Goal: Task Accomplishment & Management: Manage account settings

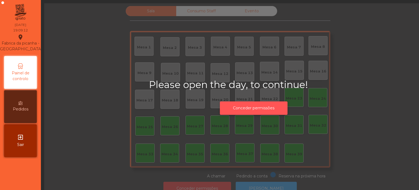
click at [248, 110] on button "Conceder permissões" at bounding box center [254, 107] width 68 height 13
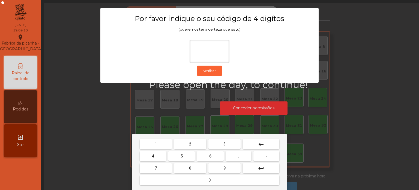
click at [151, 141] on button "1" at bounding box center [156, 144] width 32 height 10
click at [230, 141] on button "3" at bounding box center [225, 144] width 32 height 10
click at [184, 160] on button "5" at bounding box center [181, 156] width 26 height 10
click at [190, 186] on mat-keyboard-key "0" at bounding box center [210, 180] width 142 height 12
click at [202, 183] on button "0" at bounding box center [210, 180] width 140 height 10
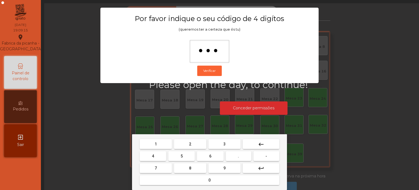
type input "****"
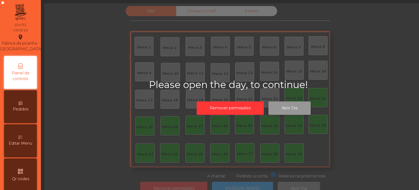
click at [298, 105] on button "Abrir Dia" at bounding box center [290, 107] width 42 height 13
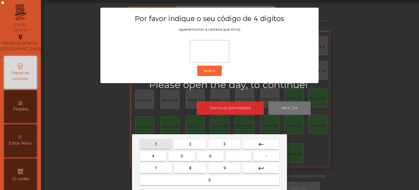
click at [160, 140] on button "1" at bounding box center [156, 144] width 32 height 10
click at [221, 141] on button "3" at bounding box center [225, 144] width 32 height 10
click at [188, 156] on button "5" at bounding box center [181, 156] width 26 height 10
click at [186, 182] on button "0" at bounding box center [210, 180] width 140 height 10
type input "****"
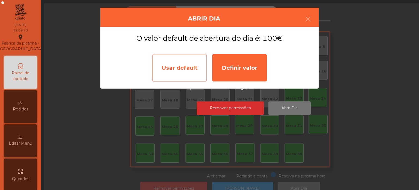
click at [180, 80] on div "Usar default" at bounding box center [179, 67] width 55 height 27
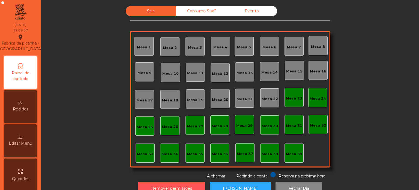
click at [194, 182] on button "Remover permissões" at bounding box center [171, 188] width 67 height 13
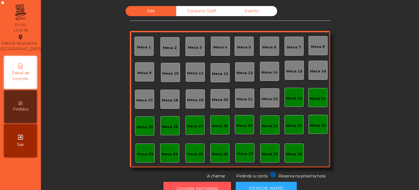
click at [208, 183] on button "Conceder permissões" at bounding box center [198, 188] width 68 height 13
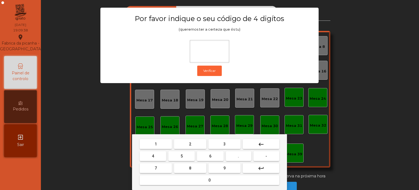
click at [159, 141] on button "1" at bounding box center [156, 144] width 32 height 10
click at [220, 140] on button "3" at bounding box center [225, 144] width 32 height 10
click at [178, 156] on button "5" at bounding box center [181, 156] width 26 height 10
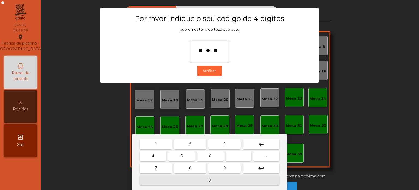
click at [189, 181] on button "0" at bounding box center [210, 180] width 140 height 10
type input "****"
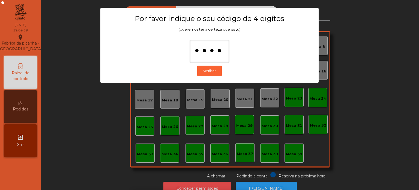
scroll to position [9, 0]
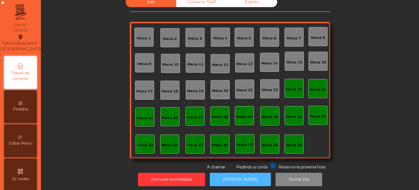
click at [248, 178] on button "[PERSON_NAME]" at bounding box center [240, 179] width 61 height 13
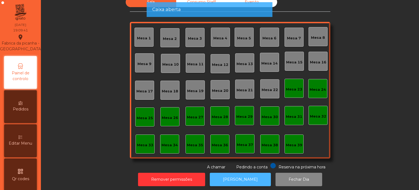
click at [244, 179] on button "[PERSON_NAME]" at bounding box center [240, 179] width 61 height 13
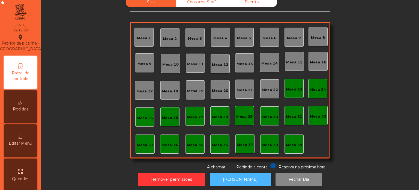
click at [230, 179] on button "[PERSON_NAME]" at bounding box center [240, 179] width 61 height 13
click at [228, 185] on button "[PERSON_NAME]" at bounding box center [240, 179] width 61 height 13
click at [229, 174] on button "[PERSON_NAME]" at bounding box center [240, 179] width 61 height 13
click at [242, 176] on button "[PERSON_NAME]" at bounding box center [240, 179] width 61 height 13
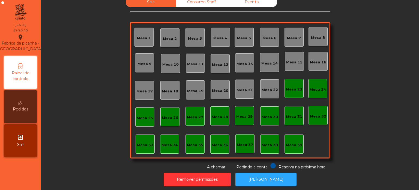
click at [140, 144] on div "Mesa 33" at bounding box center [145, 144] width 16 height 5
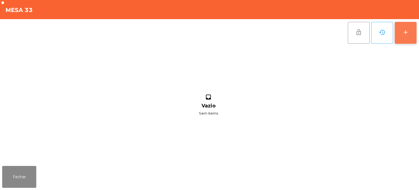
click at [405, 37] on button "add" at bounding box center [406, 33] width 22 height 22
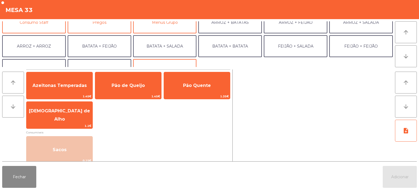
scroll to position [40, 0]
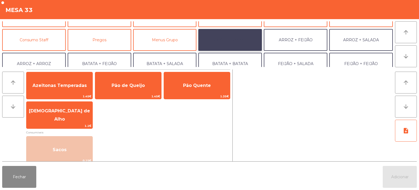
click at [238, 42] on button "ARROZ + BATATAS" at bounding box center [231, 40] width 64 height 22
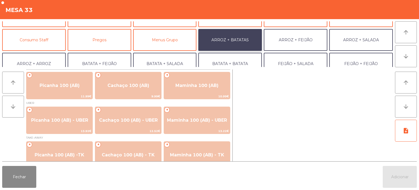
scroll to position [9, 0]
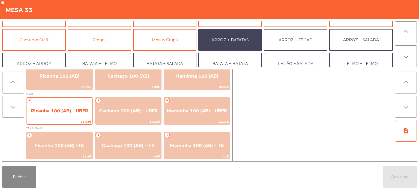
click at [58, 118] on span "Picanha 100 (AB) - UBER" at bounding box center [59, 111] width 66 height 15
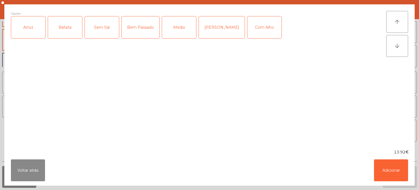
click at [28, 35] on div "Arroz" at bounding box center [28, 27] width 34 height 22
click at [67, 24] on div "Batata" at bounding box center [65, 27] width 34 height 22
click at [135, 30] on div "Bem Passado" at bounding box center [141, 27] width 38 height 22
click at [252, 32] on div "Com Alho" at bounding box center [265, 27] width 34 height 22
click at [395, 169] on button "Adicionar" at bounding box center [391, 170] width 34 height 22
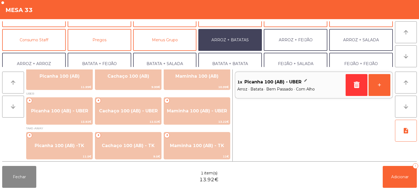
scroll to position [71, 0]
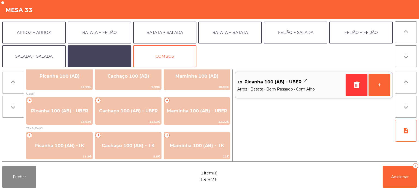
click at [99, 52] on button "EXTRAS UBER" at bounding box center [100, 56] width 64 height 22
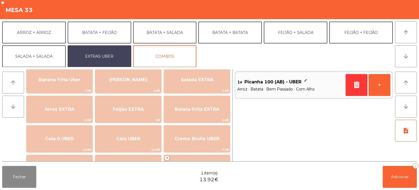
scroll to position [42, 0]
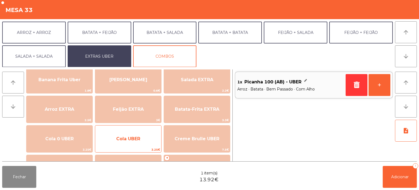
click at [138, 135] on span "Cola UBER" at bounding box center [128, 138] width 66 height 15
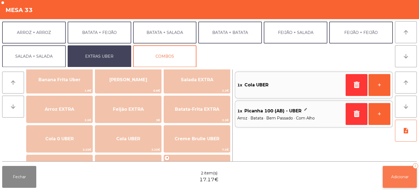
click at [401, 179] on span "Adicionar" at bounding box center [400, 176] width 17 height 5
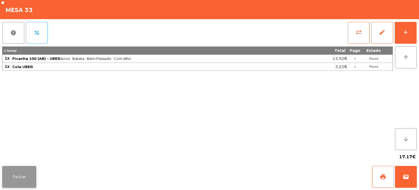
click at [16, 169] on button "Fechar" at bounding box center [19, 177] width 34 height 22
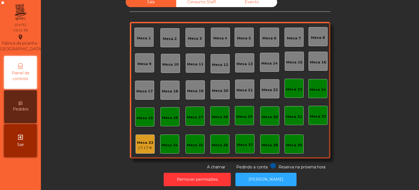
click at [143, 144] on div "Mesa 33" at bounding box center [145, 142] width 16 height 5
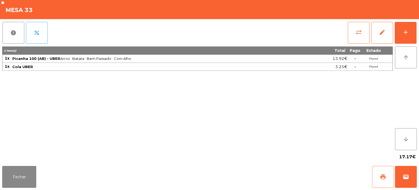
click at [385, 174] on span "print" at bounding box center [383, 176] width 7 height 7
click at [16, 178] on button "Fechar" at bounding box center [19, 177] width 34 height 22
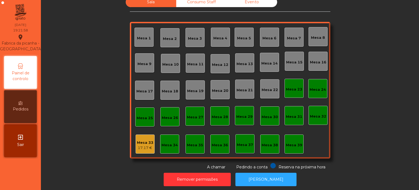
scroll to position [15, 0]
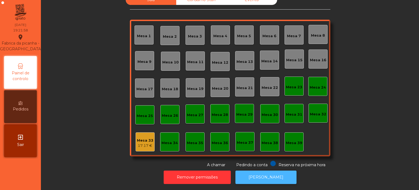
click at [279, 178] on button "[PERSON_NAME]" at bounding box center [266, 176] width 61 height 13
click at [137, 132] on div "Mesa 33 17.17 €" at bounding box center [145, 141] width 19 height 19
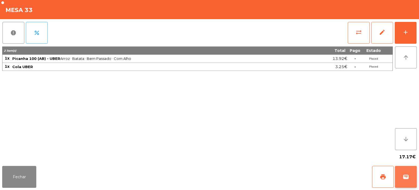
click at [416, 170] on button "wallet" at bounding box center [406, 177] width 22 height 22
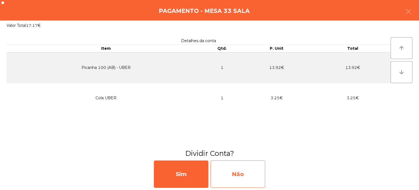
click at [252, 172] on div "Não" at bounding box center [238, 173] width 55 height 27
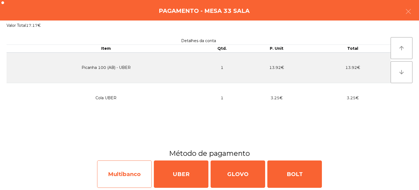
click at [129, 168] on div "Multibanco" at bounding box center [124, 173] width 55 height 27
select select "**"
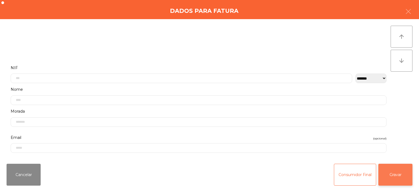
click at [404, 172] on button "Gravar" at bounding box center [396, 175] width 34 height 22
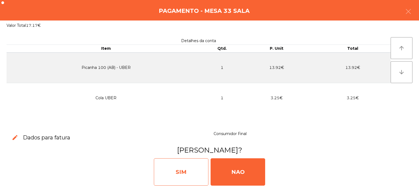
click at [190, 175] on div "SIM" at bounding box center [181, 171] width 55 height 27
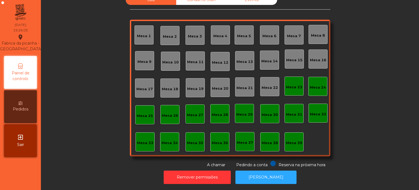
click at [301, 135] on div "Mesa 39" at bounding box center [294, 141] width 19 height 19
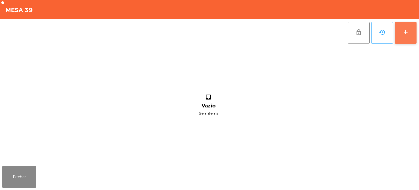
click at [416, 34] on button "add" at bounding box center [406, 33] width 22 height 22
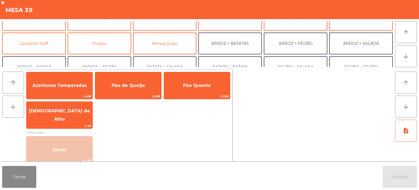
scroll to position [40, 0]
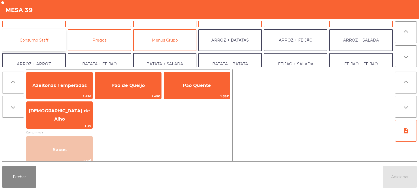
click at [36, 40] on button "Consumo Staff" at bounding box center [34, 40] width 64 height 22
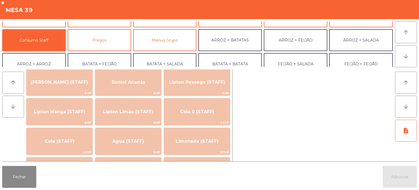
scroll to position [0, 0]
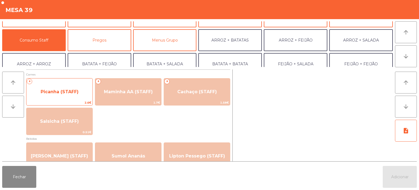
click at [66, 88] on span "Picanha (STAFF)" at bounding box center [59, 91] width 66 height 15
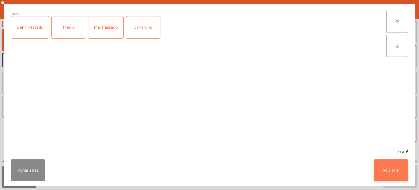
click at [392, 161] on button "Adicionar" at bounding box center [391, 170] width 34 height 22
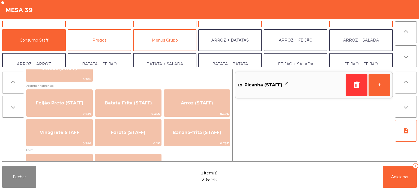
scroll to position [242, 0]
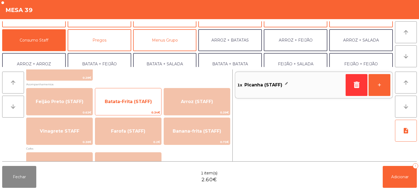
click at [127, 107] on span "Batata-Frita (STAFF)" at bounding box center [128, 101] width 66 height 15
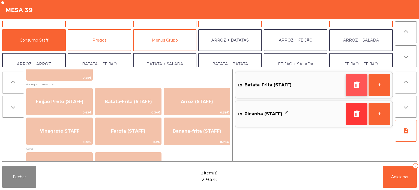
click at [348, 93] on button "button" at bounding box center [357, 85] width 22 height 22
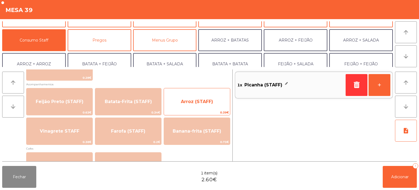
click at [200, 101] on span "Arroz (STAFF)" at bounding box center [197, 101] width 32 height 5
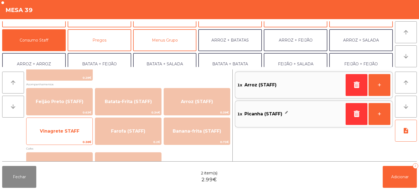
click at [57, 137] on span "Vinagrete STAFF" at bounding box center [59, 131] width 66 height 15
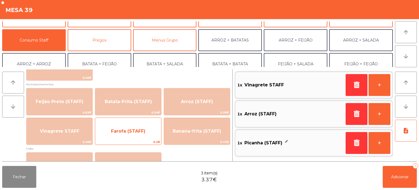
click at [132, 135] on span "Farofa (STAFF)" at bounding box center [128, 131] width 66 height 15
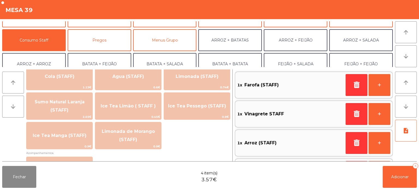
scroll to position [140, 0]
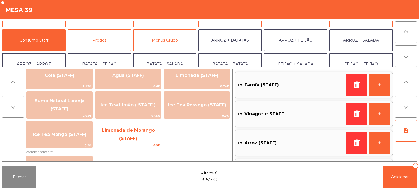
click at [131, 132] on span "Limonada de Morango (STAFF)" at bounding box center [128, 134] width 53 height 13
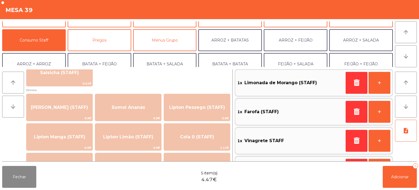
scroll to position [45, 0]
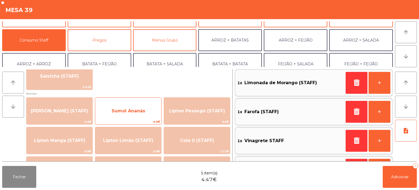
click at [130, 116] on span "Sumol Ananás" at bounding box center [128, 111] width 66 height 15
click at [135, 112] on span "Sumol Ananás" at bounding box center [129, 110] width 34 height 5
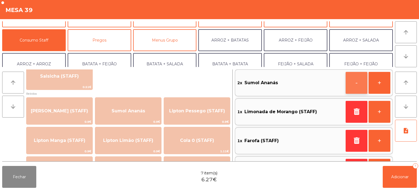
click at [351, 88] on button "-" at bounding box center [357, 83] width 22 height 22
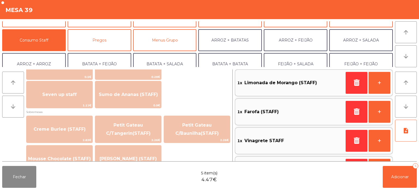
scroll to position [350, 0]
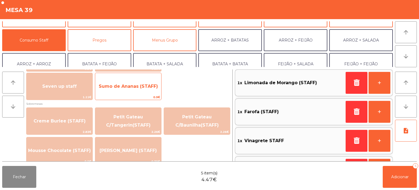
click at [133, 92] on span "Sumo de Ananas (STAFF)" at bounding box center [128, 86] width 66 height 15
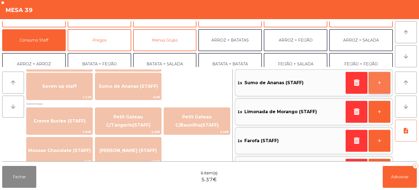
click at [379, 82] on button "+" at bounding box center [380, 83] width 22 height 22
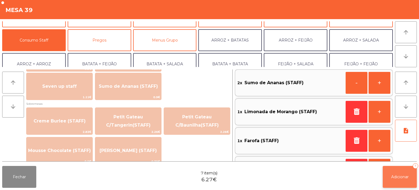
click at [397, 185] on button "Adicionar 7" at bounding box center [400, 177] width 34 height 22
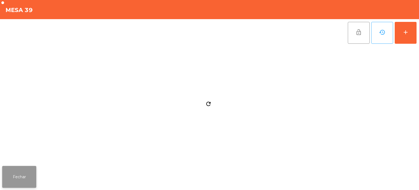
click at [23, 176] on button "Fechar" at bounding box center [19, 177] width 34 height 22
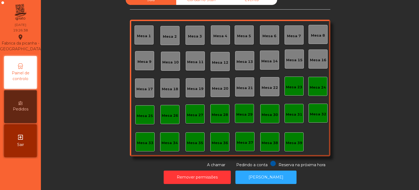
click at [325, 86] on div "Mesa 24" at bounding box center [318, 86] width 19 height 19
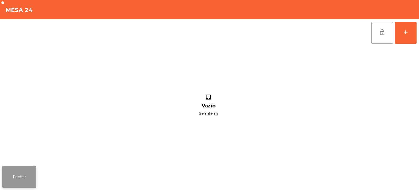
click at [21, 183] on button "Fechar" at bounding box center [19, 177] width 34 height 22
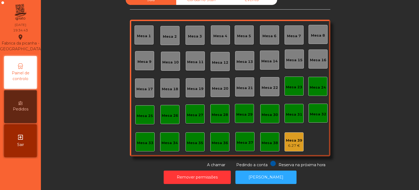
scroll to position [0, 0]
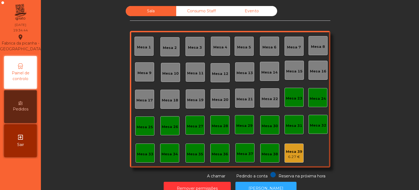
click at [189, 13] on div "Consumo Staff" at bounding box center [201, 11] width 51 height 10
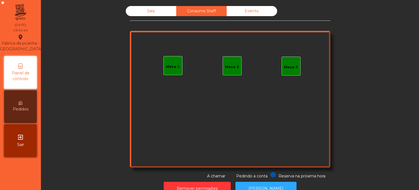
click at [172, 67] on div "Mesa 1" at bounding box center [173, 66] width 14 height 5
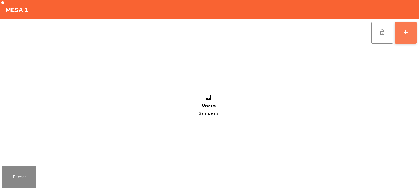
click at [406, 32] on div "add" at bounding box center [406, 32] width 7 height 7
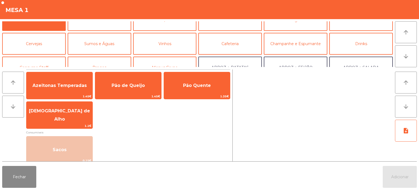
scroll to position [11, 0]
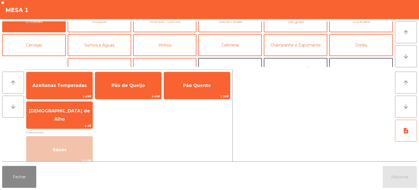
click at [48, 66] on button "Consumo Staff" at bounding box center [34, 69] width 64 height 22
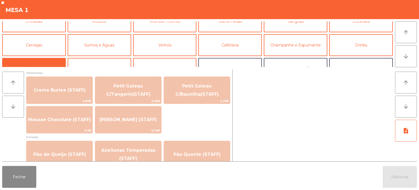
scroll to position [382, 0]
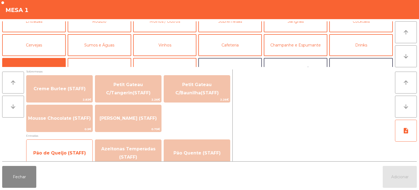
click at [76, 149] on span "Pão de Queijo (STAFF)" at bounding box center [59, 153] width 66 height 15
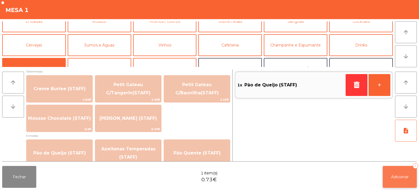
click at [397, 177] on span "Adicionar" at bounding box center [400, 176] width 17 height 5
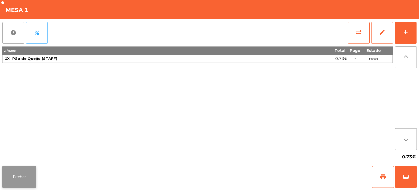
click at [14, 177] on button "Fechar" at bounding box center [19, 177] width 34 height 22
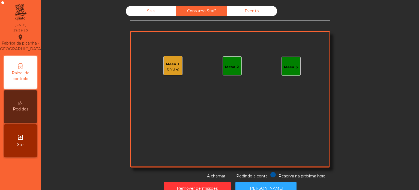
click at [25, 176] on nav "Fabrica da picanha - Lisboa location_on 14/08/2025 19:39:25 Painel de controlo …" at bounding box center [20, 95] width 41 height 190
click at [148, 16] on div "Sala" at bounding box center [151, 11] width 51 height 10
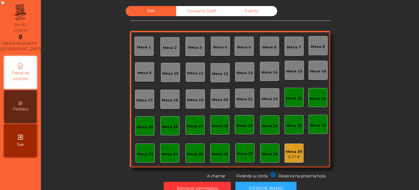
click at [140, 158] on div "Mesa 33" at bounding box center [145, 152] width 19 height 19
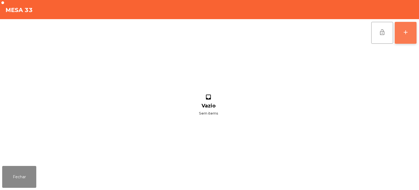
click at [402, 30] on button "add" at bounding box center [406, 33] width 22 height 22
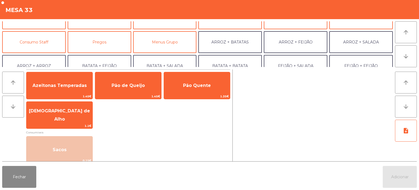
scroll to position [38, 0]
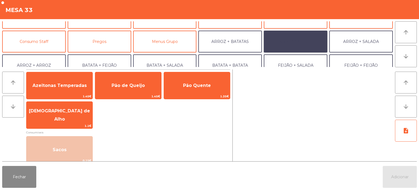
click at [303, 40] on button "ARROZ + FEIJÃO" at bounding box center [296, 42] width 64 height 22
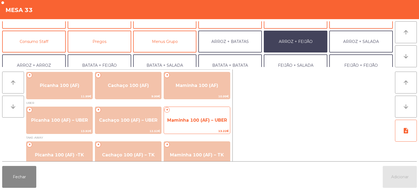
click at [195, 129] on span "13.22€" at bounding box center [197, 130] width 66 height 5
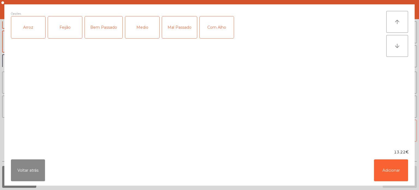
click at [26, 33] on div "Arroz" at bounding box center [28, 27] width 34 height 22
click at [76, 27] on div "Feijão" at bounding box center [65, 27] width 34 height 22
click at [176, 34] on div "Mal Passado" at bounding box center [179, 27] width 35 height 22
click at [393, 165] on button "Adicionar" at bounding box center [391, 170] width 34 height 22
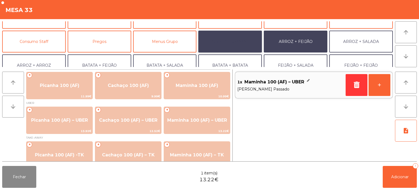
click at [229, 44] on button "ARROZ + BATATAS" at bounding box center [231, 42] width 64 height 22
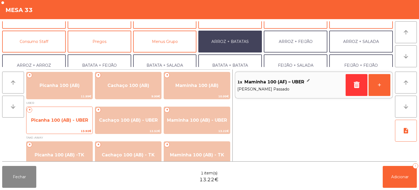
click at [66, 117] on span "Picanha 100 (AB) - UBER" at bounding box center [59, 120] width 66 height 15
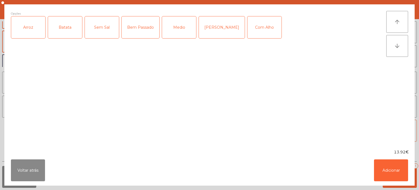
click at [36, 32] on div "Arroz" at bounding box center [28, 27] width 34 height 22
click at [68, 33] on div "Batata" at bounding box center [65, 27] width 34 height 22
click at [209, 21] on div "Mal Pssado" at bounding box center [222, 27] width 46 height 22
click at [398, 167] on button "Adicionar" at bounding box center [391, 170] width 34 height 22
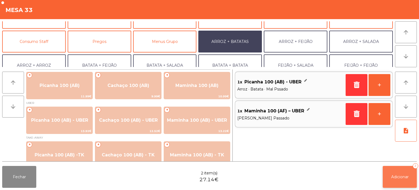
click at [402, 173] on button "Adicionar 2" at bounding box center [400, 177] width 34 height 22
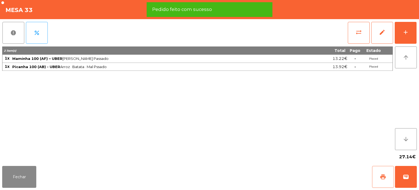
click at [379, 174] on button "print" at bounding box center [383, 177] width 22 height 22
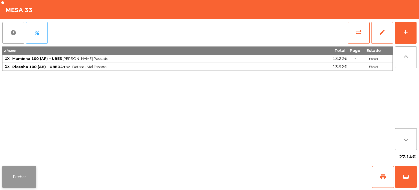
click at [35, 179] on button "Fechar" at bounding box center [19, 177] width 34 height 22
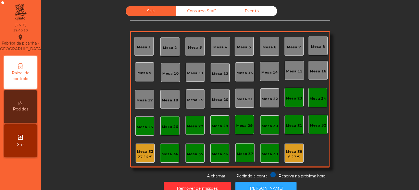
scroll to position [15, 0]
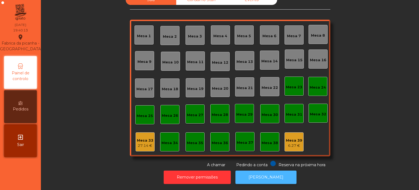
click at [270, 178] on button "[PERSON_NAME]" at bounding box center [266, 176] width 61 height 13
click at [137, 143] on div "27.14 €" at bounding box center [145, 145] width 16 height 5
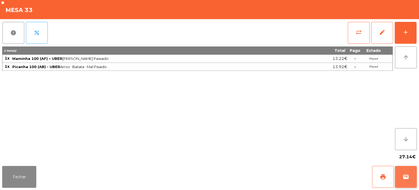
click at [407, 176] on span "wallet" at bounding box center [406, 176] width 7 height 7
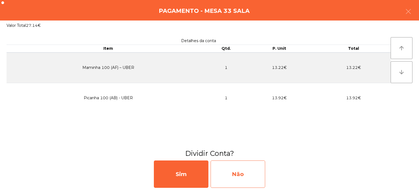
click at [240, 179] on div "Não" at bounding box center [238, 173] width 55 height 27
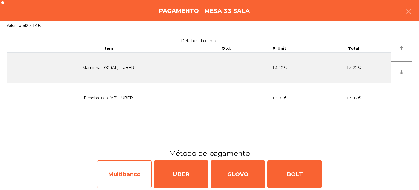
click at [136, 177] on div "Multibanco" at bounding box center [124, 173] width 55 height 27
select select "**"
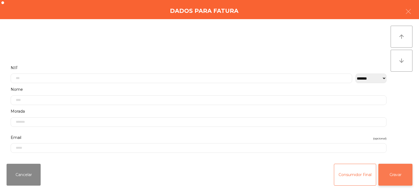
click at [395, 176] on button "Gravar" at bounding box center [396, 175] width 34 height 22
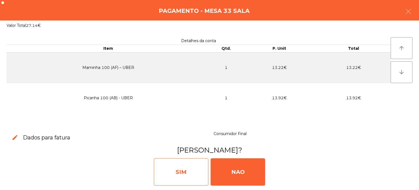
click at [173, 163] on div "SIM" at bounding box center [181, 171] width 55 height 27
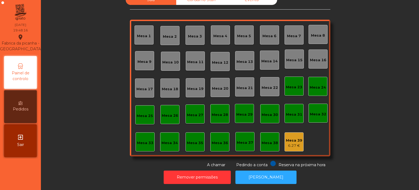
click at [292, 49] on div "Mesa 15" at bounding box center [294, 58] width 19 height 19
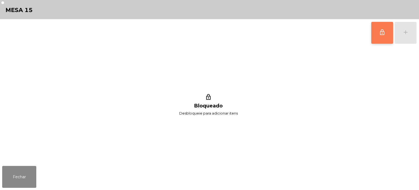
click at [376, 37] on button "lock_outline" at bounding box center [383, 33] width 22 height 22
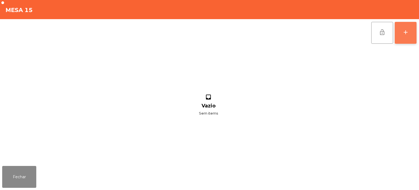
click at [406, 36] on button "add" at bounding box center [406, 33] width 22 height 22
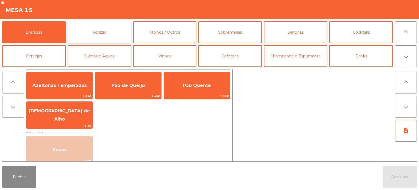
click at [115, 25] on button "Rodizio" at bounding box center [100, 32] width 64 height 22
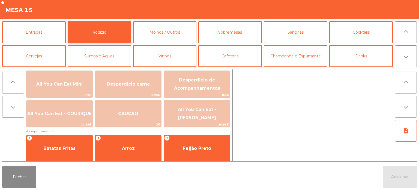
scroll to position [67, 0]
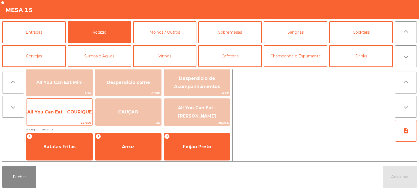
click at [75, 114] on span "All You Can Eat - COURIQUE" at bounding box center [59, 111] width 64 height 5
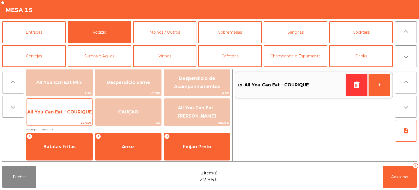
click at [68, 116] on span "All You Can Eat - COURIQUE" at bounding box center [59, 112] width 66 height 15
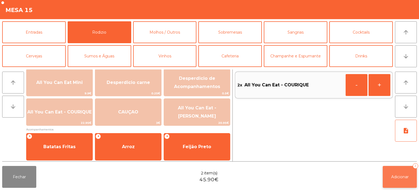
click at [386, 170] on button "Adicionar 2" at bounding box center [400, 177] width 34 height 22
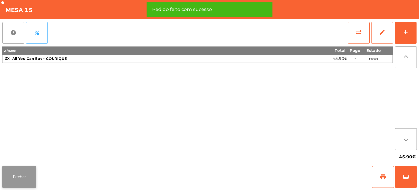
click at [20, 178] on button "Fechar" at bounding box center [19, 177] width 34 height 22
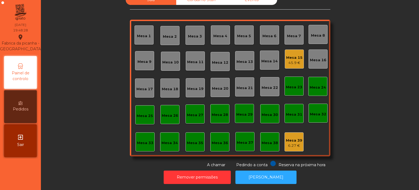
click at [365, 104] on div "Sala Consumo Staff Evento Mesa 1 Mesa 2 Mesa 3 Mesa 4 Mesa 5 Mesa 6 Mesa 7 Mesa…" at bounding box center [230, 81] width 364 height 173
click at [269, 33] on div "Mesa 6" at bounding box center [270, 35] width 14 height 5
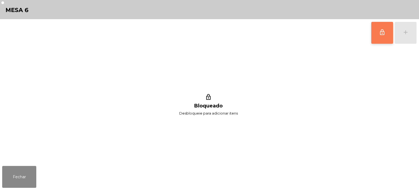
click at [383, 29] on span "lock_outline" at bounding box center [382, 32] width 7 height 7
click at [410, 30] on button "add" at bounding box center [406, 33] width 22 height 22
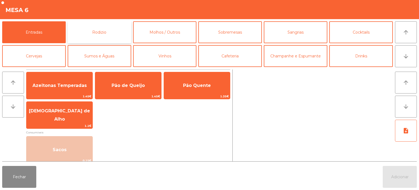
click at [107, 33] on button "Rodizio" at bounding box center [100, 32] width 64 height 22
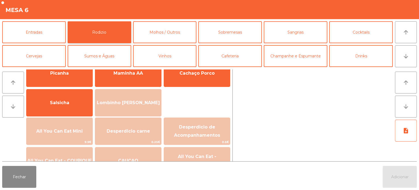
scroll to position [21, 0]
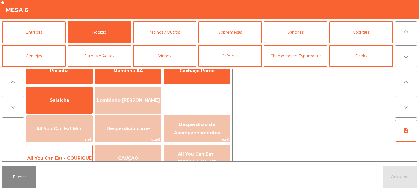
click at [68, 151] on span "All You Can Eat - COURIQUE" at bounding box center [59, 158] width 66 height 15
click at [66, 151] on span "All You Can Eat - COURIQUE" at bounding box center [59, 158] width 66 height 15
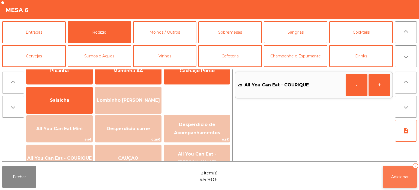
click at [399, 171] on button "Adicionar 2" at bounding box center [400, 177] width 34 height 22
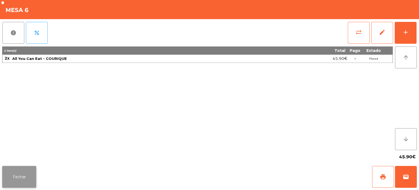
click at [25, 166] on button "Fechar" at bounding box center [19, 177] width 34 height 22
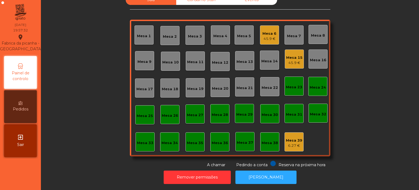
click at [263, 36] on div "45.9 €" at bounding box center [270, 38] width 14 height 5
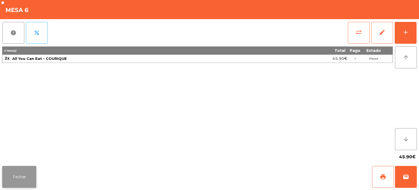
click at [16, 170] on button "Fechar" at bounding box center [19, 177] width 34 height 22
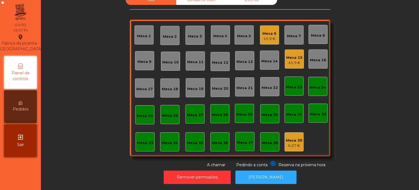
click at [276, 56] on div "Mesa 14" at bounding box center [269, 60] width 19 height 19
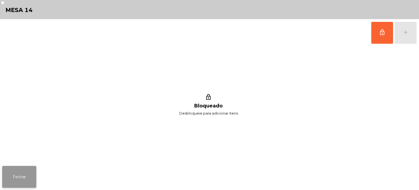
click at [24, 175] on button "Fechar" at bounding box center [19, 177] width 34 height 22
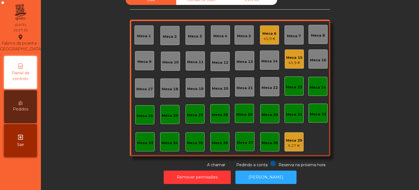
click at [298, 61] on div "Mesa 15 45.9 €" at bounding box center [294, 58] width 19 height 19
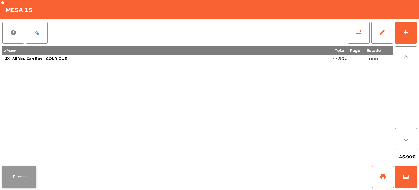
click at [25, 179] on button "Fechar" at bounding box center [19, 177] width 34 height 22
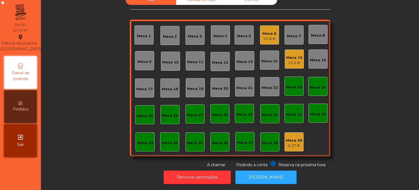
click at [214, 33] on div "Mesa 4" at bounding box center [221, 35] width 14 height 5
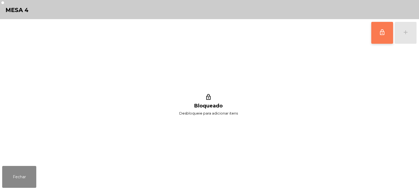
click at [383, 36] on button "lock_outline" at bounding box center [383, 33] width 22 height 22
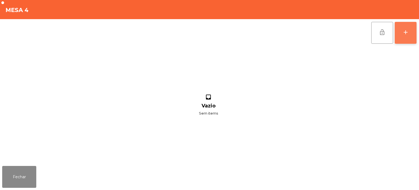
click at [404, 36] on button "add" at bounding box center [406, 33] width 22 height 22
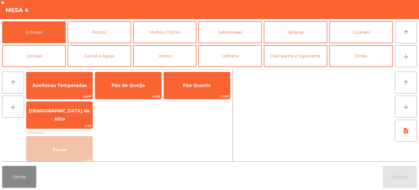
click at [87, 16] on div "Mesa 4" at bounding box center [209, 9] width 419 height 19
click at [104, 36] on button "Rodizio" at bounding box center [100, 32] width 64 height 22
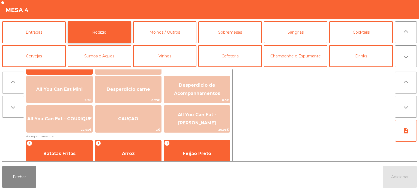
scroll to position [63, 0]
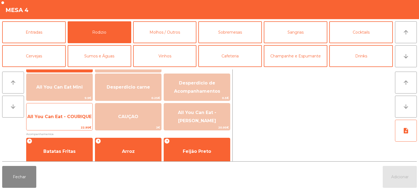
click at [72, 123] on span "All You Can Eat - COURIQUE" at bounding box center [59, 116] width 66 height 15
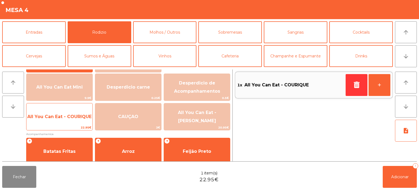
click at [71, 115] on span "All You Can Eat - COURIQUE" at bounding box center [59, 116] width 64 height 5
click at [68, 120] on span "All You Can Eat - COURIQUE" at bounding box center [59, 116] width 66 height 15
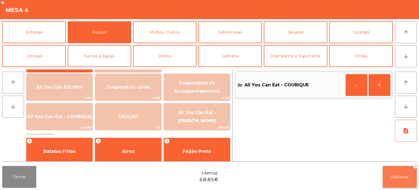
click at [392, 177] on span "Adicionar" at bounding box center [400, 176] width 17 height 5
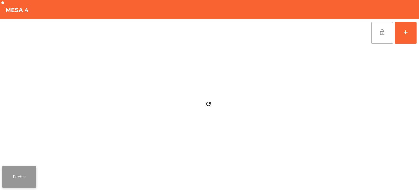
click at [18, 174] on button "Fechar" at bounding box center [19, 177] width 34 height 22
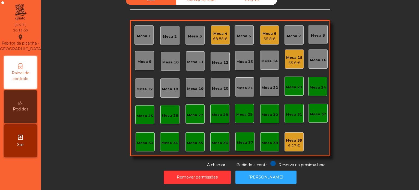
click at [391, 70] on div "Sala Consumo Staff Evento Mesa 1 Mesa 2 Mesa 3 Mesa 4 68.85 € Mesa 5 Mesa 6 55.…" at bounding box center [230, 81] width 364 height 173
click at [224, 36] on div "68.85 €" at bounding box center [220, 38] width 14 height 5
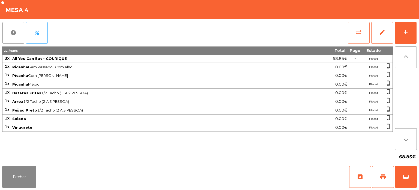
click at [365, 37] on button "sync_alt" at bounding box center [359, 33] width 22 height 22
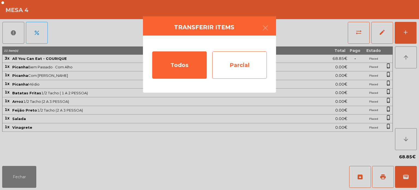
click at [241, 65] on div "Parcial" at bounding box center [239, 64] width 55 height 27
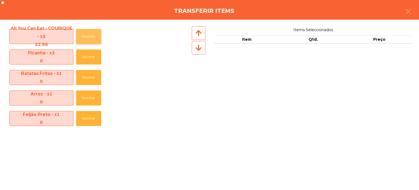
click at [88, 38] on button "Escolher" at bounding box center [88, 36] width 25 height 15
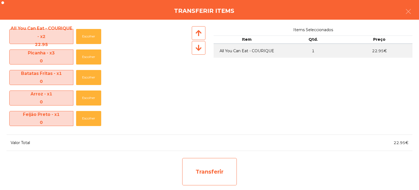
click at [216, 159] on div "Transferir" at bounding box center [209, 171] width 55 height 27
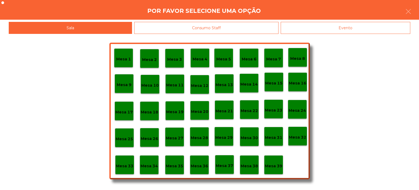
click at [218, 172] on div "Mesa 37" at bounding box center [224, 164] width 19 height 19
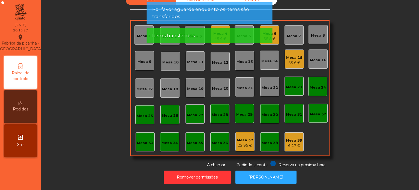
click at [232, 19] on span "Por favor aguarde enquanto os items são transferidos" at bounding box center [209, 13] width 115 height 14
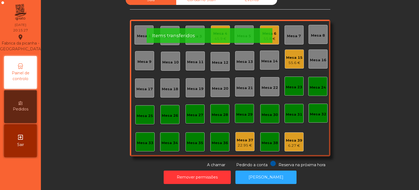
click at [230, 34] on div "Mesa 1 Mesa 2 Mesa 3 Mesa 4 45.9 € Mesa 5 Mesa 6 55.8 € Mesa 7 Mesa 8 Mesa 9 Me…" at bounding box center [230, 88] width 201 height 137
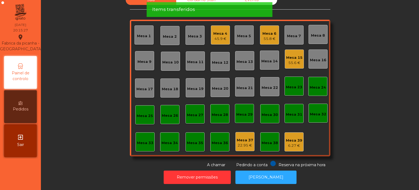
click at [222, 31] on div "Mesa 4" at bounding box center [221, 33] width 14 height 5
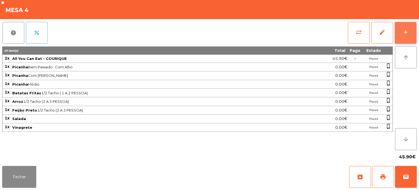
click at [403, 33] on div "add" at bounding box center [406, 32] width 7 height 7
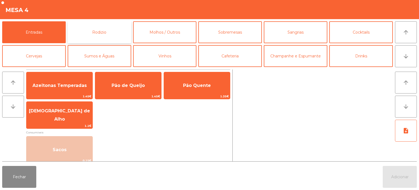
click at [110, 37] on button "Rodizio" at bounding box center [100, 32] width 64 height 22
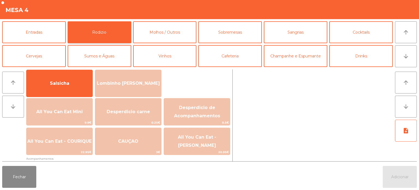
scroll to position [36, 0]
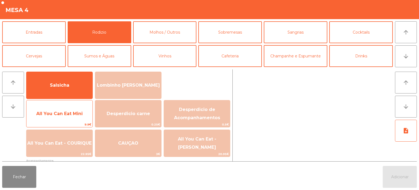
click at [73, 114] on span "All You Can Eat Mini" at bounding box center [59, 113] width 46 height 5
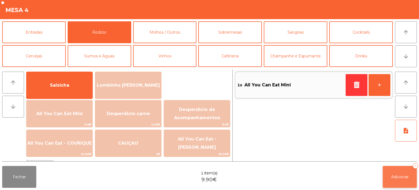
click at [397, 179] on button "Adicionar 1" at bounding box center [400, 177] width 34 height 22
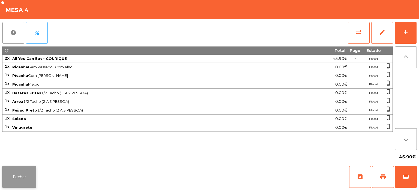
click at [23, 166] on button "Fechar" at bounding box center [19, 177] width 34 height 22
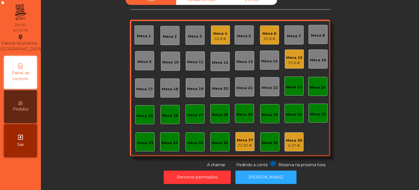
click at [223, 29] on div "Mesa 4 55.8 €" at bounding box center [221, 35] width 14 height 13
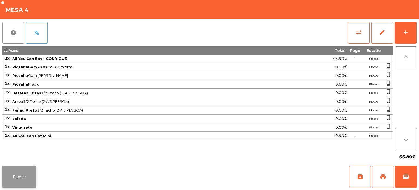
click at [21, 171] on button "Fechar" at bounding box center [19, 177] width 34 height 22
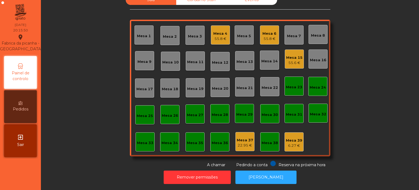
click at [221, 25] on div "Mesa 4 55.8 €" at bounding box center [220, 34] width 19 height 19
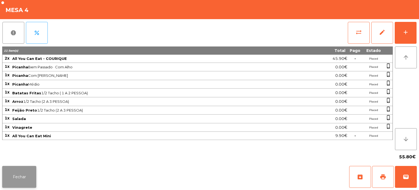
click at [11, 170] on button "Fechar" at bounding box center [19, 177] width 34 height 22
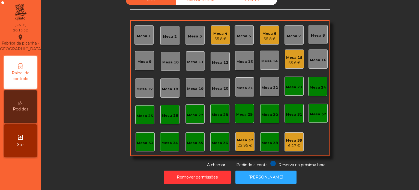
click at [220, 31] on div "Mesa 4" at bounding box center [221, 33] width 14 height 5
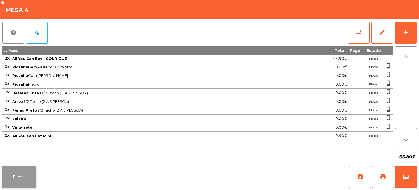
click at [24, 186] on button "Fechar" at bounding box center [19, 177] width 34 height 22
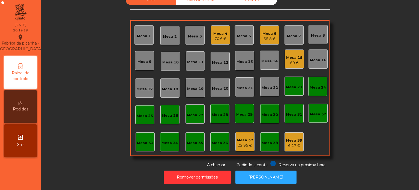
click at [221, 31] on div "Mesa 4" at bounding box center [221, 33] width 14 height 5
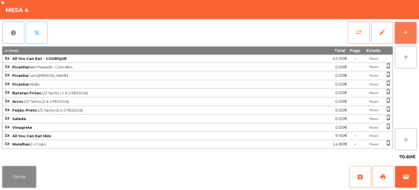
click at [404, 32] on div "add" at bounding box center [406, 32] width 7 height 7
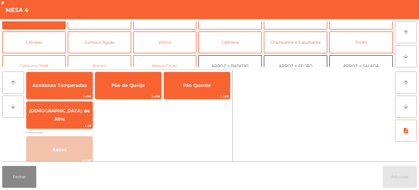
scroll to position [14, 0]
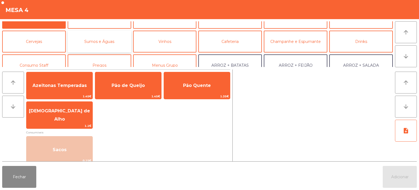
click at [109, 45] on button "Sumos e Águas" at bounding box center [100, 42] width 64 height 22
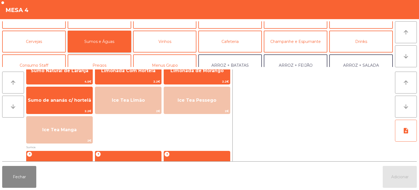
scroll to position [16, 0]
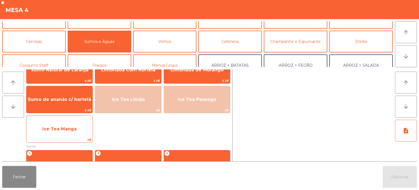
click at [76, 129] on span "Ice Tea Manga" at bounding box center [59, 129] width 66 height 15
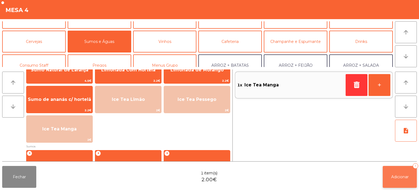
click at [403, 182] on button "Adicionar 1" at bounding box center [400, 177] width 34 height 22
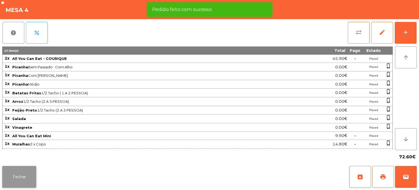
click at [16, 178] on button "Fechar" at bounding box center [19, 177] width 34 height 22
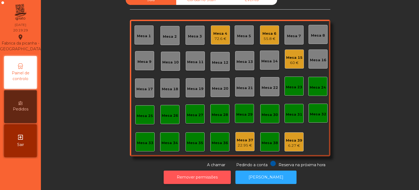
click at [202, 173] on button "Remover permissões" at bounding box center [197, 176] width 67 height 13
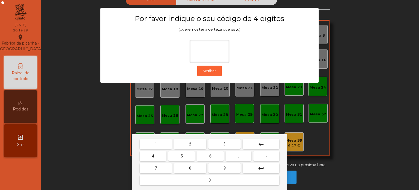
click at [161, 145] on button "1" at bounding box center [156, 144] width 32 height 10
click at [220, 144] on button "3" at bounding box center [225, 144] width 32 height 10
click at [182, 156] on span "5" at bounding box center [182, 156] width 2 height 4
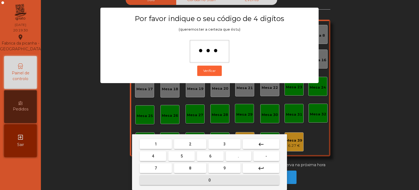
click at [196, 184] on button "0" at bounding box center [210, 180] width 140 height 10
type input "****"
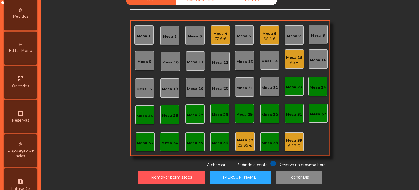
scroll to position [100, 0]
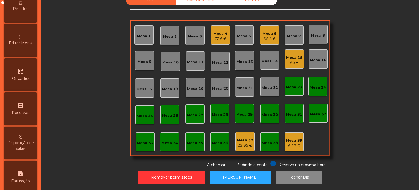
click at [25, 46] on span "Editar Menu" at bounding box center [20, 43] width 23 height 6
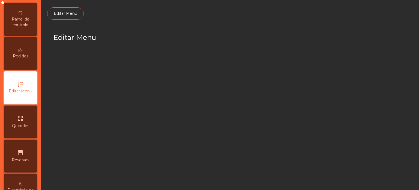
scroll to position [51, 0]
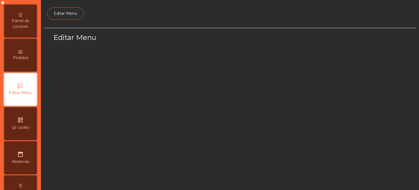
select select "*"
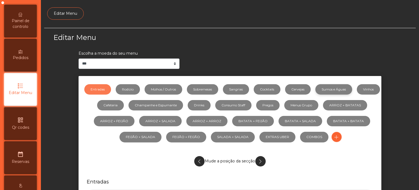
click at [350, 88] on link "Sumos e Águas" at bounding box center [334, 89] width 37 height 10
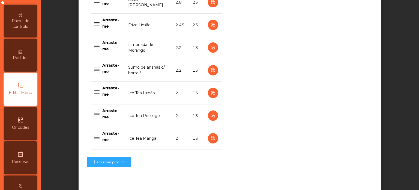
scroll to position [575, 0]
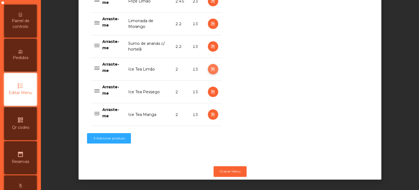
click at [210, 66] on icon "button" at bounding box center [213, 69] width 6 height 7
select select "***"
select select "**"
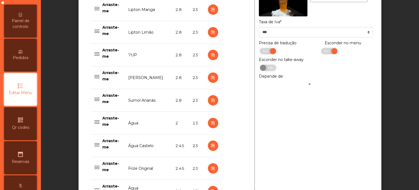
scroll to position [335, 0]
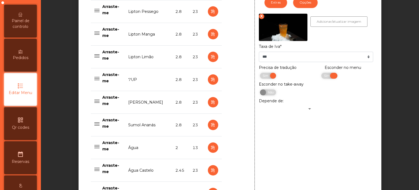
click at [321, 76] on span "Sim" at bounding box center [328, 76] width 14 height 6
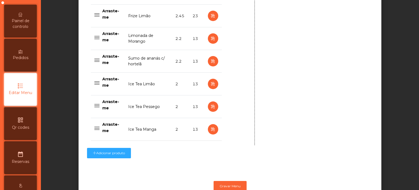
scroll to position [558, 0]
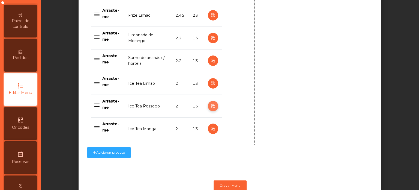
click at [210, 106] on icon "button" at bounding box center [213, 106] width 6 height 7
type input "**********"
select select "***"
select select "**"
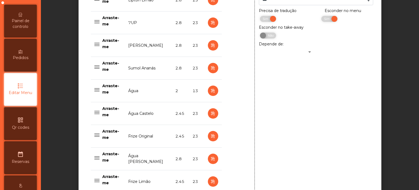
scroll to position [392, 0]
click at [328, 22] on span "Sim" at bounding box center [328, 19] width 14 height 6
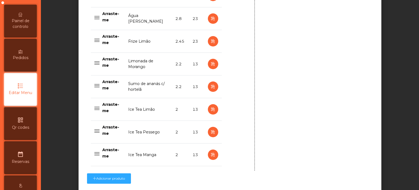
scroll to position [569, 0]
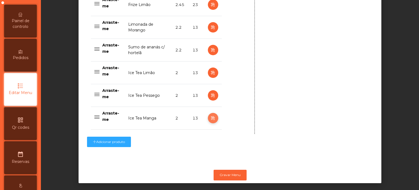
click at [210, 117] on icon "button" at bounding box center [213, 118] width 6 height 7
type input "**********"
select select "***"
select select "**"
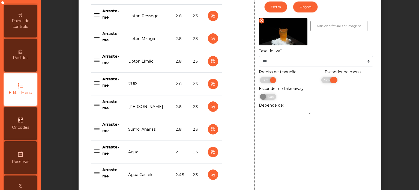
click at [322, 81] on span "Sim" at bounding box center [328, 80] width 14 height 6
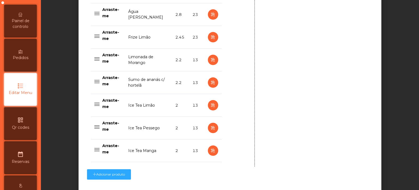
scroll to position [575, 0]
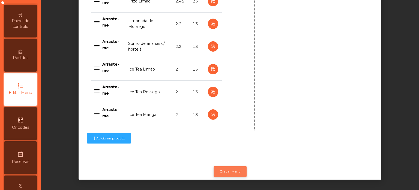
click at [239, 166] on button "Gravar Menu" at bounding box center [230, 171] width 33 height 10
click at [20, 19] on div "Painel de controlo" at bounding box center [20, 21] width 33 height 33
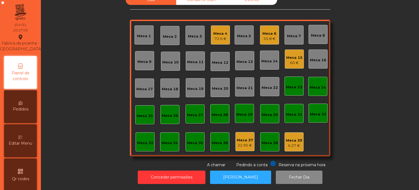
click at [214, 36] on div "72.6 €" at bounding box center [221, 38] width 14 height 5
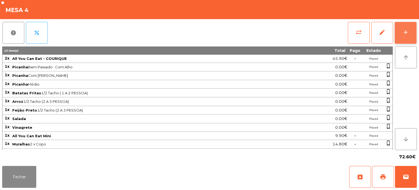
click at [407, 33] on div "add" at bounding box center [406, 32] width 7 height 7
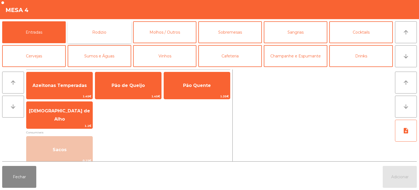
click at [116, 33] on button "Rodizio" at bounding box center [100, 32] width 64 height 22
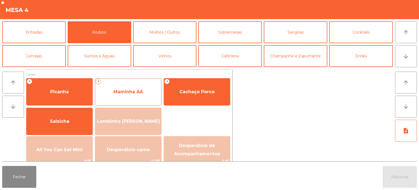
click at [122, 91] on span "Maminha AA" at bounding box center [128, 91] width 29 height 5
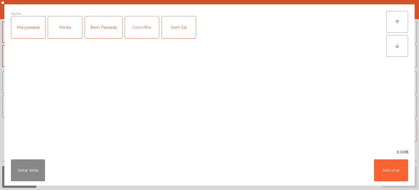
click at [66, 23] on div "Media" at bounding box center [65, 27] width 34 height 22
click at [146, 25] on div "Com Alho" at bounding box center [142, 27] width 34 height 22
click at [378, 166] on button "Adicionar" at bounding box center [391, 170] width 34 height 22
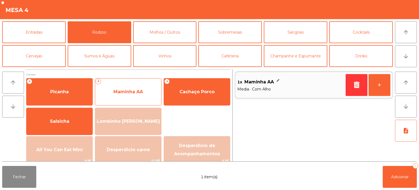
click at [135, 83] on div "+ Maminha AA" at bounding box center [128, 91] width 67 height 27
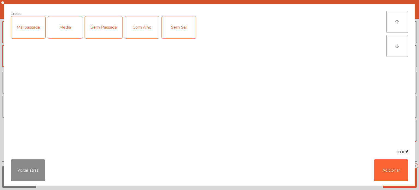
click at [74, 26] on div "Media" at bounding box center [65, 27] width 34 height 22
click at [149, 26] on div "Com Alho" at bounding box center [142, 27] width 34 height 22
click at [397, 166] on button "Adicionar" at bounding box center [391, 170] width 34 height 22
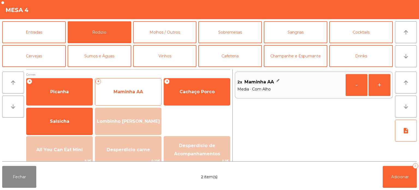
click at [126, 88] on span "Maminha AA" at bounding box center [128, 91] width 66 height 15
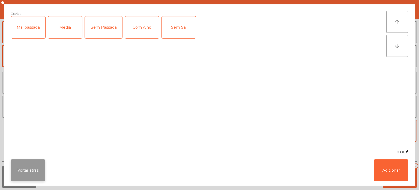
click at [39, 163] on button "Voltar atrás" at bounding box center [28, 170] width 34 height 22
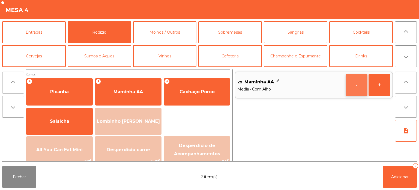
click at [365, 84] on button "-" at bounding box center [357, 85] width 22 height 22
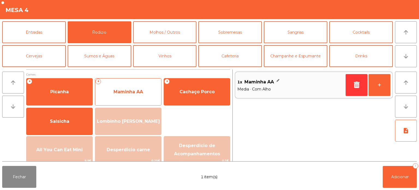
click at [137, 86] on span "Maminha AA" at bounding box center [128, 91] width 66 height 15
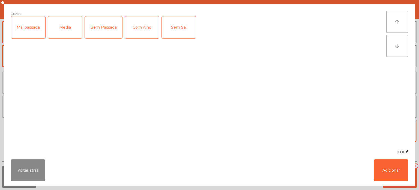
click at [98, 25] on div "Bem Passada" at bounding box center [103, 27] width 37 height 22
click at [147, 29] on div "Com Alho" at bounding box center [142, 27] width 34 height 22
click at [386, 172] on button "Adicionar" at bounding box center [391, 170] width 34 height 22
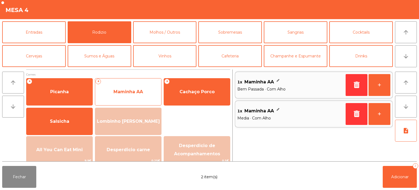
click at [139, 89] on span "Maminha AA" at bounding box center [128, 91] width 29 height 5
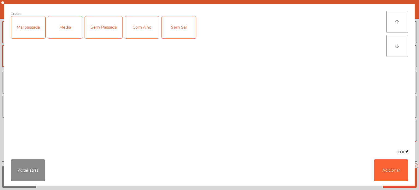
click at [138, 28] on div "Com Alho" at bounding box center [142, 27] width 34 height 22
click at [144, 29] on div "Com Alho" at bounding box center [142, 27] width 34 height 22
click at [107, 26] on div "Bem Passada" at bounding box center [103, 27] width 37 height 22
click at [399, 171] on button "Adicionar" at bounding box center [391, 170] width 34 height 22
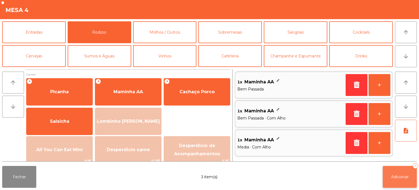
click at [401, 178] on span "Adicionar" at bounding box center [400, 176] width 17 height 5
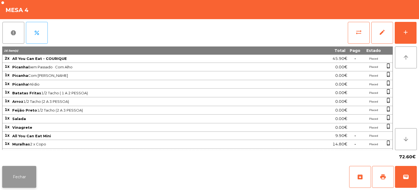
click at [4, 175] on button "Fechar" at bounding box center [19, 177] width 34 height 22
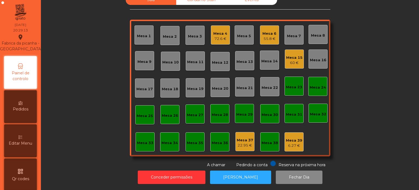
click at [316, 33] on div "Mesa 8" at bounding box center [318, 35] width 14 height 5
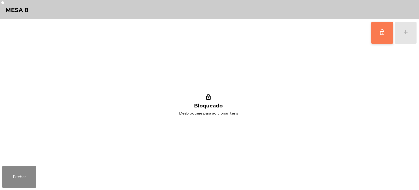
click at [382, 28] on button "lock_outline" at bounding box center [383, 33] width 22 height 22
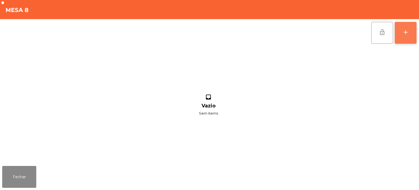
click at [413, 29] on button "add" at bounding box center [406, 33] width 22 height 22
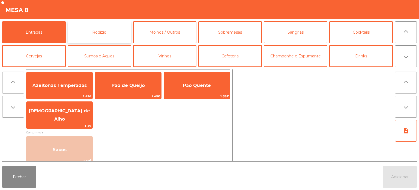
click at [99, 28] on button "Rodizio" at bounding box center [100, 32] width 64 height 22
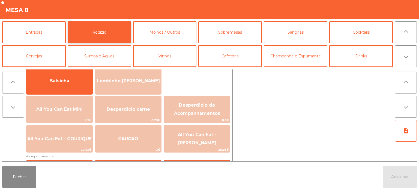
scroll to position [43, 0]
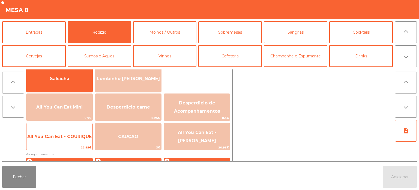
click at [62, 134] on span "All You Can Eat - COURIQUE" at bounding box center [59, 136] width 64 height 5
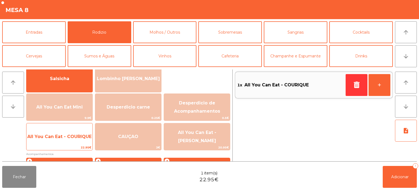
click at [63, 137] on span "All You Can Eat - COURIQUE" at bounding box center [59, 136] width 64 height 5
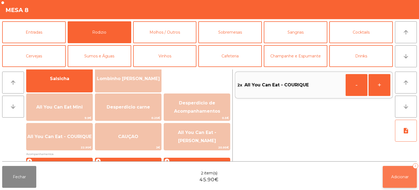
click at [395, 181] on button "Adicionar 2" at bounding box center [400, 177] width 34 height 22
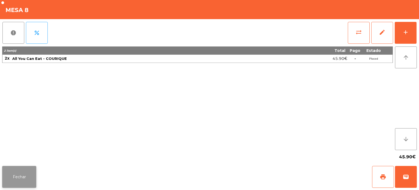
click at [22, 175] on button "Fechar" at bounding box center [19, 177] width 34 height 22
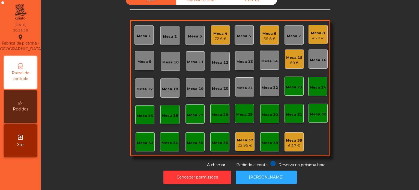
click at [219, 31] on div "Mesa 4" at bounding box center [221, 33] width 14 height 5
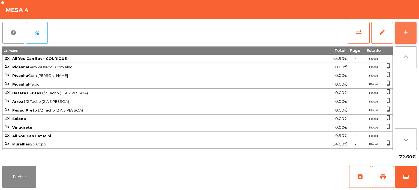
click at [408, 35] on div "add" at bounding box center [406, 32] width 7 height 7
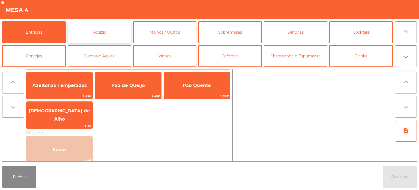
click at [121, 32] on button "Rodizio" at bounding box center [100, 32] width 64 height 22
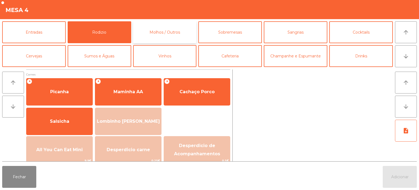
click at [172, 25] on button "Molhos / Outros" at bounding box center [165, 32] width 64 height 22
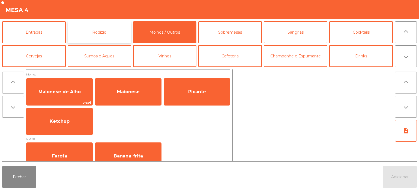
click at [120, 31] on button "Rodizio" at bounding box center [100, 32] width 64 height 22
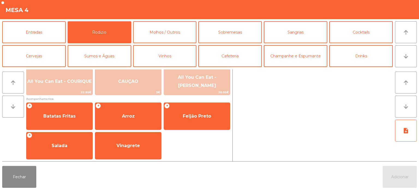
scroll to position [97, 0]
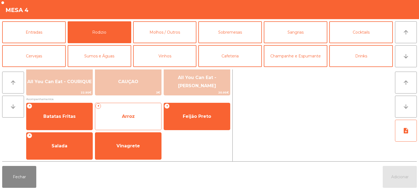
click at [129, 113] on span "Arroz" at bounding box center [128, 116] width 66 height 15
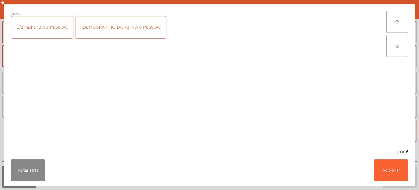
click at [96, 28] on div "[DEMOGRAPHIC_DATA] (4 A 6 PESSOA)" at bounding box center [121, 27] width 90 height 22
click at [386, 161] on button "Adicionar" at bounding box center [391, 170] width 34 height 22
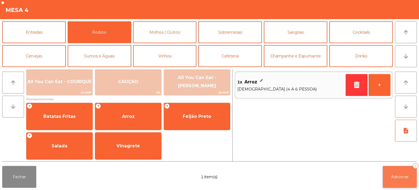
click at [404, 172] on button "Adicionar 1" at bounding box center [400, 177] width 34 height 22
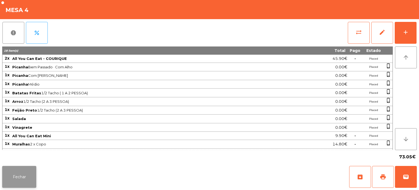
click at [17, 176] on button "Fechar" at bounding box center [19, 177] width 34 height 22
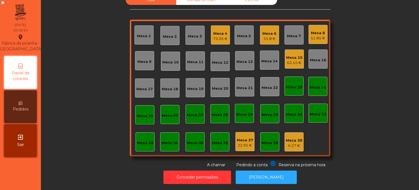
click at [226, 37] on div "Mesa 4 73.05 €" at bounding box center [220, 34] width 19 height 19
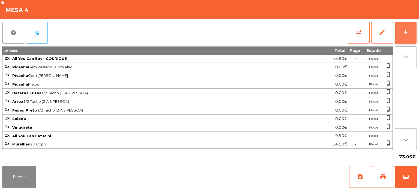
click at [417, 23] on button "add" at bounding box center [406, 33] width 22 height 22
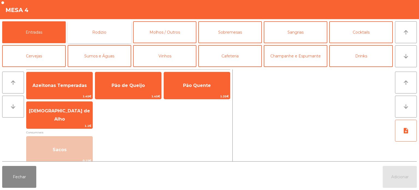
click at [112, 27] on button "Rodizio" at bounding box center [100, 32] width 64 height 22
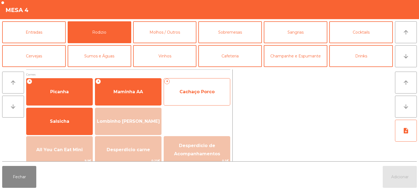
click at [190, 82] on div "+ Cachaço Porco" at bounding box center [197, 91] width 67 height 27
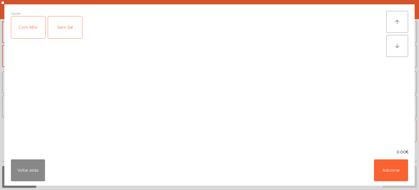
click at [27, 24] on div "Com Alho" at bounding box center [28, 27] width 34 height 22
click at [393, 170] on button "Adicionar" at bounding box center [391, 170] width 34 height 22
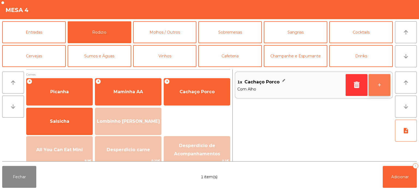
click at [378, 86] on button "+" at bounding box center [380, 85] width 22 height 22
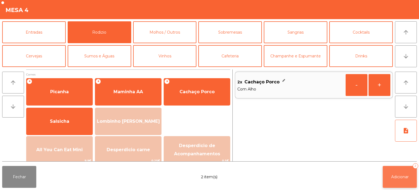
click at [394, 171] on button "Adicionar 2" at bounding box center [400, 177] width 34 height 22
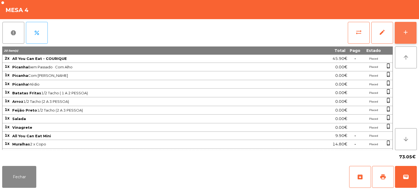
click at [406, 30] on div "add" at bounding box center [406, 32] width 7 height 7
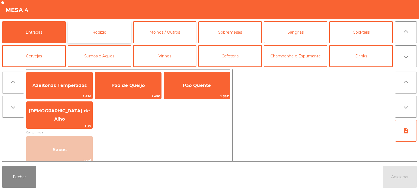
click at [102, 30] on button "Rodizio" at bounding box center [100, 32] width 64 height 22
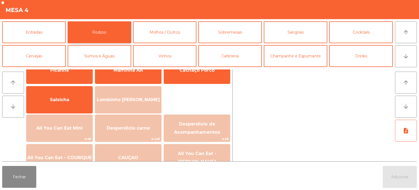
scroll to position [22, 0]
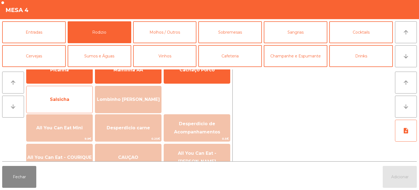
click at [61, 98] on span "Salsicha" at bounding box center [59, 99] width 19 height 5
click at [56, 97] on span "Salsicha" at bounding box center [59, 99] width 19 height 5
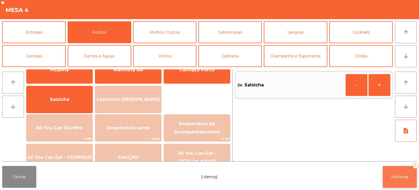
click at [396, 181] on button "Adicionar 2" at bounding box center [400, 177] width 34 height 22
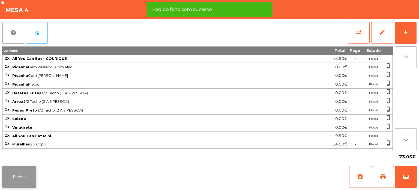
click at [16, 171] on button "Fechar" at bounding box center [19, 177] width 34 height 22
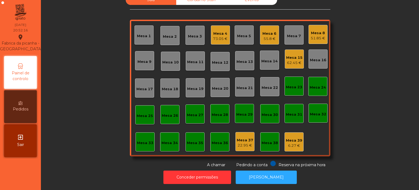
click at [218, 36] on div "73.05 €" at bounding box center [220, 38] width 14 height 5
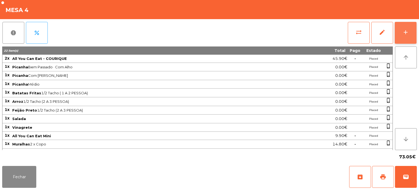
click at [415, 34] on button "add" at bounding box center [406, 33] width 22 height 22
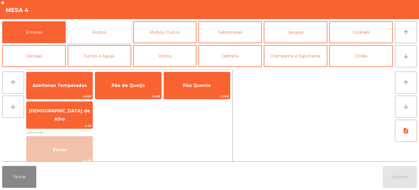
click at [107, 25] on button "Rodizio" at bounding box center [100, 32] width 64 height 22
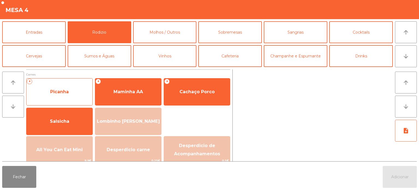
click at [72, 90] on span "Picanha" at bounding box center [59, 91] width 66 height 15
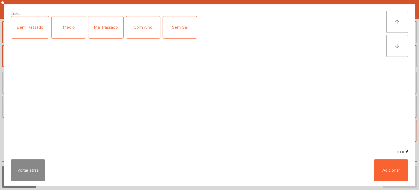
click at [72, 26] on div "Médio" at bounding box center [69, 27] width 34 height 22
click at [147, 25] on div "Com Alho" at bounding box center [143, 27] width 34 height 22
click at [382, 180] on button "Adicionar" at bounding box center [391, 170] width 34 height 22
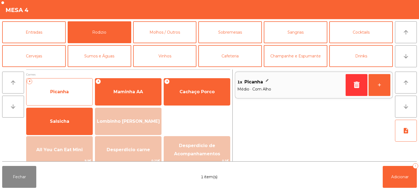
click at [73, 91] on span "Picanha" at bounding box center [59, 91] width 66 height 15
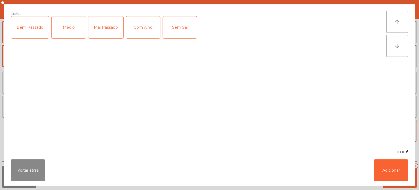
click at [23, 25] on div "Bem Passado" at bounding box center [30, 27] width 38 height 22
click at [142, 22] on div "Com Alho" at bounding box center [143, 27] width 34 height 22
click at [385, 178] on button "Adicionar" at bounding box center [391, 170] width 34 height 22
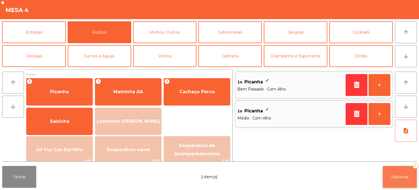
click at [400, 180] on button "Adicionar 2" at bounding box center [400, 177] width 34 height 22
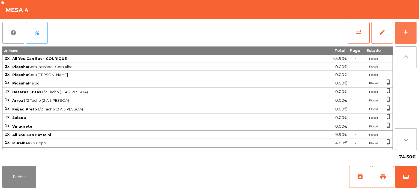
scroll to position [69, 0]
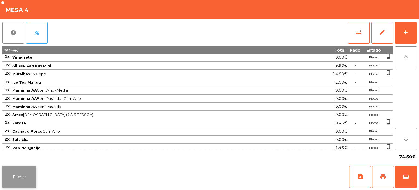
click at [25, 174] on button "Fechar" at bounding box center [19, 177] width 34 height 22
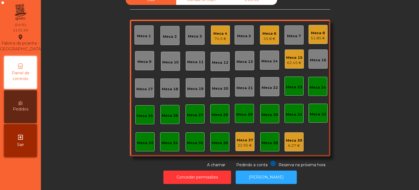
click at [269, 36] on div "55.8 €" at bounding box center [270, 38] width 14 height 5
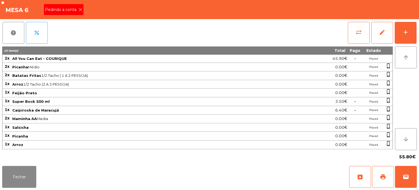
click at [77, 11] on span "Pedindo a conta" at bounding box center [62, 10] width 34 height 6
click at [383, 170] on button "print" at bounding box center [383, 177] width 22 height 22
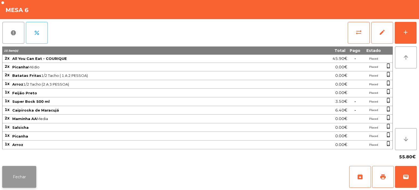
click at [26, 176] on button "Fechar" at bounding box center [19, 177] width 34 height 22
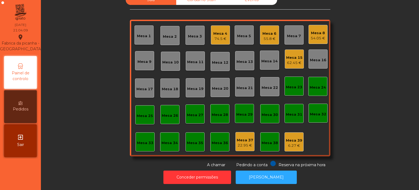
click at [324, 32] on div "Mesa 8 54.05 €" at bounding box center [318, 34] width 19 height 19
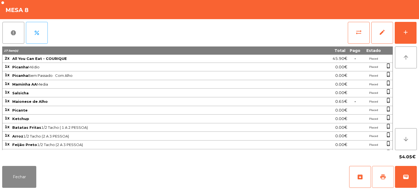
click at [384, 168] on button "print" at bounding box center [383, 177] width 22 height 22
click at [22, 176] on button "Fechar" at bounding box center [19, 177] width 34 height 22
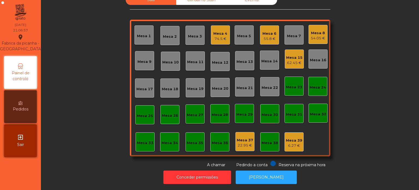
click at [242, 57] on div "Mesa 13" at bounding box center [245, 61] width 16 height 8
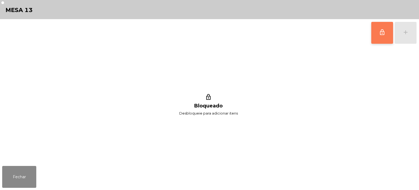
click at [386, 36] on button "lock_outline" at bounding box center [383, 33] width 22 height 22
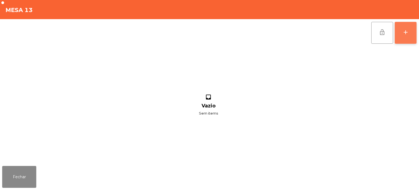
click at [405, 33] on div "add" at bounding box center [406, 32] width 7 height 7
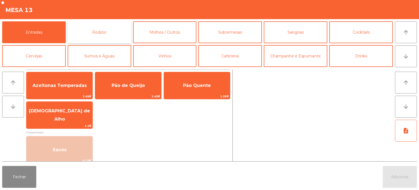
click at [94, 41] on button "Rodizio" at bounding box center [100, 32] width 64 height 22
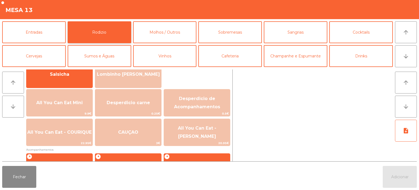
scroll to position [49, 0]
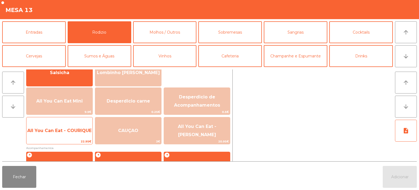
click at [64, 127] on span "All You Can Eat - COURIQUE" at bounding box center [59, 130] width 66 height 15
click at [67, 128] on span "All You Can Eat - COURIQUE" at bounding box center [59, 130] width 64 height 5
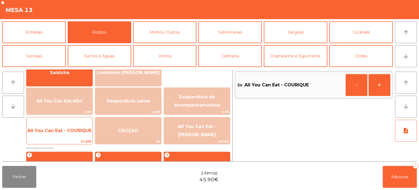
click at [67, 125] on span "All You Can Eat - COURIQUE" at bounding box center [59, 130] width 66 height 15
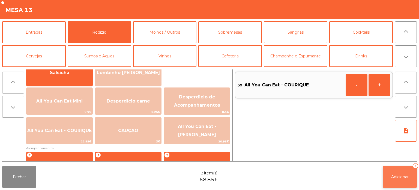
click at [395, 181] on button "Adicionar 3" at bounding box center [400, 177] width 34 height 22
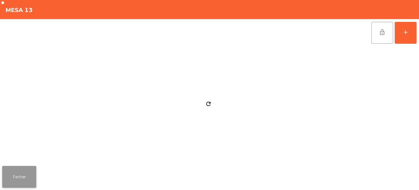
click at [33, 176] on button "Fechar" at bounding box center [19, 177] width 34 height 22
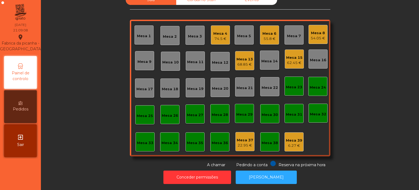
click at [246, 57] on div "Mesa 13" at bounding box center [245, 59] width 16 height 5
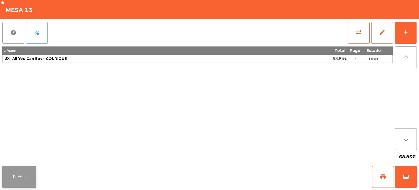
click at [32, 175] on button "Fechar" at bounding box center [19, 177] width 34 height 22
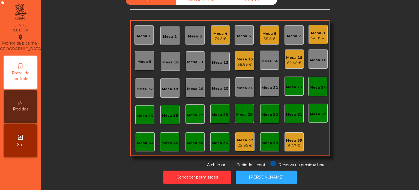
click at [301, 54] on div "Mesa 15 62.45 €" at bounding box center [294, 58] width 19 height 19
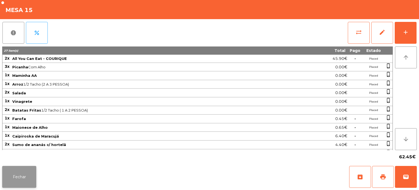
click at [24, 180] on button "Fechar" at bounding box center [19, 177] width 34 height 22
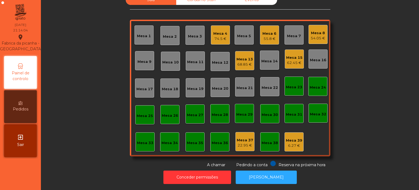
click at [292, 55] on div "Mesa 15" at bounding box center [294, 57] width 16 height 5
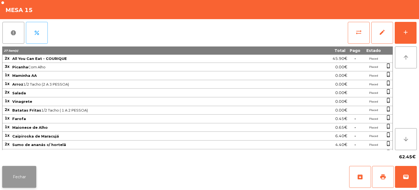
click at [15, 174] on button "Fechar" at bounding box center [19, 177] width 34 height 22
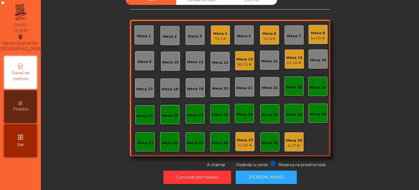
click at [312, 37] on div "Mesa 8 54.05 €" at bounding box center [318, 34] width 19 height 19
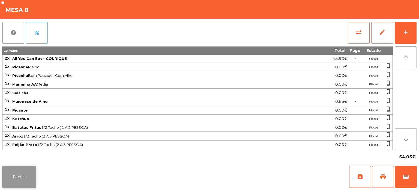
click at [15, 171] on button "Fechar" at bounding box center [19, 177] width 34 height 22
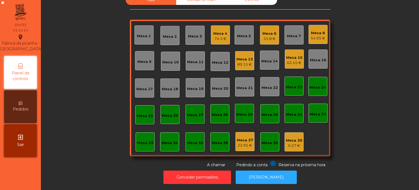
click at [322, 28] on div "Mesa 8 54.05 €" at bounding box center [318, 34] width 14 height 13
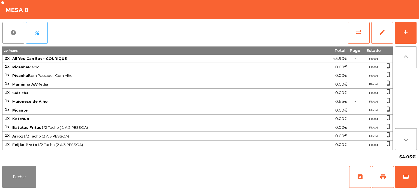
scroll to position [23, 0]
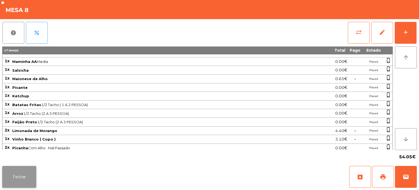
click at [12, 170] on button "Fechar" at bounding box center [19, 177] width 34 height 22
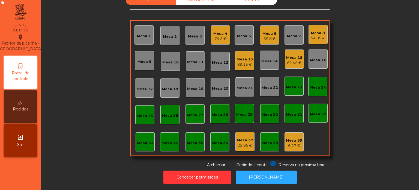
click at [299, 55] on div "Mesa 15" at bounding box center [294, 57] width 16 height 5
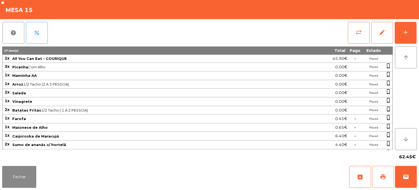
click at [385, 172] on button "print" at bounding box center [383, 177] width 22 height 22
click at [14, 161] on div "62.45€" at bounding box center [209, 157] width 415 height 14
click at [14, 174] on button "Fechar" at bounding box center [19, 177] width 34 height 22
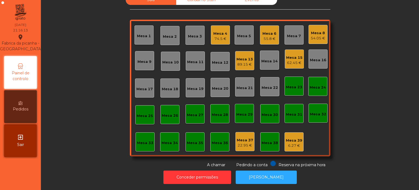
click at [293, 55] on div "Mesa 15" at bounding box center [294, 57] width 16 height 5
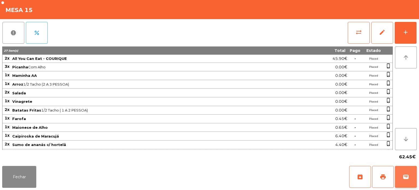
click at [406, 175] on span "wallet" at bounding box center [406, 176] width 7 height 7
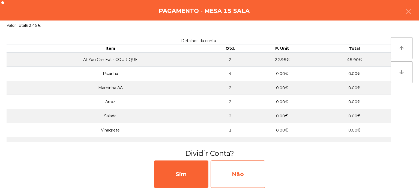
click at [240, 176] on div "Não" at bounding box center [238, 173] width 55 height 27
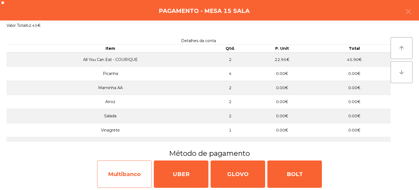
click at [127, 166] on div "Multibanco" at bounding box center [124, 173] width 55 height 27
select select "**"
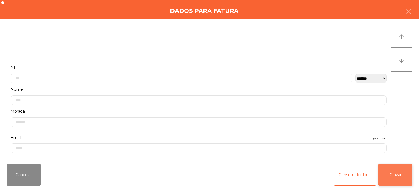
click at [396, 178] on button "Gravar" at bounding box center [396, 175] width 34 height 22
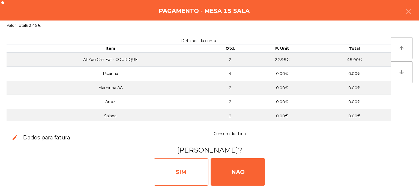
click at [177, 169] on div "SIM" at bounding box center [181, 171] width 55 height 27
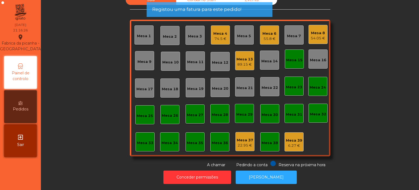
click at [293, 55] on div "Mesa 15" at bounding box center [294, 59] width 16 height 8
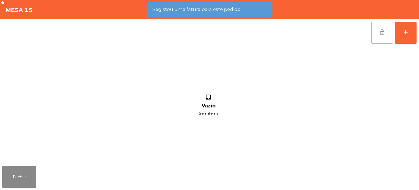
click at [375, 28] on button "lock_open" at bounding box center [383, 33] width 22 height 22
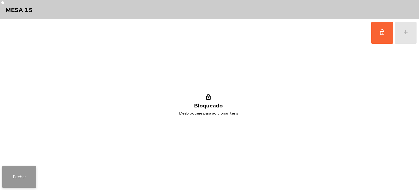
click at [28, 179] on button "Fechar" at bounding box center [19, 177] width 34 height 22
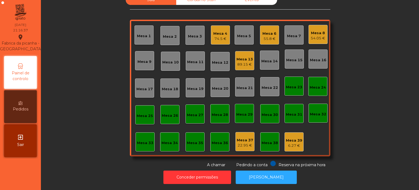
click at [251, 53] on div "Mesa 13 89.15 €" at bounding box center [244, 60] width 19 height 19
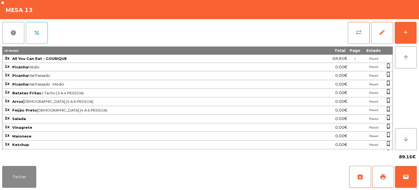
scroll to position [14, 0]
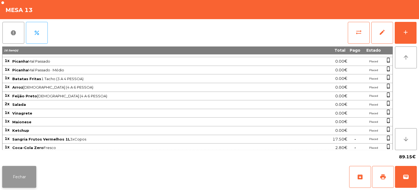
click at [34, 173] on button "Fechar" at bounding box center [19, 177] width 34 height 22
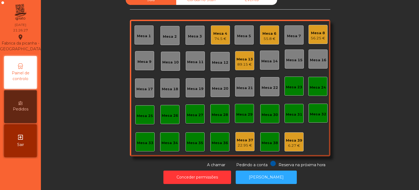
click at [318, 30] on div "Mesa 8" at bounding box center [318, 32] width 14 height 5
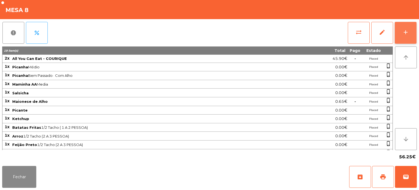
click at [398, 28] on button "add" at bounding box center [406, 33] width 22 height 22
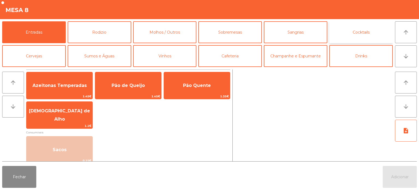
click at [360, 32] on button "Cocktails" at bounding box center [362, 32] width 64 height 22
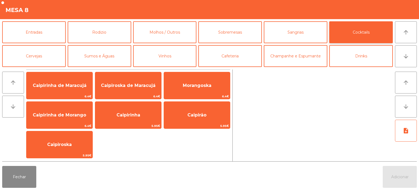
click at [372, 38] on button "Cocktails" at bounding box center [362, 32] width 64 height 22
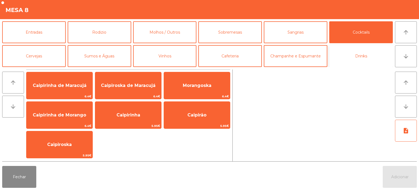
click at [355, 54] on button "Drinks" at bounding box center [362, 56] width 64 height 22
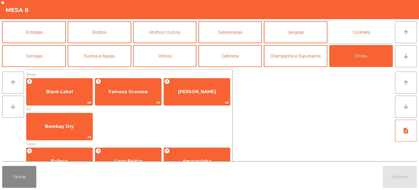
click at [363, 38] on button "Cocktails" at bounding box center [362, 32] width 64 height 22
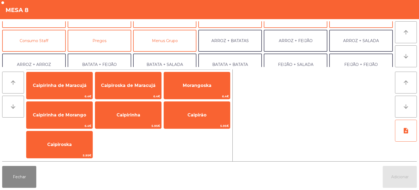
scroll to position [40, 0]
click at [189, 42] on button "Menus Grupo" at bounding box center [165, 40] width 64 height 22
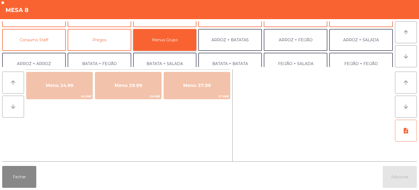
scroll to position [0, 0]
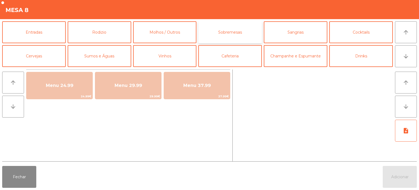
click at [241, 32] on button "Sobremesas" at bounding box center [231, 32] width 64 height 22
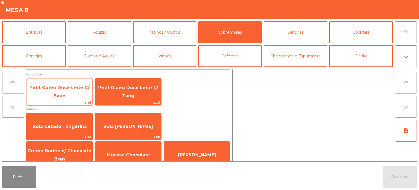
click at [69, 82] on span "Petit Gateu Doce Leite C/ Baun" at bounding box center [59, 91] width 66 height 23
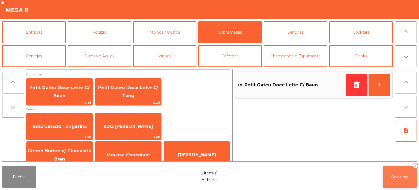
click at [400, 177] on span "Adicionar" at bounding box center [400, 176] width 17 height 5
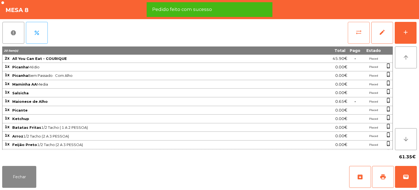
click at [354, 32] on button "sync_alt" at bounding box center [359, 33] width 22 height 22
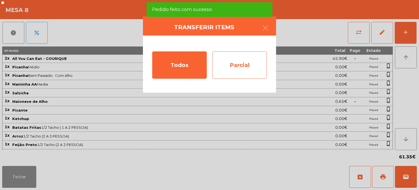
click at [240, 62] on div "Parcial" at bounding box center [239, 64] width 55 height 27
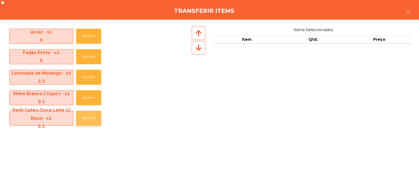
click at [87, 114] on button "Escolher" at bounding box center [88, 118] width 25 height 15
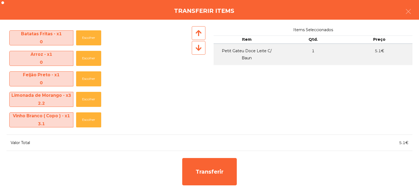
scroll to position [142, 0]
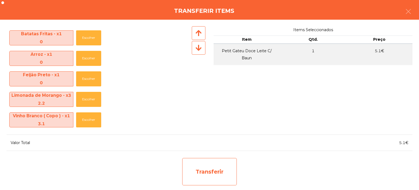
click at [211, 172] on div "Transferir" at bounding box center [209, 171] width 55 height 27
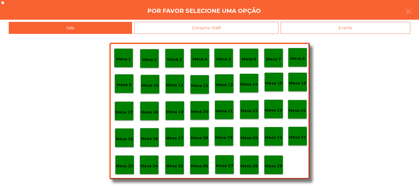
click at [277, 165] on p "Mesa 39" at bounding box center [273, 166] width 17 height 6
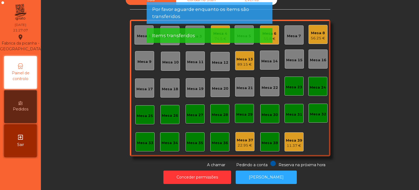
click at [344, 149] on div "Sala Consumo Staff Evento Mesa 1 Mesa 2 Mesa 3 Mesa 4 74.5 € Mesa 5 Mesa 6 55.8…" at bounding box center [230, 81] width 364 height 173
click at [351, 150] on div "Sala Consumo Staff Evento Mesa 1 Mesa 2 Mesa 3 Mesa 4 74.5 € Mesa 5 Mesa 6 55.8…" at bounding box center [230, 81] width 364 height 173
click at [352, 152] on div "Sala Consumo Staff Evento Mesa 1 Mesa 2 Mesa 3 Mesa 4 74.5 € Mesa 5 Mesa 6 55.8…" at bounding box center [230, 81] width 364 height 173
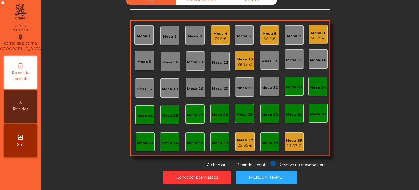
click at [271, 31] on div "Mesa 6" at bounding box center [270, 33] width 14 height 5
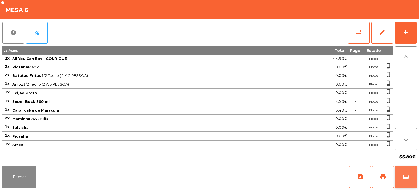
click at [416, 176] on button "wallet" at bounding box center [406, 177] width 22 height 22
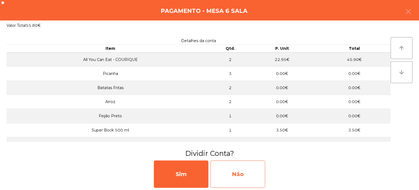
click at [258, 170] on div "Não" at bounding box center [238, 173] width 55 height 27
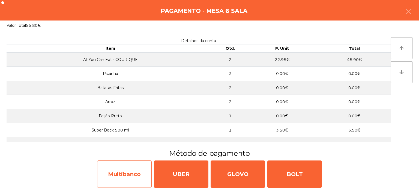
click at [127, 172] on div "Multibanco" at bounding box center [124, 173] width 55 height 27
select select "**"
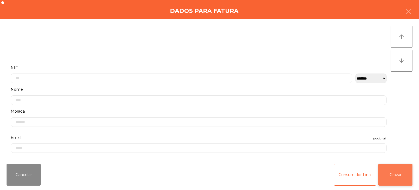
click at [394, 169] on button "Gravar" at bounding box center [396, 175] width 34 height 22
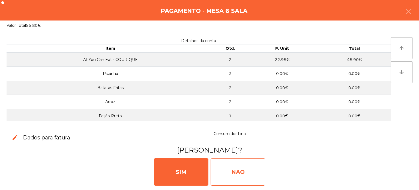
click at [241, 160] on div "NAO" at bounding box center [238, 171] width 55 height 27
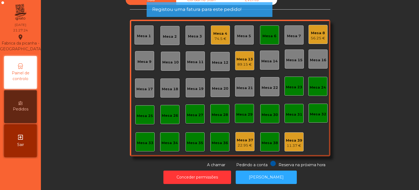
click at [226, 25] on div "Mesa 4 74.5 €" at bounding box center [220, 34] width 19 height 19
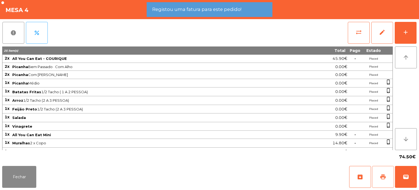
click at [382, 178] on span "print" at bounding box center [383, 176] width 7 height 7
click at [10, 169] on button "Fechar" at bounding box center [19, 177] width 34 height 22
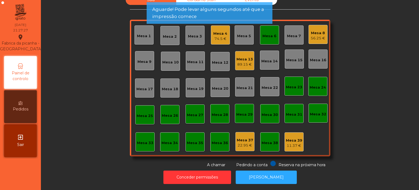
click at [268, 33] on div "Mesa 6" at bounding box center [270, 35] width 14 height 5
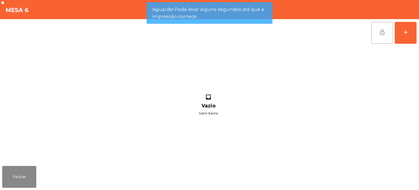
click at [381, 42] on button "lock_open" at bounding box center [383, 33] width 22 height 22
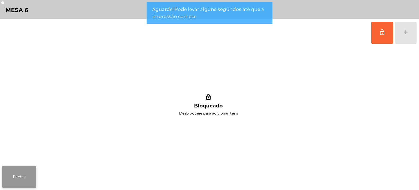
click at [32, 167] on button "Fechar" at bounding box center [19, 177] width 34 height 22
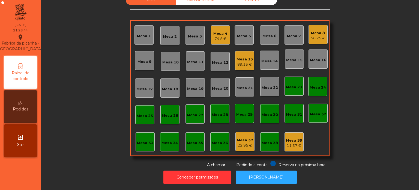
click at [224, 31] on div "Mesa 4" at bounding box center [221, 33] width 14 height 5
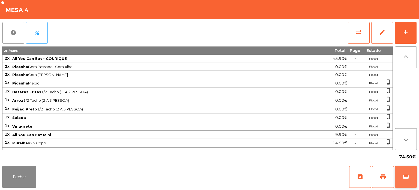
click at [404, 171] on button "wallet" at bounding box center [406, 177] width 22 height 22
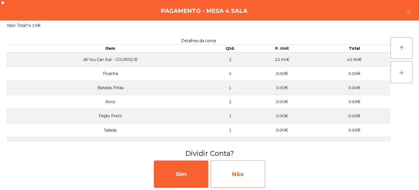
click at [243, 175] on div "Não" at bounding box center [238, 173] width 55 height 27
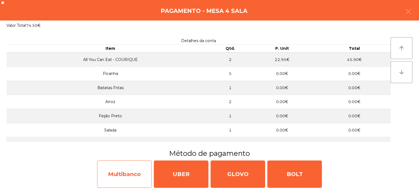
click at [130, 168] on div "Multibanco" at bounding box center [124, 173] width 55 height 27
select select "**"
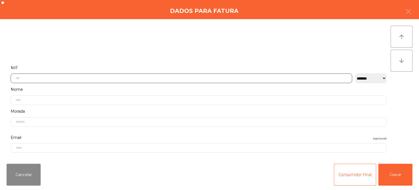
click at [76, 78] on input "text" at bounding box center [182, 78] width 342 height 10
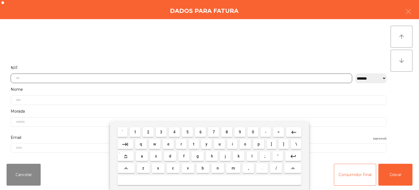
scroll to position [38, 0]
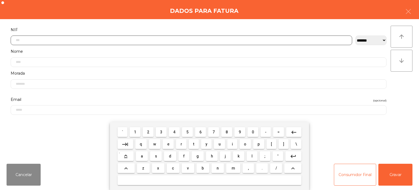
click at [187, 131] on span "5" at bounding box center [188, 132] width 2 height 4
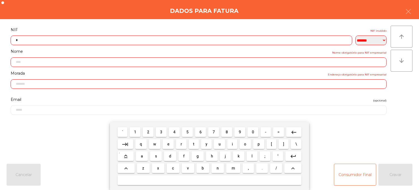
click at [253, 132] on span "0" at bounding box center [253, 132] width 2 height 4
click at [240, 132] on span "9" at bounding box center [240, 132] width 2 height 4
click at [214, 131] on span "7" at bounding box center [214, 132] width 2 height 4
click at [161, 132] on span "3" at bounding box center [161, 132] width 2 height 4
click at [188, 132] on span "5" at bounding box center [188, 132] width 2 height 4
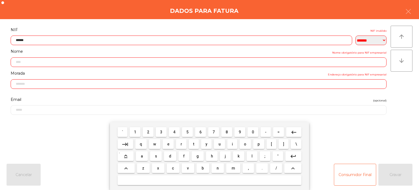
click at [292, 129] on mat-icon "keyboard_backspace" at bounding box center [294, 132] width 7 height 7
click at [292, 131] on mat-icon "keyboard_backspace" at bounding box center [294, 132] width 7 height 7
click at [188, 131] on span "5" at bounding box center [188, 132] width 2 height 4
click at [162, 132] on span "3" at bounding box center [161, 132] width 2 height 4
click at [240, 132] on span "9" at bounding box center [240, 132] width 2 height 4
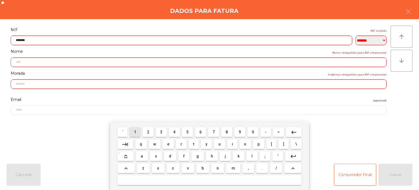
click at [136, 130] on span "1" at bounding box center [135, 132] width 2 height 4
click at [175, 131] on span "4" at bounding box center [174, 132] width 2 height 4
type input "*********"
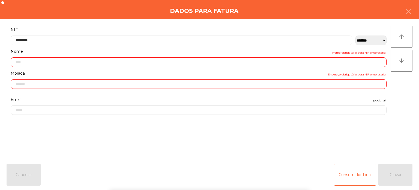
click at [185, 16] on div "Dados para Fatura" at bounding box center [209, 9] width 419 height 19
type input "**********"
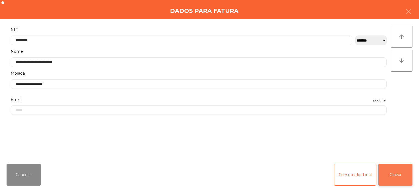
click at [399, 174] on button "Gravar" at bounding box center [396, 175] width 34 height 22
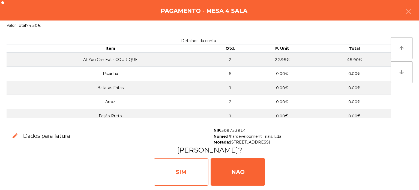
click at [192, 170] on div "SIM" at bounding box center [181, 171] width 55 height 27
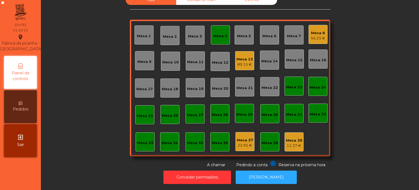
click at [226, 30] on div "Mesa 4" at bounding box center [220, 34] width 19 height 19
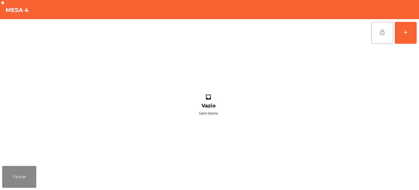
click at [384, 42] on button "lock_open" at bounding box center [383, 33] width 22 height 22
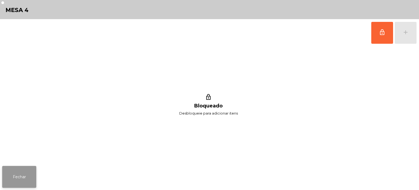
click at [20, 179] on button "Fechar" at bounding box center [19, 177] width 34 height 22
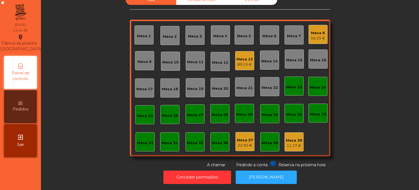
click at [140, 140] on div "Mesa 33" at bounding box center [145, 142] width 16 height 5
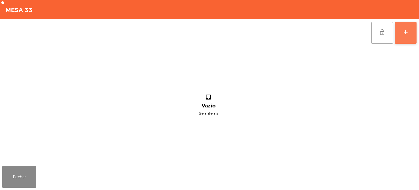
click at [411, 33] on button "add" at bounding box center [406, 33] width 22 height 22
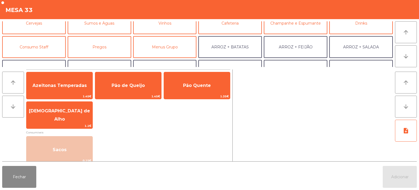
scroll to position [36, 0]
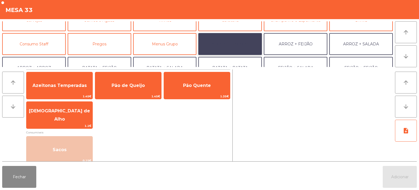
click at [230, 43] on button "ARROZ + BATATAS" at bounding box center [231, 44] width 64 height 22
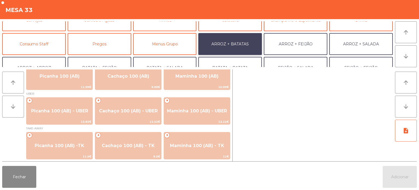
scroll to position [9, 0]
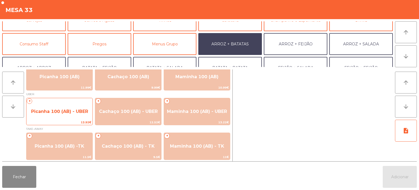
click at [57, 113] on span "Picanha 100 (AB) - UBER" at bounding box center [59, 111] width 57 height 5
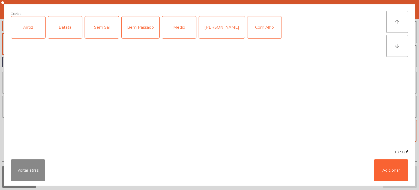
click at [27, 32] on div "Arroz" at bounding box center [28, 27] width 34 height 22
click at [72, 30] on div "Batata" at bounding box center [65, 27] width 34 height 22
click at [178, 32] on div "Medio" at bounding box center [179, 27] width 34 height 22
click at [395, 165] on button "Adicionar" at bounding box center [391, 170] width 34 height 22
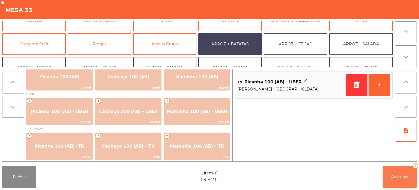
click at [386, 170] on button "Adicionar 1" at bounding box center [400, 177] width 34 height 22
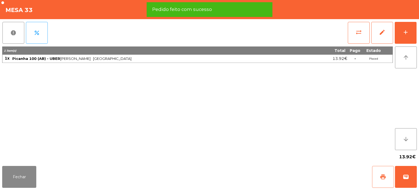
click at [376, 184] on button "print" at bounding box center [383, 177] width 22 height 22
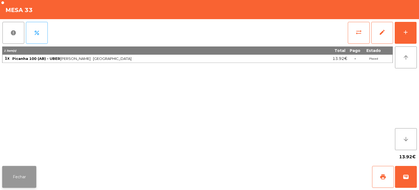
click at [26, 172] on button "Fechar" at bounding box center [19, 177] width 34 height 22
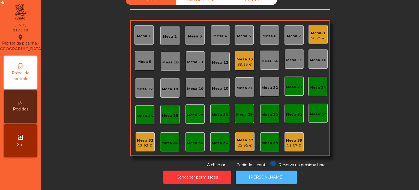
click at [270, 173] on button "[PERSON_NAME]" at bounding box center [266, 176] width 61 height 13
click at [137, 138] on div "Mesa 33" at bounding box center [145, 140] width 16 height 5
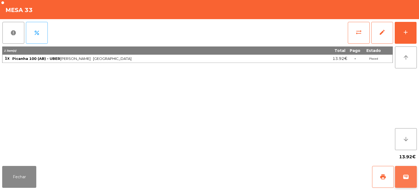
click at [407, 175] on span "wallet" at bounding box center [406, 176] width 7 height 7
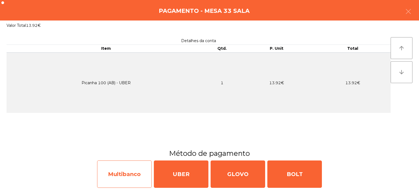
click at [118, 170] on div "Multibanco" at bounding box center [124, 173] width 55 height 27
select select "**"
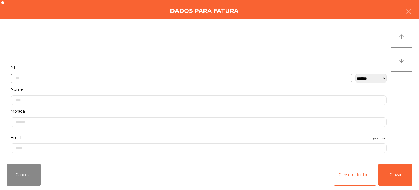
click at [161, 76] on input "text" at bounding box center [182, 78] width 342 height 10
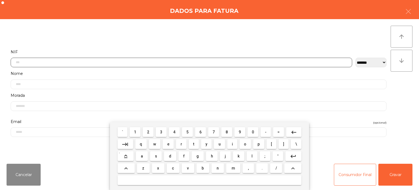
scroll to position [38, 0]
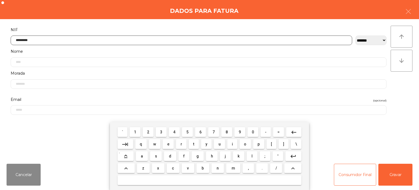
type input "*********"
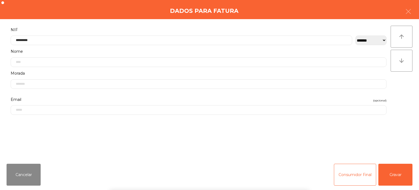
click at [395, 161] on div "` 1 2 3 4 5 6 7 8 9 0 - = keyboard_backspace keyboard_tab q w e r t y u i o p […" at bounding box center [209, 156] width 419 height 68
click at [398, 172] on button "Gravar" at bounding box center [396, 175] width 34 height 22
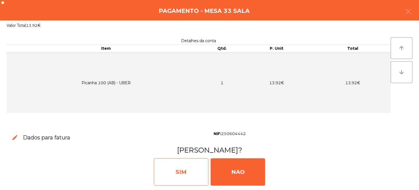
click at [181, 178] on div "SIM" at bounding box center [181, 171] width 55 height 27
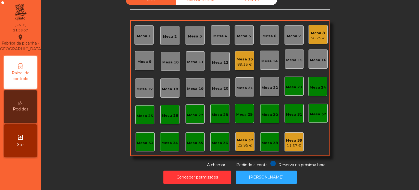
click at [312, 49] on div "Mesa 16" at bounding box center [318, 58] width 19 height 19
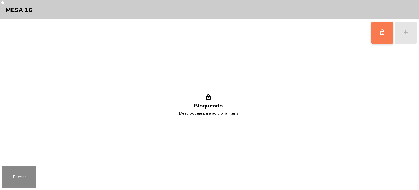
click at [377, 34] on button "lock_outline" at bounding box center [383, 33] width 22 height 22
click at [410, 32] on div "lock_outline add" at bounding box center [394, 32] width 46 height 27
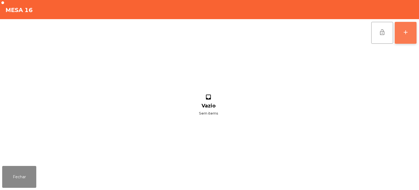
click at [409, 32] on div "add" at bounding box center [406, 32] width 7 height 7
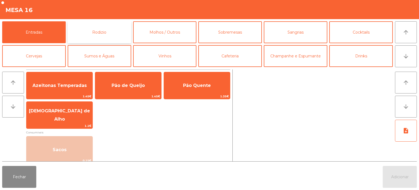
click at [124, 30] on button "Rodizio" at bounding box center [100, 32] width 64 height 22
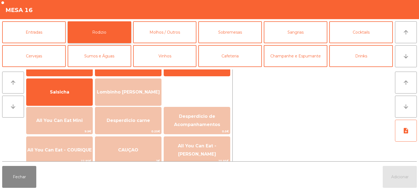
scroll to position [29, 0]
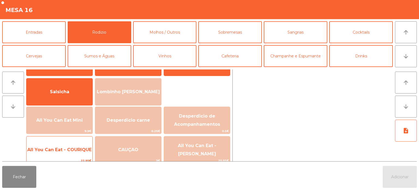
click at [63, 145] on span "All You Can Eat - COURIQUE" at bounding box center [59, 149] width 66 height 15
click at [66, 141] on div "All You Can Eat - COURIQUE 22.95€" at bounding box center [59, 149] width 67 height 27
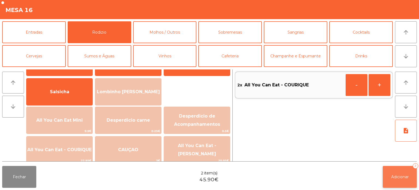
click at [388, 167] on button "Adicionar 2" at bounding box center [400, 177] width 34 height 22
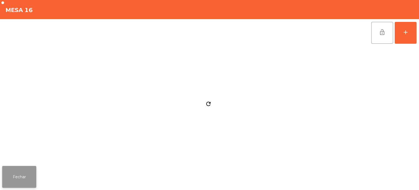
click at [30, 170] on button "Fechar" at bounding box center [19, 177] width 34 height 22
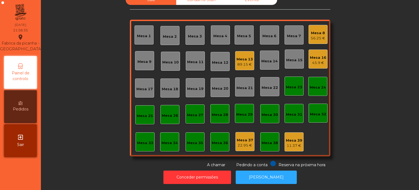
click at [84, 103] on div "Sala Consumo Staff Evento Mesa 1 Mesa 2 Mesa 3 Mesa 4 Mesa 5 Mesa 6 Mesa 7 Mesa…" at bounding box center [230, 81] width 364 height 173
click at [317, 30] on div "Mesa 8" at bounding box center [318, 32] width 14 height 5
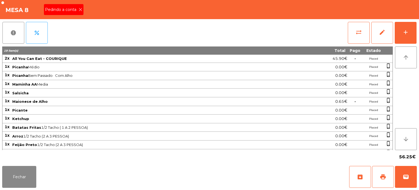
click at [72, 8] on span "Pedindo a conta" at bounding box center [62, 10] width 34 height 6
click at [380, 175] on span "print" at bounding box center [383, 176] width 7 height 7
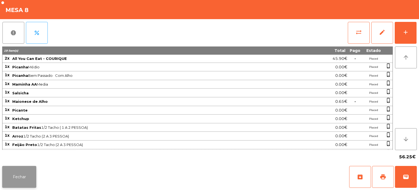
click at [17, 168] on button "Fechar" at bounding box center [19, 177] width 34 height 22
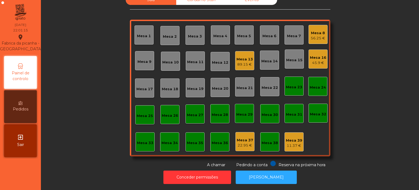
click at [240, 57] on div "Mesa 13" at bounding box center [245, 59] width 16 height 5
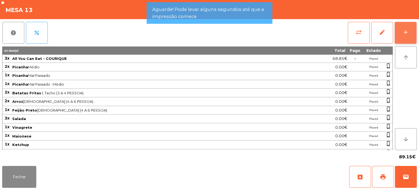
click at [404, 27] on button "add" at bounding box center [406, 33] width 22 height 22
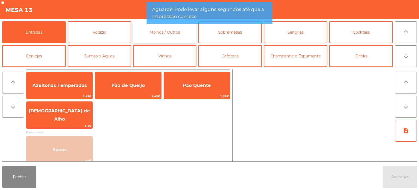
click at [166, 31] on button "Molhos / Outros" at bounding box center [165, 32] width 64 height 22
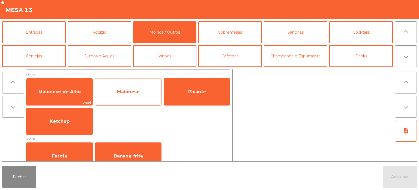
click at [130, 89] on span "Maionese" at bounding box center [128, 91] width 23 height 5
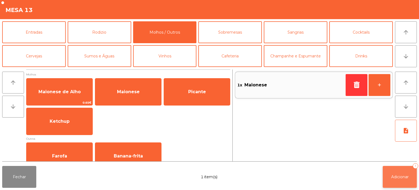
click at [399, 169] on button "Adicionar 1" at bounding box center [400, 177] width 34 height 22
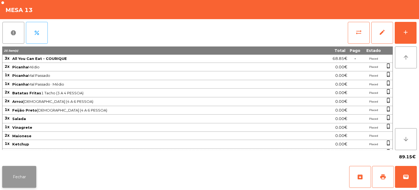
click at [26, 178] on button "Fechar" at bounding box center [19, 177] width 34 height 22
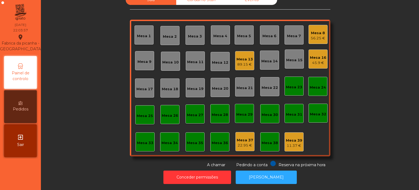
click at [321, 36] on div "56.25 €" at bounding box center [318, 38] width 14 height 5
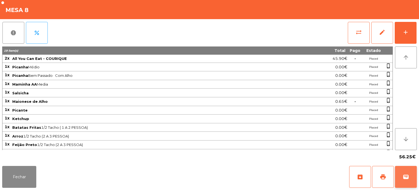
click at [416, 176] on button "wallet" at bounding box center [406, 177] width 22 height 22
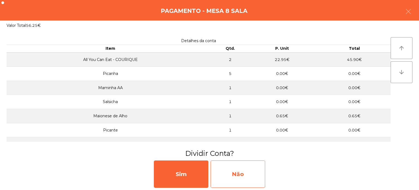
click at [251, 176] on div "Não" at bounding box center [238, 173] width 55 height 27
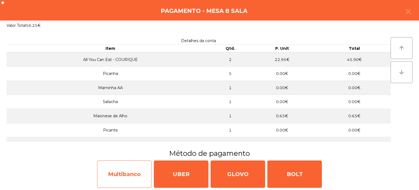
click at [137, 178] on div "Multibanco" at bounding box center [124, 173] width 55 height 27
select select "**"
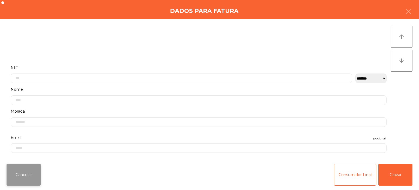
click at [26, 178] on button "Cancelar" at bounding box center [24, 175] width 34 height 22
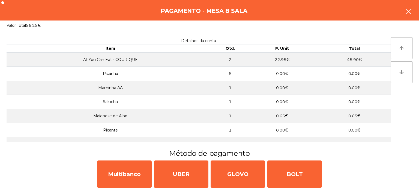
click at [415, 14] on button "button" at bounding box center [408, 12] width 15 height 16
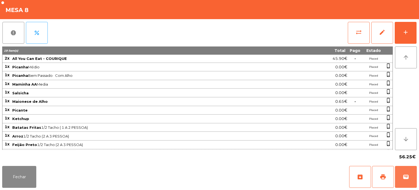
scroll to position [31, 0]
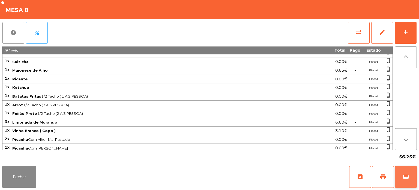
click at [409, 177] on span "wallet" at bounding box center [406, 176] width 7 height 7
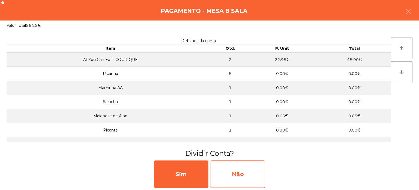
click at [248, 173] on div "Não" at bounding box center [238, 173] width 55 height 27
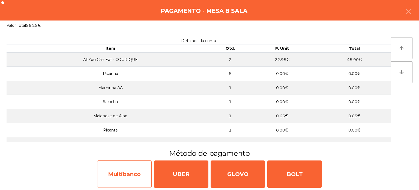
click at [129, 171] on div "Multibanco" at bounding box center [124, 173] width 55 height 27
select select "**"
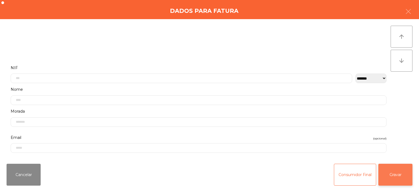
click at [400, 180] on button "Gravar" at bounding box center [396, 175] width 34 height 22
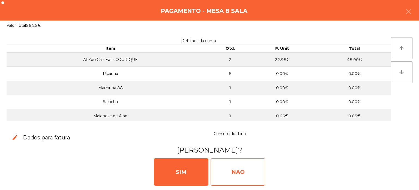
click at [249, 159] on div "NAO" at bounding box center [238, 171] width 55 height 27
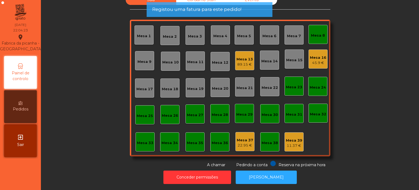
click at [319, 33] on div "Mesa 8" at bounding box center [318, 35] width 14 height 5
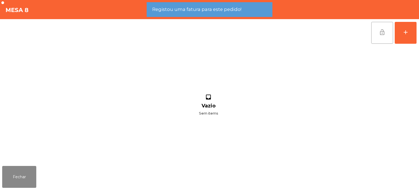
click at [382, 33] on span "lock_open" at bounding box center [382, 32] width 7 height 7
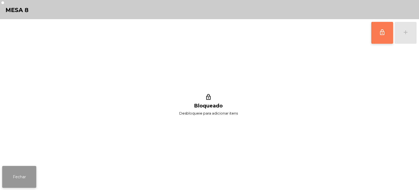
click at [32, 170] on button "Fechar" at bounding box center [19, 177] width 34 height 22
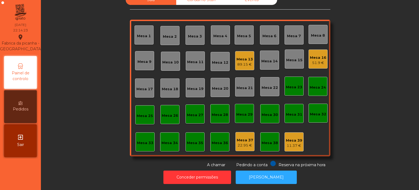
click at [147, 114] on div "Mesa 25" at bounding box center [145, 115] width 16 height 5
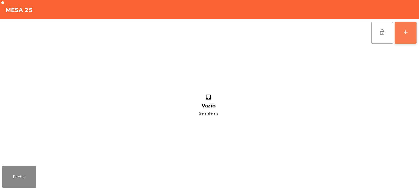
click at [408, 31] on div "add" at bounding box center [406, 32] width 7 height 7
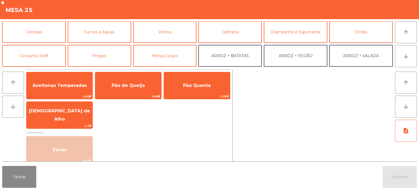
scroll to position [25, 0]
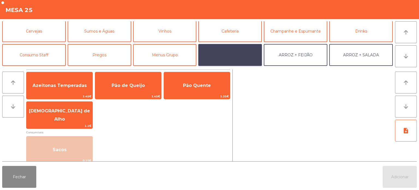
click at [231, 59] on button "ARROZ + BATATAS" at bounding box center [231, 55] width 64 height 22
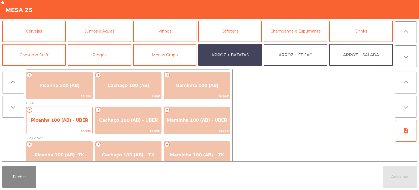
click at [69, 114] on span "Picanha 100 (AB) - UBER" at bounding box center [59, 120] width 66 height 15
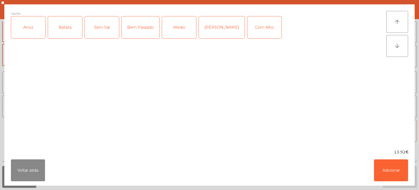
click at [36, 29] on div "Arroz" at bounding box center [28, 27] width 34 height 22
click at [64, 27] on div "Batata" at bounding box center [65, 27] width 34 height 22
click at [139, 32] on div "Bem Passado" at bounding box center [141, 27] width 38 height 22
click at [392, 168] on button "Adicionar" at bounding box center [391, 170] width 34 height 22
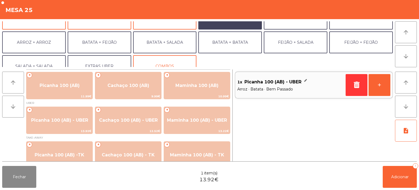
scroll to position [64, 0]
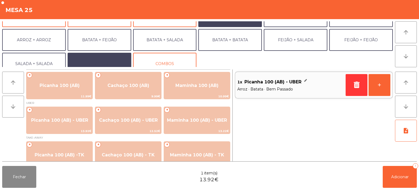
click at [114, 64] on button "EXTRAS UBER" at bounding box center [100, 64] width 64 height 22
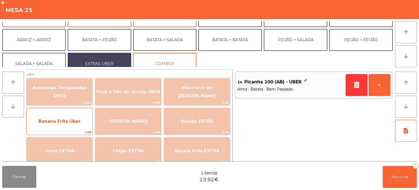
click at [68, 123] on span "Banana Frita Uber" at bounding box center [60, 121] width 42 height 5
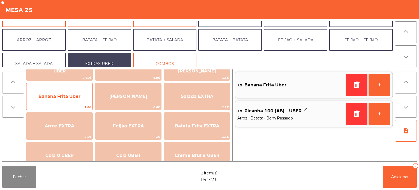
scroll to position [17, 0]
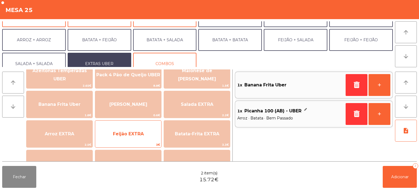
click at [147, 131] on span "Feijão EXTRA" at bounding box center [128, 133] width 66 height 15
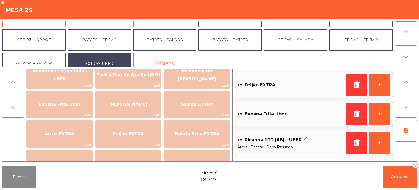
click at [392, 189] on div "Fechar 3 item(s) 18.72€ Adicionar 3" at bounding box center [209, 177] width 419 height 26
click at [396, 177] on span "Adicionar" at bounding box center [400, 176] width 17 height 5
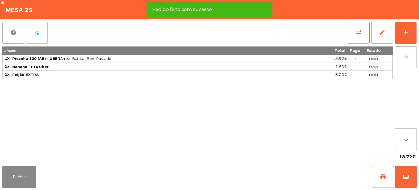
click at [42, 32] on button "percent" at bounding box center [37, 33] width 22 height 22
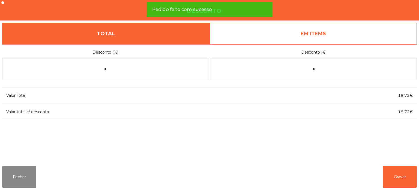
click at [303, 33] on link "EM ITEMS" at bounding box center [314, 34] width 208 height 22
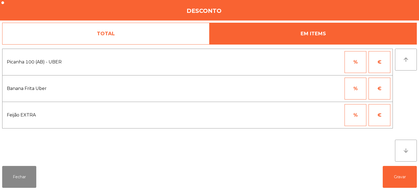
click at [372, 94] on button "€" at bounding box center [380, 89] width 22 height 22
click at [322, 88] on input "*" at bounding box center [328, 89] width 27 height 22
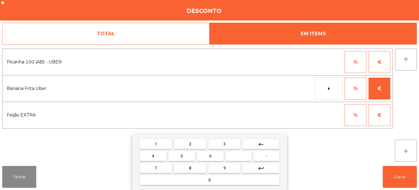
click at [230, 181] on button "0" at bounding box center [210, 180] width 140 height 10
click at [241, 156] on button "." at bounding box center [238, 156] width 25 height 10
click at [229, 141] on button "3" at bounding box center [225, 144] width 32 height 10
type input "***"
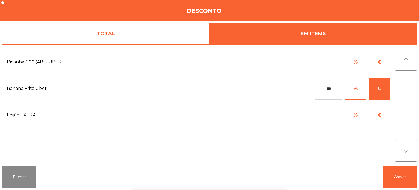
click at [282, 95] on div "*** % €" at bounding box center [287, 89] width 208 height 22
click at [398, 178] on button "Gravar" at bounding box center [400, 177] width 34 height 22
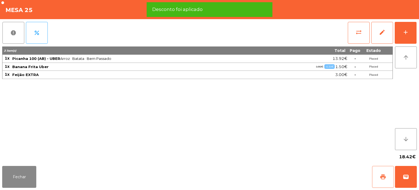
click at [386, 175] on span "print" at bounding box center [383, 176] width 7 height 7
click at [409, 173] on button "wallet" at bounding box center [406, 177] width 22 height 22
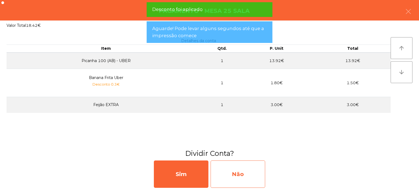
click at [250, 172] on div "Não" at bounding box center [238, 173] width 55 height 27
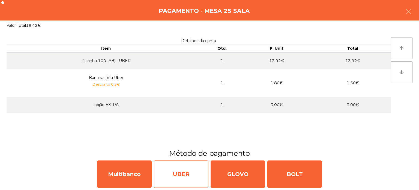
click at [189, 178] on div "UBER" at bounding box center [181, 173] width 55 height 27
select select "**"
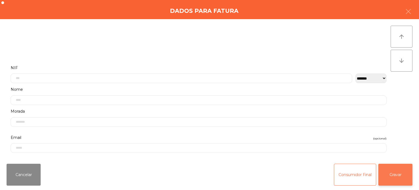
click at [392, 175] on button "Gravar" at bounding box center [396, 175] width 34 height 22
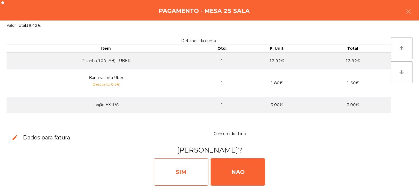
click at [189, 169] on div "SIM" at bounding box center [181, 171] width 55 height 27
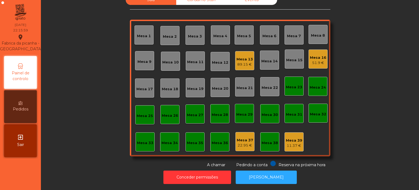
click at [263, 185] on div "Sala Consumo Staff Evento Mesa 1 Mesa 2 Mesa 3 Mesa 4 Mesa 5 Mesa 6 Mesa 7 Mesa…" at bounding box center [230, 95] width 379 height 190
click at [276, 178] on button "[PERSON_NAME]" at bounding box center [266, 176] width 61 height 13
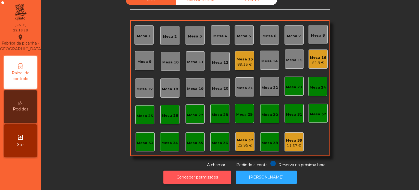
click at [196, 170] on button "Conceder permissões" at bounding box center [198, 176] width 68 height 13
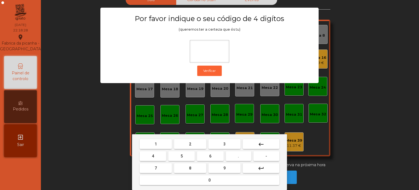
click at [156, 143] on span "1" at bounding box center [156, 144] width 2 height 4
click at [233, 140] on button "3" at bounding box center [225, 144] width 32 height 10
click at [182, 156] on span "5" at bounding box center [182, 156] width 2 height 4
click at [202, 177] on button "0" at bounding box center [210, 180] width 140 height 10
type input "****"
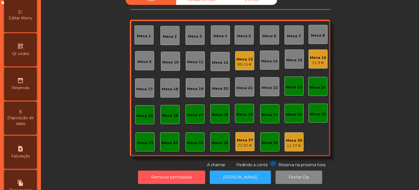
scroll to position [125, 0]
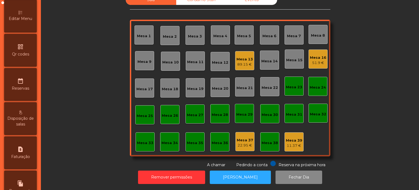
click at [32, 22] on span "Editar Menu" at bounding box center [20, 19] width 23 height 6
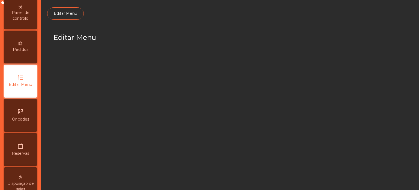
select select "*"
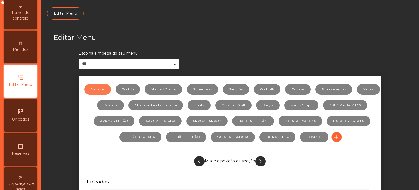
scroll to position [51, 0]
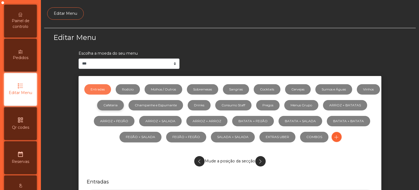
click at [124, 102] on link "Cafeteria" at bounding box center [110, 105] width 27 height 10
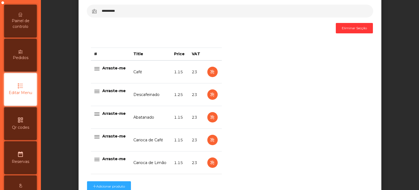
scroll to position [184, 0]
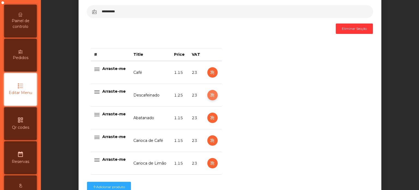
click at [208, 95] on button "button" at bounding box center [213, 95] width 10 height 10
select select "***"
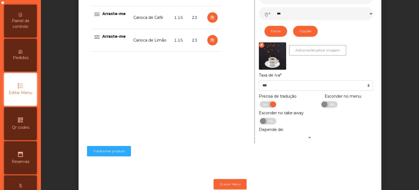
scroll to position [326, 0]
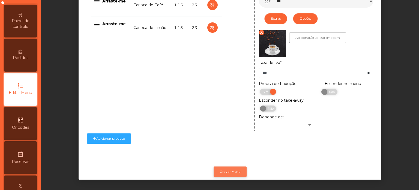
click at [232, 167] on button "Gravar Menu" at bounding box center [230, 171] width 33 height 10
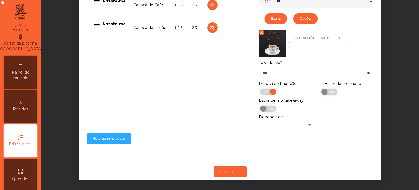
click at [27, 120] on div "Pedidos" at bounding box center [20, 106] width 33 height 33
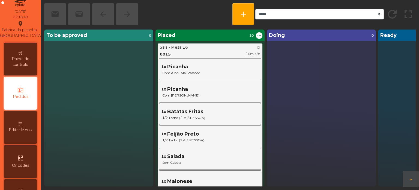
scroll to position [17, 0]
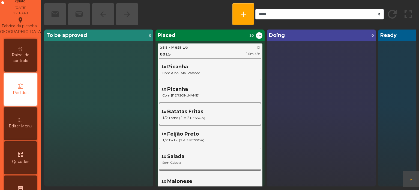
click at [25, 138] on div "Editar Menu" at bounding box center [20, 123] width 33 height 33
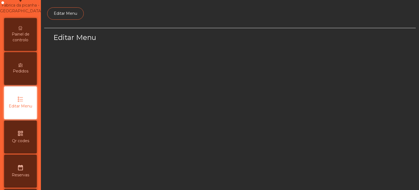
scroll to position [51, 0]
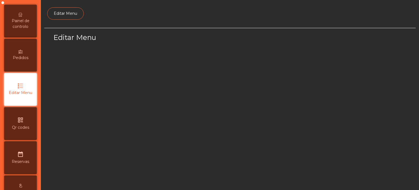
select select "*"
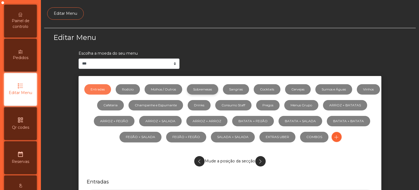
click at [217, 84] on link "Sobremesas" at bounding box center [202, 89] width 31 height 10
click at [249, 90] on link "Sangrias" at bounding box center [236, 89] width 26 height 10
click at [281, 93] on link "Cocktails" at bounding box center [267, 89] width 27 height 10
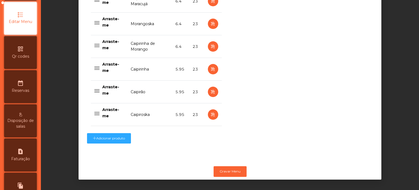
scroll to position [0, 0]
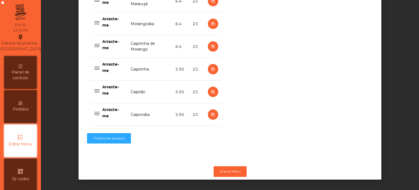
click at [26, 69] on div "Painel de controlo" at bounding box center [20, 72] width 33 height 33
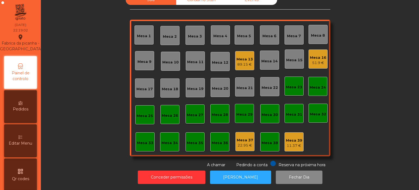
scroll to position [15, 0]
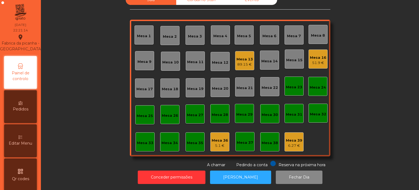
click at [297, 144] on div "Mesa 39 6.27 €" at bounding box center [294, 141] width 19 height 19
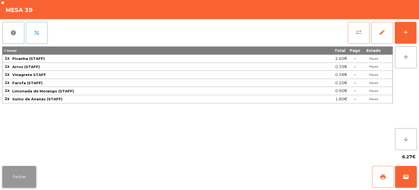
click at [26, 166] on button "Fechar" at bounding box center [19, 177] width 34 height 22
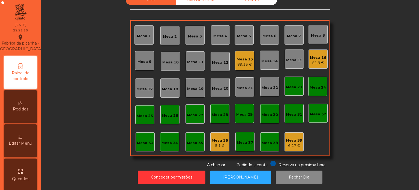
scroll to position [0, 0]
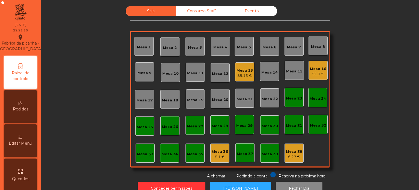
click at [201, 20] on hr at bounding box center [230, 20] width 201 height 0
click at [191, 15] on div "Consumo Staff" at bounding box center [201, 11] width 51 height 10
click at [199, 15] on div "Consumo Staff" at bounding box center [201, 11] width 51 height 10
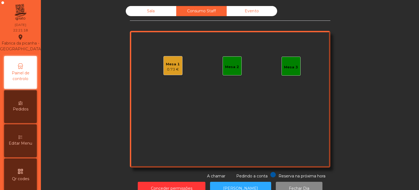
click at [177, 57] on div "Mesa 1 0.73 €" at bounding box center [173, 65] width 19 height 19
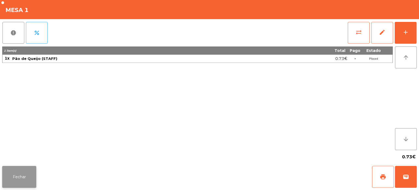
click at [34, 169] on button "Fechar" at bounding box center [19, 177] width 34 height 22
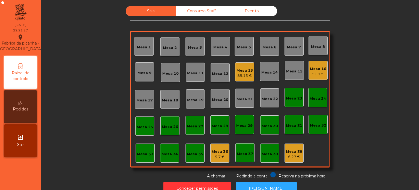
click at [290, 151] on div "Mesa 39" at bounding box center [294, 151] width 16 height 5
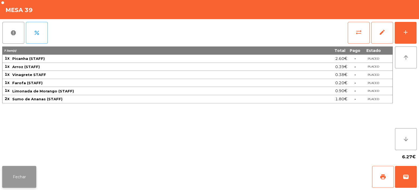
click at [32, 173] on button "Fechar" at bounding box center [19, 177] width 34 height 22
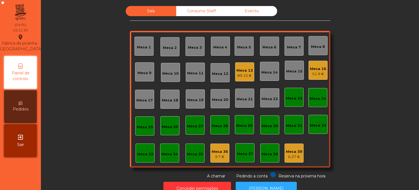
click at [191, 11] on div "Consumo Staff" at bounding box center [201, 11] width 51 height 10
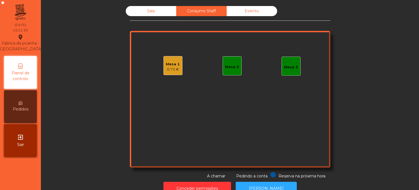
click at [167, 66] on div "Mesa 1" at bounding box center [173, 63] width 14 height 5
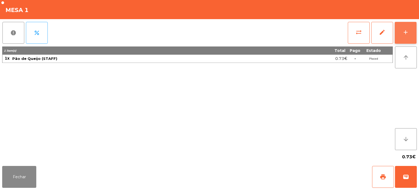
click at [406, 31] on div "add" at bounding box center [406, 32] width 7 height 7
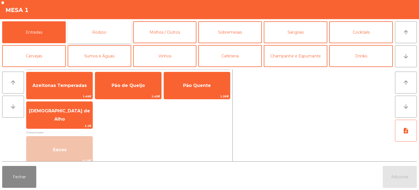
click at [104, 28] on button "Rodizio" at bounding box center [100, 32] width 64 height 22
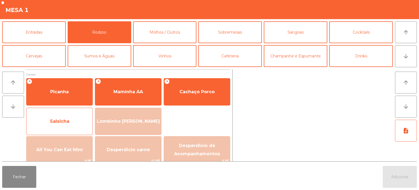
click at [69, 108] on div "Salsicha" at bounding box center [59, 121] width 67 height 27
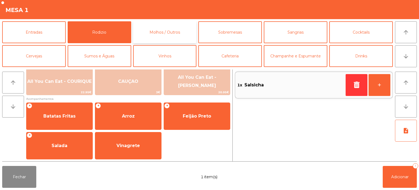
click at [174, 29] on button "Molhos / Outros" at bounding box center [165, 32] width 64 height 22
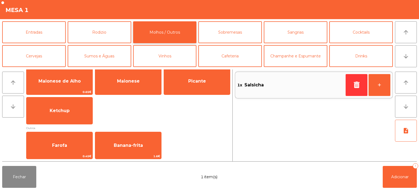
scroll to position [10, 0]
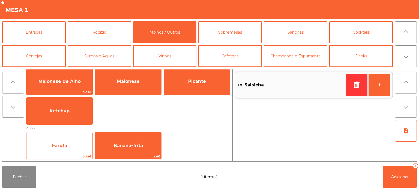
click at [67, 145] on span "Farofa" at bounding box center [59, 145] width 66 height 15
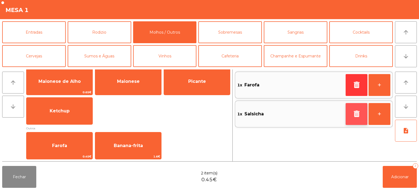
click at [353, 113] on icon "button" at bounding box center [357, 113] width 8 height 7
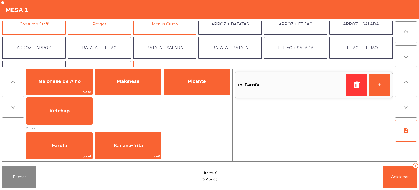
scroll to position [51, 0]
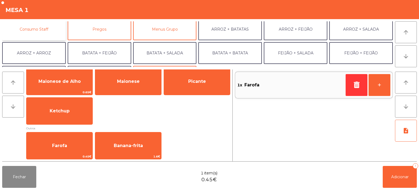
click at [51, 36] on button "Consumo Staff" at bounding box center [34, 29] width 64 height 22
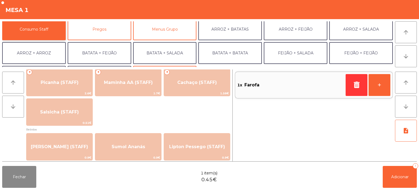
scroll to position [0, 0]
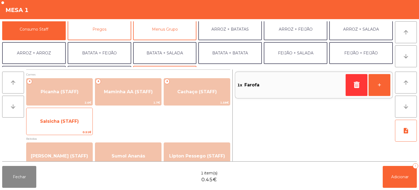
click at [75, 116] on span "Salsicha (STAFF)" at bounding box center [59, 121] width 66 height 15
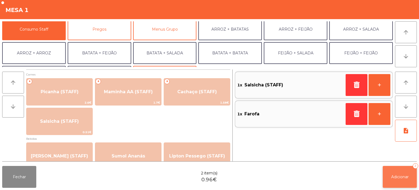
click at [395, 172] on button "Adicionar 2" at bounding box center [400, 177] width 34 height 22
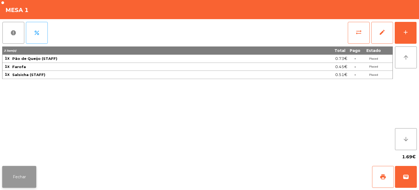
click at [19, 167] on button "Fechar" at bounding box center [19, 177] width 34 height 22
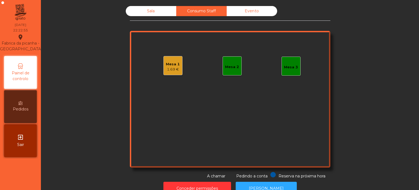
click at [206, 7] on div "Consumo Staff" at bounding box center [201, 11] width 51 height 10
click at [154, 14] on div "Sala" at bounding box center [151, 11] width 51 height 10
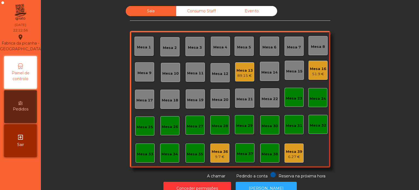
click at [201, 10] on div "Consumo Staff" at bounding box center [201, 11] width 51 height 10
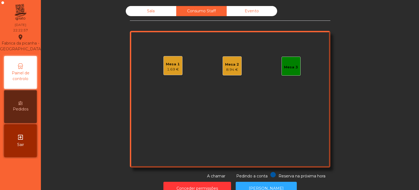
click at [229, 67] on div "8.94 €" at bounding box center [232, 69] width 14 height 5
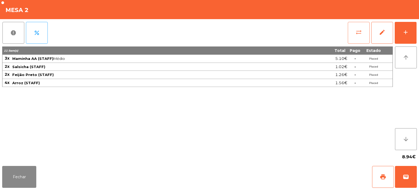
click at [360, 31] on span "sync_alt" at bounding box center [359, 32] width 7 height 7
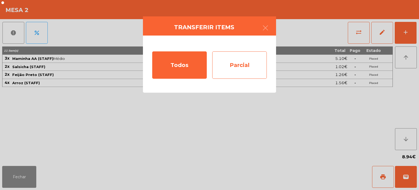
click at [262, 64] on div "Parcial" at bounding box center [239, 64] width 55 height 27
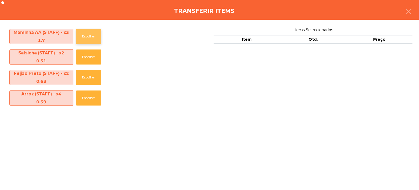
click at [87, 33] on button "Escolher" at bounding box center [88, 36] width 25 height 15
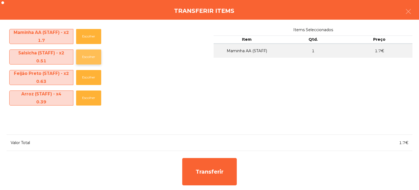
click at [94, 62] on button "Escolher" at bounding box center [88, 56] width 25 height 15
click at [95, 52] on button "Escolher" at bounding box center [88, 56] width 25 height 15
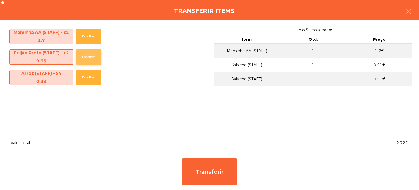
click at [96, 57] on button "Escolher" at bounding box center [88, 56] width 25 height 15
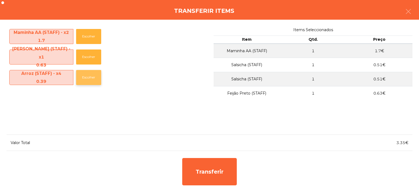
click at [95, 74] on button "Escolher" at bounding box center [88, 77] width 25 height 15
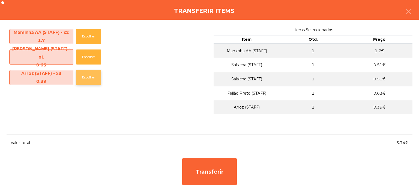
click at [93, 81] on button "Escolher" at bounding box center [88, 77] width 25 height 15
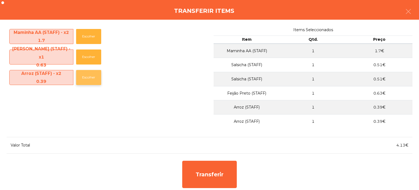
click at [93, 79] on button "Escolher" at bounding box center [88, 77] width 25 height 15
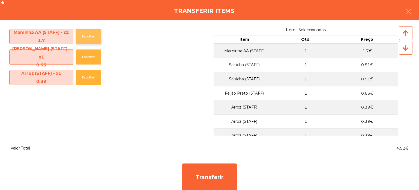
click at [85, 36] on button "Escolher" at bounding box center [88, 36] width 25 height 15
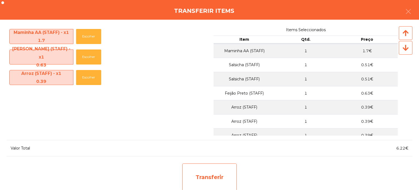
click at [211, 172] on div "Transferir" at bounding box center [209, 176] width 55 height 27
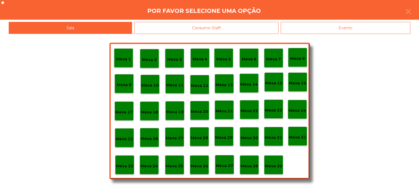
click at [275, 160] on div "Mesa 39" at bounding box center [273, 164] width 19 height 19
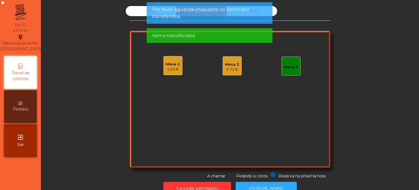
click at [241, 12] on span "Por favor aguarde enquanto os items são transferidos" at bounding box center [209, 13] width 115 height 14
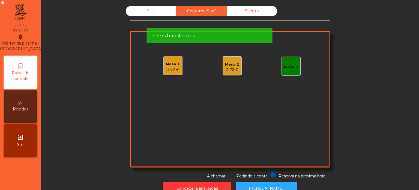
click at [230, 18] on span "Por favor aguarde enquanto os items são transferidos" at bounding box center [209, 13] width 115 height 14
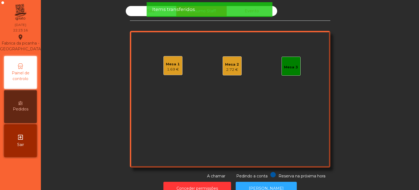
click at [206, 27] on div "Sala Consumo Staff Evento Mesa 1 1.69 € Mesa 2 2.72 € Mesa 3 Reserva na próxima…" at bounding box center [230, 92] width 201 height 173
click at [161, 12] on span "Items transferidos" at bounding box center [173, 9] width 43 height 7
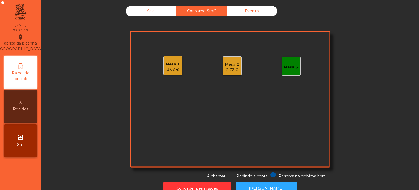
click at [157, 16] on div "Items transferidos" at bounding box center [210, 9] width 126 height 15
click at [159, 10] on div "Sala" at bounding box center [151, 11] width 51 height 10
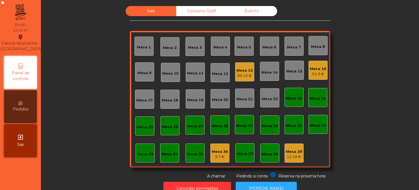
click at [153, 13] on div "Sala" at bounding box center [151, 11] width 51 height 10
click at [298, 155] on div "12.49 €" at bounding box center [294, 156] width 16 height 5
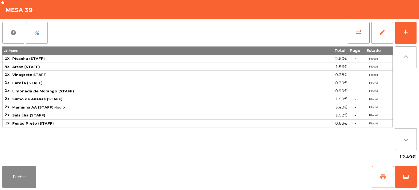
click at [384, 179] on span "print" at bounding box center [383, 176] width 7 height 7
click at [22, 36] on button "report" at bounding box center [13, 33] width 22 height 22
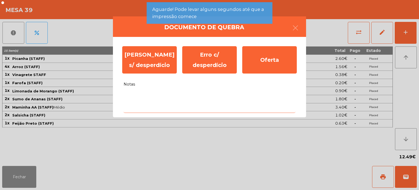
click at [253, 97] on textarea "Notas" at bounding box center [210, 101] width 172 height 23
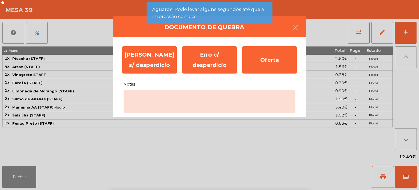
click at [291, 34] on button "button" at bounding box center [295, 28] width 15 height 16
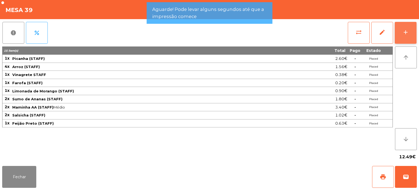
click at [409, 36] on button "add" at bounding box center [406, 33] width 22 height 22
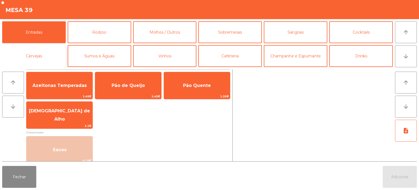
click at [61, 54] on button "Cervejas" at bounding box center [34, 56] width 64 height 22
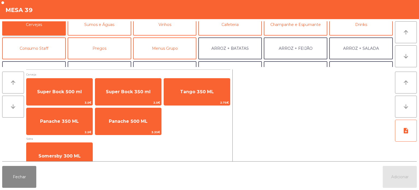
scroll to position [32, 0]
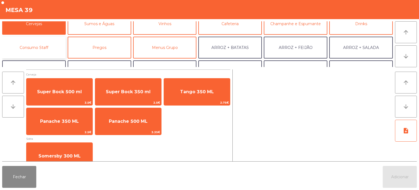
click at [46, 55] on button "Consumo Staff" at bounding box center [34, 48] width 64 height 22
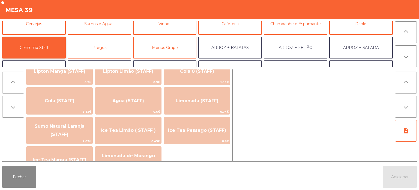
scroll to position [113, 0]
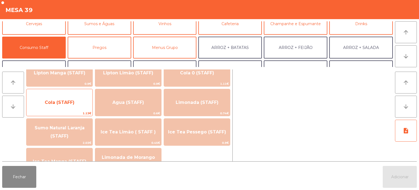
click at [63, 100] on span "Cola (STAFF)" at bounding box center [60, 102] width 30 height 5
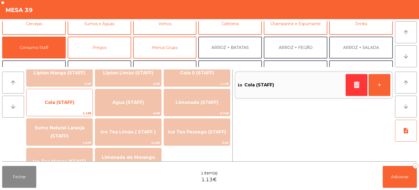
click at [67, 98] on span "Cola (STAFF)" at bounding box center [59, 102] width 66 height 15
click at [77, 102] on span "Cola (STAFF)" at bounding box center [59, 102] width 66 height 15
click at [82, 102] on span "Cola (STAFF)" at bounding box center [59, 102] width 66 height 15
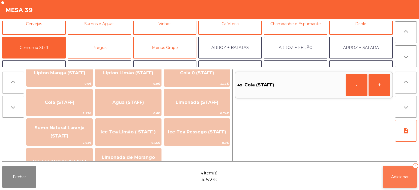
click at [390, 171] on button "Adicionar 4" at bounding box center [400, 177] width 34 height 22
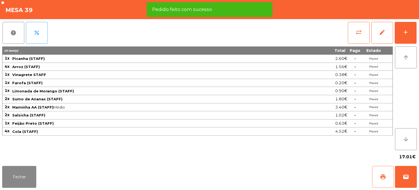
click at [377, 177] on button "print" at bounding box center [383, 177] width 22 height 22
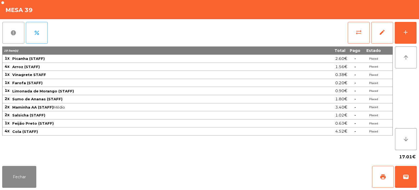
click at [7, 40] on button "report" at bounding box center [13, 33] width 22 height 22
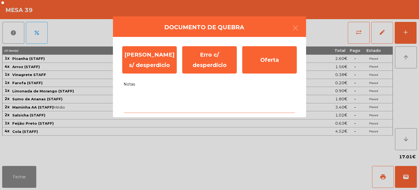
click at [194, 106] on textarea "Notas" at bounding box center [210, 101] width 172 height 23
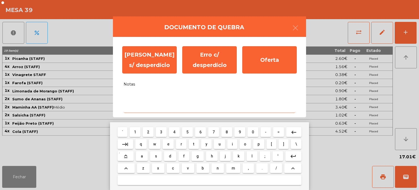
click at [189, 164] on button "v" at bounding box center [188, 168] width 13 height 10
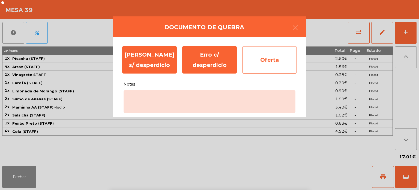
click at [260, 67] on div "Oferta" at bounding box center [270, 59] width 55 height 27
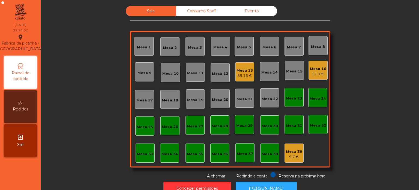
click at [241, 42] on div "Mesa 5" at bounding box center [244, 46] width 14 height 8
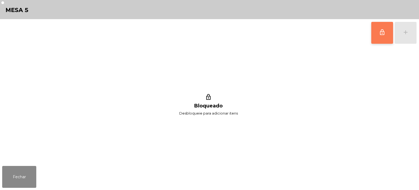
click at [383, 34] on span "lock_outline" at bounding box center [382, 32] width 7 height 7
click at [405, 35] on div "lock_outline add" at bounding box center [394, 32] width 46 height 27
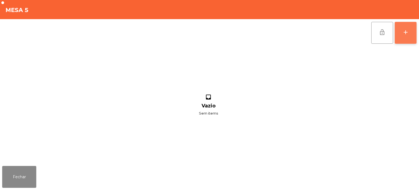
click at [409, 32] on div "add" at bounding box center [406, 32] width 7 height 7
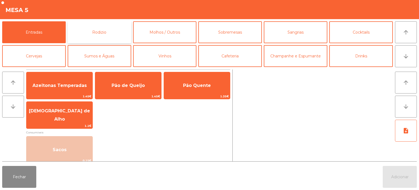
click at [99, 25] on button "Rodizio" at bounding box center [100, 32] width 64 height 22
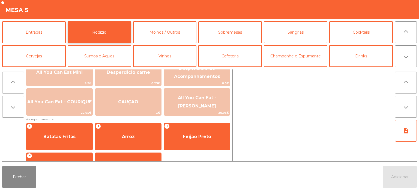
scroll to position [85, 0]
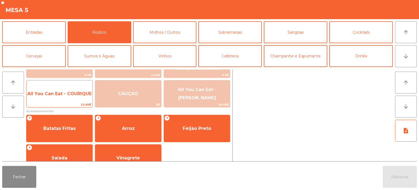
click at [75, 100] on span "All You Can Eat - COURIQUE" at bounding box center [59, 93] width 66 height 15
click at [76, 93] on span "All You Can Eat - COURIQUE" at bounding box center [59, 93] width 64 height 5
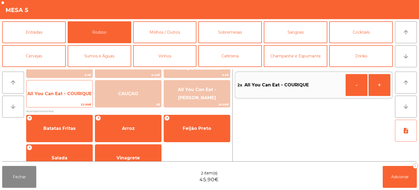
click at [78, 88] on span "All You Can Eat - COURIQUE" at bounding box center [59, 93] width 66 height 15
click at [79, 93] on span "All You Can Eat - COURIQUE" at bounding box center [59, 93] width 64 height 5
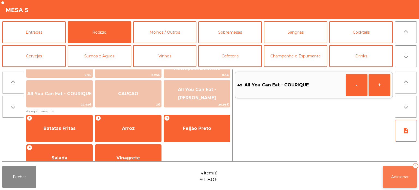
click at [398, 178] on span "Adicionar" at bounding box center [400, 176] width 17 height 5
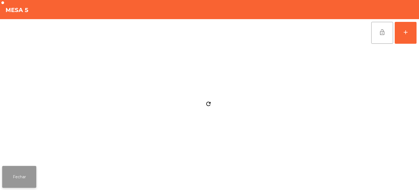
click at [14, 167] on button "Fechar" at bounding box center [19, 177] width 34 height 22
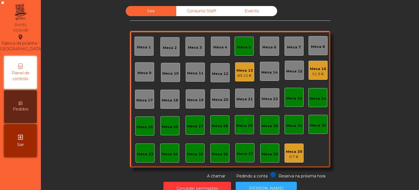
click at [103, 156] on div "Sala Consumo Staff Evento Mesa 1 [GEOGRAPHIC_DATA] 3 Mesa 4 [GEOGRAPHIC_DATA] 6…" at bounding box center [230, 92] width 364 height 173
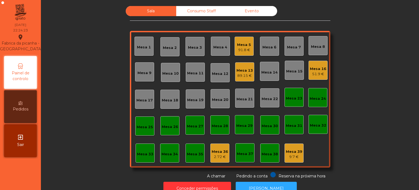
click at [200, 10] on div "Consumo Staff" at bounding box center [201, 11] width 51 height 10
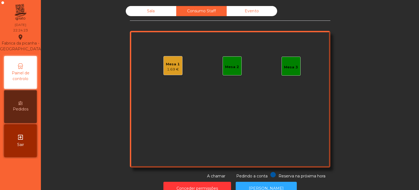
click at [170, 58] on div "Mesa 1 1.69 €" at bounding box center [173, 65] width 19 height 19
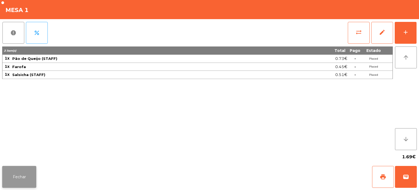
click at [23, 182] on button "Fechar" at bounding box center [19, 177] width 34 height 22
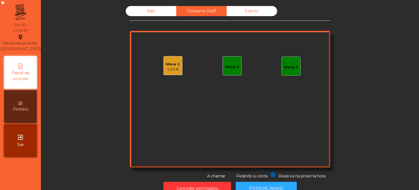
click at [167, 72] on div "Mesa 1 1.69 €" at bounding box center [173, 65] width 19 height 19
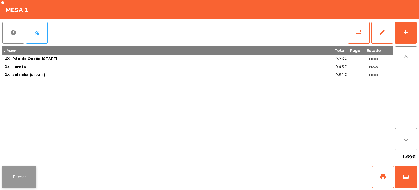
click at [20, 181] on button "Fechar" at bounding box center [19, 177] width 34 height 22
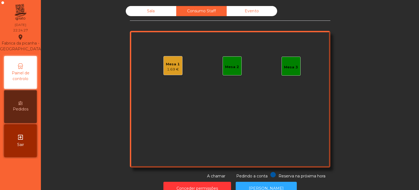
click at [137, 21] on div "Sala Consumo Staff Evento Mesa 1 1.69 € Mesa 2 Mesa 3 Reserva na próxima hora P…" at bounding box center [230, 92] width 201 height 173
click at [203, 12] on div "Consumo Staff" at bounding box center [201, 11] width 51 height 10
click at [154, 23] on div "Sala Consumo Staff Evento Mesa 1 1.69 € Mesa 2 Mesa 3 Reserva na próxima hora P…" at bounding box center [230, 92] width 201 height 173
click at [155, 12] on div "Sala" at bounding box center [151, 11] width 51 height 10
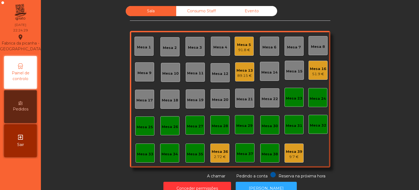
click at [200, 14] on div "Consumo Staff" at bounding box center [201, 11] width 51 height 10
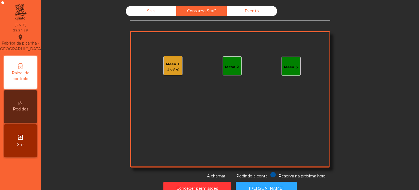
click at [177, 56] on div "Mesa 1 1.69 €" at bounding box center [173, 65] width 19 height 19
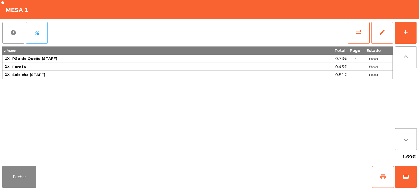
click at [385, 177] on span "print" at bounding box center [383, 176] width 7 height 7
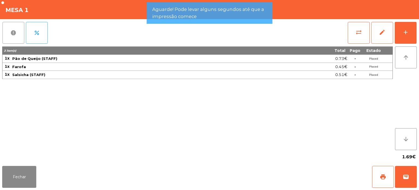
click at [13, 42] on button "report" at bounding box center [13, 33] width 22 height 22
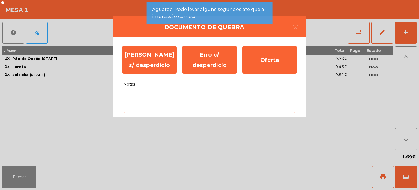
click at [207, 112] on textarea "Notas" at bounding box center [210, 101] width 172 height 23
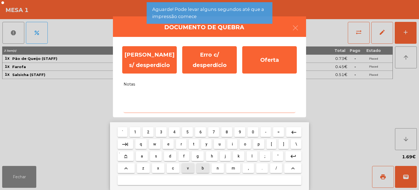
click at [198, 164] on button "b" at bounding box center [203, 168] width 13 height 10
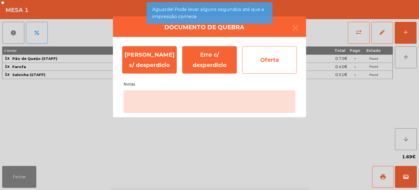
click at [271, 69] on div "Oferta" at bounding box center [270, 59] width 55 height 27
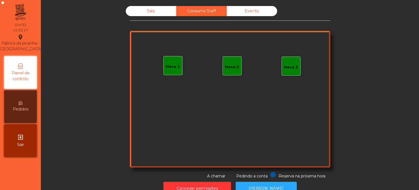
click at [149, 15] on div "Sala" at bounding box center [151, 11] width 51 height 10
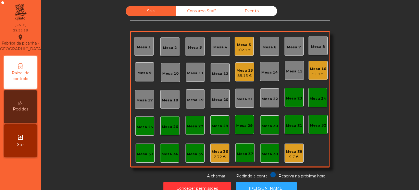
click at [225, 151] on div "Mesa 36" at bounding box center [220, 151] width 16 height 5
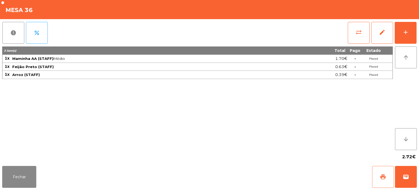
click at [383, 177] on span "print" at bounding box center [383, 176] width 7 height 7
click at [20, 180] on button "Fechar" at bounding box center [19, 177] width 34 height 22
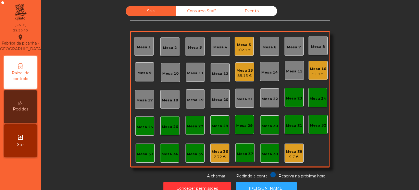
click at [199, 9] on div "Consumo Staff" at bounding box center [201, 11] width 51 height 10
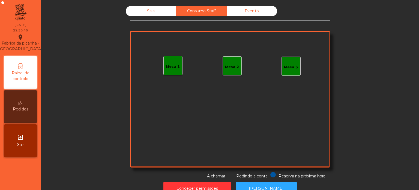
click at [159, 8] on div "Sala" at bounding box center [151, 11] width 51 height 10
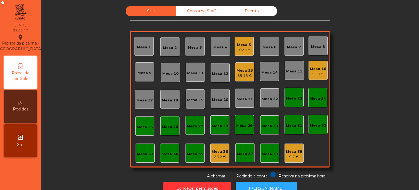
click at [141, 126] on div "Mesa 25" at bounding box center [145, 126] width 16 height 5
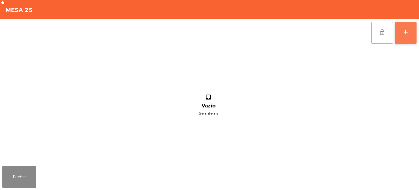
click at [414, 32] on button "add" at bounding box center [406, 33] width 22 height 22
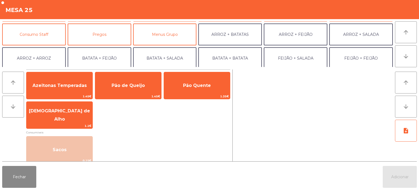
scroll to position [55, 0]
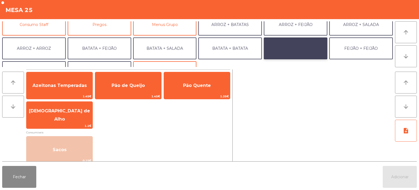
click at [285, 48] on button "FEIJÃO + SALADA" at bounding box center [296, 48] width 64 height 22
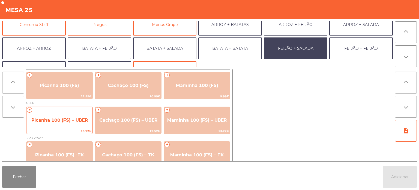
click at [64, 120] on span "Picanha 100 (FS) – UBER" at bounding box center [59, 119] width 57 height 5
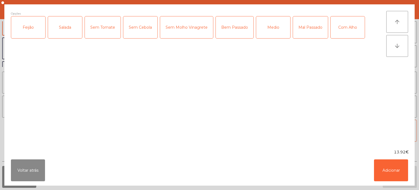
click at [40, 23] on div "Feijão" at bounding box center [28, 27] width 34 height 22
click at [66, 21] on div "Salada" at bounding box center [65, 27] width 34 height 22
click at [270, 34] on div "Medio" at bounding box center [273, 27] width 34 height 22
click at [394, 165] on button "Adicionar" at bounding box center [391, 170] width 34 height 22
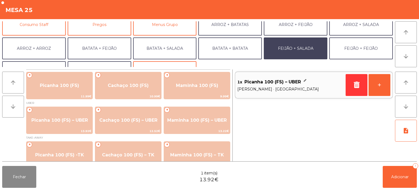
scroll to position [71, 0]
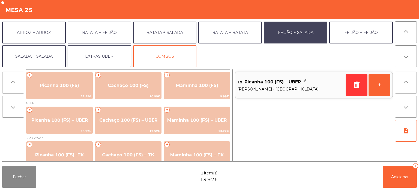
click at [101, 53] on button "EXTRAS UBER" at bounding box center [100, 56] width 64 height 22
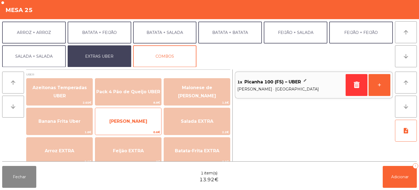
click at [133, 119] on span "[PERSON_NAME]" at bounding box center [129, 121] width 38 height 5
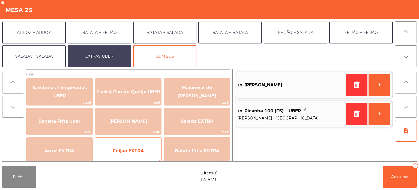
click at [138, 153] on span "Feijão EXTRA" at bounding box center [128, 150] width 31 height 5
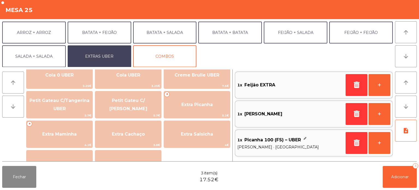
scroll to position [107, 0]
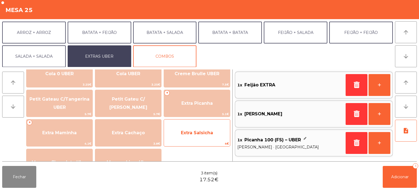
click at [192, 138] on span "Extra Salsicha" at bounding box center [197, 132] width 66 height 15
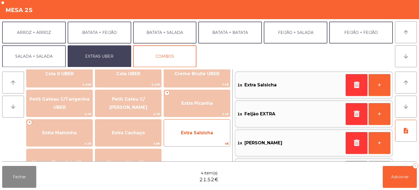
scroll to position [25, 0]
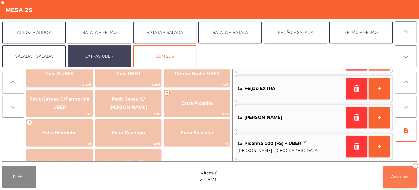
click at [402, 178] on span "Adicionar" at bounding box center [400, 176] width 17 height 5
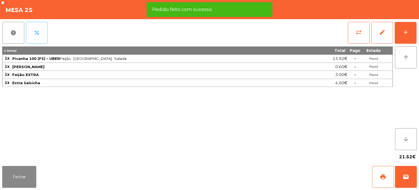
click at [44, 32] on button "percent" at bounding box center [37, 33] width 22 height 22
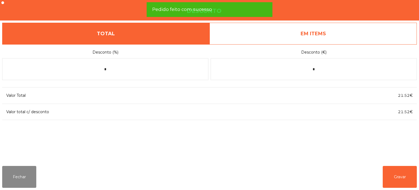
click at [326, 25] on link "EM ITEMS" at bounding box center [314, 34] width 208 height 22
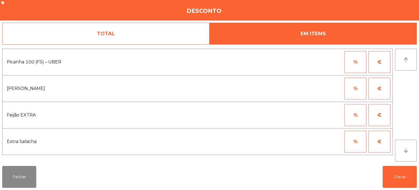
click at [378, 87] on button "€" at bounding box center [380, 89] width 22 height 22
click at [322, 88] on input "*" at bounding box center [328, 89] width 27 height 22
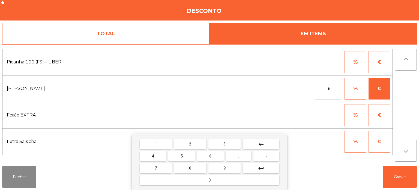
click at [270, 159] on button "-" at bounding box center [267, 156] width 26 height 10
click at [167, 141] on button "1" at bounding box center [156, 144] width 32 height 10
click at [261, 147] on mat-icon "keyboard_backspace" at bounding box center [261, 144] width 7 height 7
click at [248, 180] on button "0" at bounding box center [210, 180] width 140 height 10
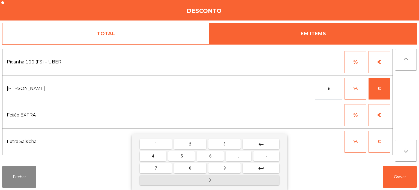
click at [236, 156] on button "." at bounding box center [238, 156] width 25 height 10
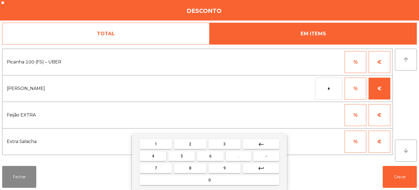
click at [152, 141] on button "1" at bounding box center [156, 144] width 32 height 10
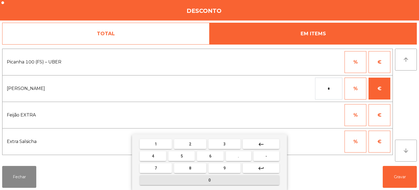
click at [230, 180] on button "0" at bounding box center [210, 180] width 140 height 10
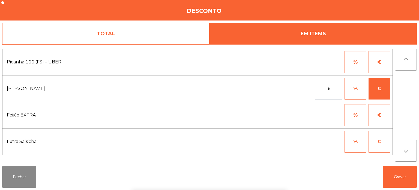
click at [398, 178] on div "1 2 3 keyboard_backspace 4 5 6 . - 7 8 9 keyboard_return 0" at bounding box center [209, 162] width 419 height 56
click at [395, 176] on button "Gravar" at bounding box center [400, 177] width 34 height 22
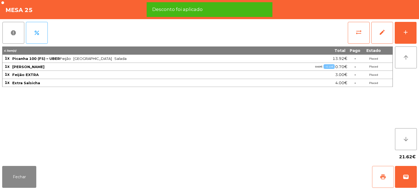
click at [382, 177] on span "print" at bounding box center [383, 176] width 7 height 7
click at [406, 175] on span "wallet" at bounding box center [406, 176] width 7 height 7
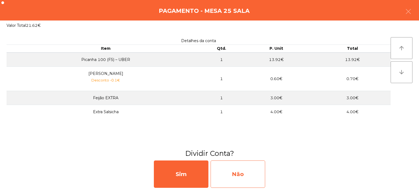
click at [251, 173] on div "Não" at bounding box center [238, 173] width 55 height 27
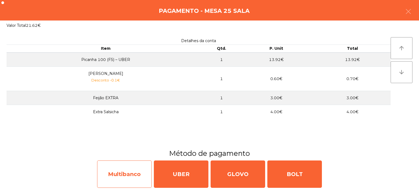
click at [123, 178] on div "Multibanco" at bounding box center [124, 173] width 55 height 27
select select "**"
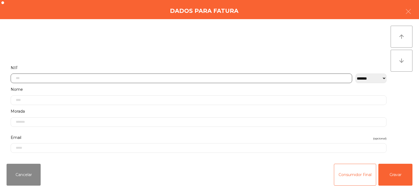
click at [60, 76] on input "text" at bounding box center [182, 78] width 342 height 10
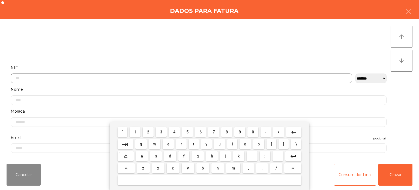
scroll to position [38, 0]
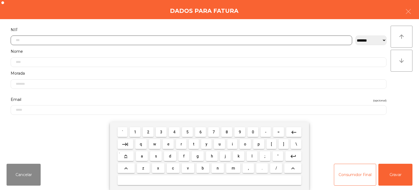
click at [188, 130] on span "5" at bounding box center [188, 132] width 2 height 4
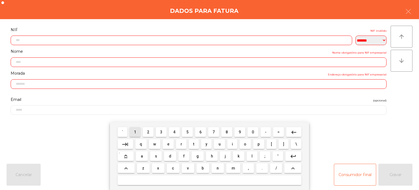
click at [135, 132] on span "1" at bounding box center [135, 132] width 2 height 4
click at [201, 132] on span "6" at bounding box center [201, 132] width 2 height 4
click at [227, 131] on span "8" at bounding box center [227, 132] width 2 height 4
click at [214, 132] on span "7" at bounding box center [214, 132] width 2 height 4
click at [188, 132] on span "5" at bounding box center [188, 132] width 2 height 4
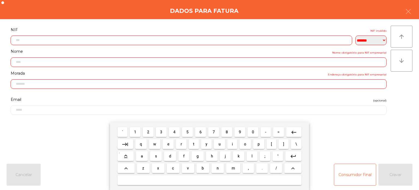
click at [149, 131] on span "2" at bounding box center [148, 132] width 2 height 4
click at [213, 132] on span "7" at bounding box center [214, 132] width 2 height 4
click at [149, 132] on span "2" at bounding box center [148, 132] width 2 height 4
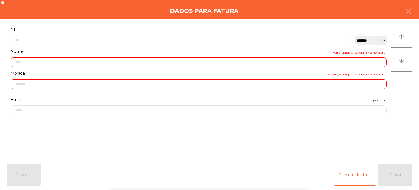
click at [120, 17] on div "Dados para Fatura" at bounding box center [209, 9] width 419 height 19
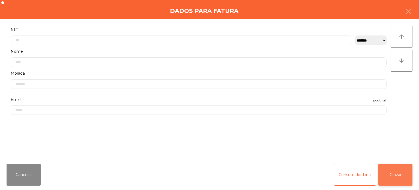
click at [398, 173] on button "Gravar" at bounding box center [396, 175] width 34 height 22
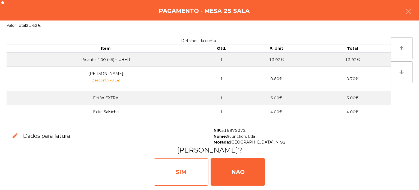
click at [186, 164] on div "SIM" at bounding box center [181, 171] width 55 height 27
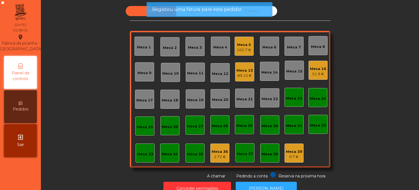
click at [239, 46] on div "Mesa 5" at bounding box center [244, 44] width 14 height 5
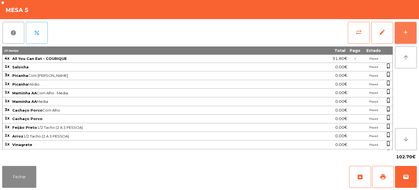
click at [409, 28] on button "add" at bounding box center [406, 33] width 22 height 22
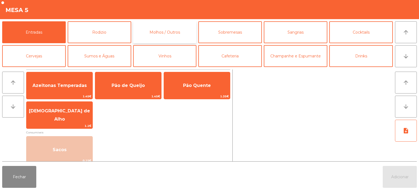
click at [170, 21] on button "Molhos / Outros" at bounding box center [165, 32] width 64 height 22
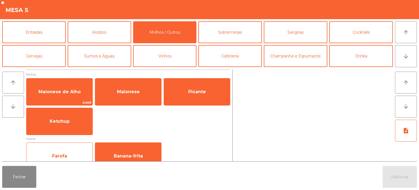
click at [67, 149] on span "Farofa" at bounding box center [59, 156] width 66 height 15
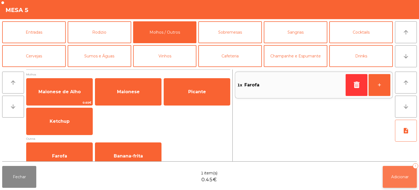
click at [395, 168] on button "Adicionar 1" at bounding box center [400, 177] width 34 height 22
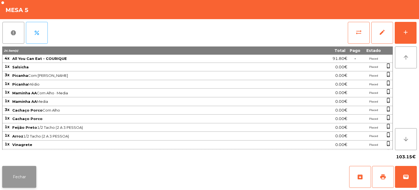
click at [24, 171] on button "Fechar" at bounding box center [19, 177] width 34 height 22
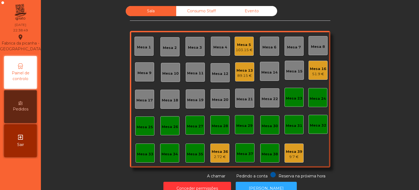
scroll to position [15, 0]
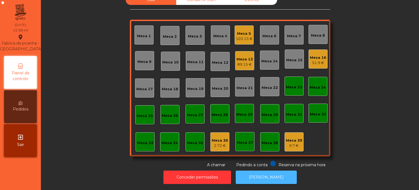
click at [281, 177] on button "[PERSON_NAME]" at bounding box center [266, 176] width 61 height 13
click at [218, 143] on div "2.72 €" at bounding box center [220, 145] width 16 height 5
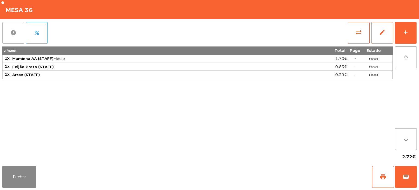
click at [13, 29] on button "report" at bounding box center [13, 33] width 22 height 22
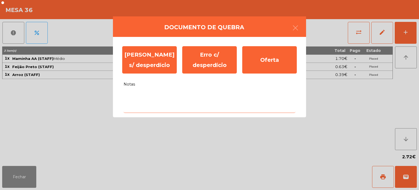
click at [176, 95] on textarea "Notas" at bounding box center [210, 101] width 172 height 23
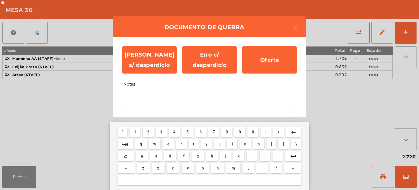
click at [142, 156] on span "a" at bounding box center [142, 156] width 2 height 4
click at [252, 156] on span "l" at bounding box center [252, 156] width 1 height 4
click at [233, 143] on span "i" at bounding box center [232, 144] width 1 height 4
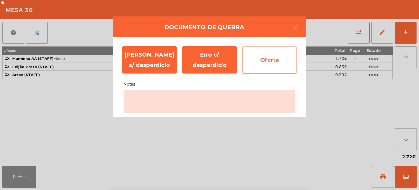
click at [277, 56] on div "Oferta" at bounding box center [270, 59] width 55 height 27
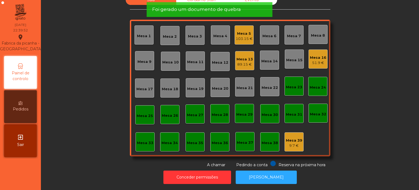
click at [290, 143] on div "9.7 €" at bounding box center [294, 145] width 16 height 5
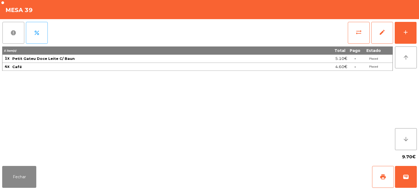
click at [19, 24] on button "report" at bounding box center [13, 33] width 22 height 22
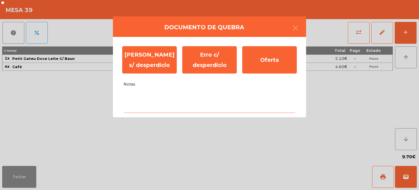
click at [217, 98] on textarea "Notas" at bounding box center [210, 101] width 172 height 23
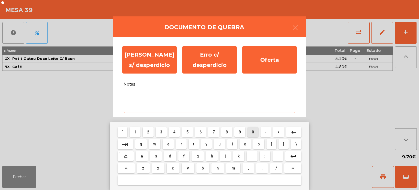
click at [253, 131] on span "0" at bounding box center [253, 132] width 2 height 4
click at [184, 156] on span "f" at bounding box center [184, 156] width 1 height 4
click at [159, 143] on button "w" at bounding box center [155, 144] width 12 height 10
click at [181, 145] on span "r" at bounding box center [182, 144] width 2 height 4
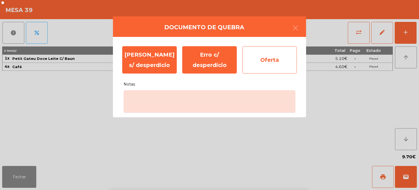
click at [282, 53] on div "Oferta" at bounding box center [270, 59] width 55 height 27
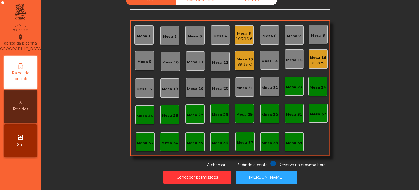
click at [142, 138] on div "Mesa 33" at bounding box center [145, 142] width 16 height 8
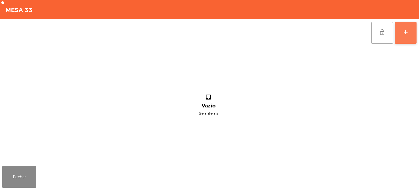
click at [403, 32] on div "add" at bounding box center [406, 32] width 7 height 7
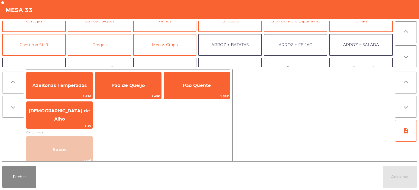
scroll to position [35, 0]
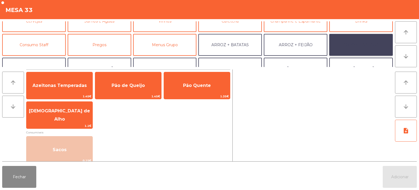
click at [363, 44] on button "ARROZ + SALADA" at bounding box center [362, 45] width 64 height 22
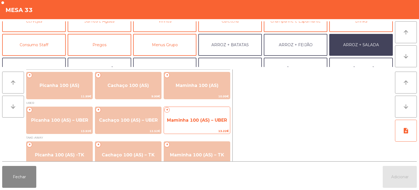
click at [197, 119] on span "Maminha 100 (AS) – UBER" at bounding box center [197, 119] width 60 height 5
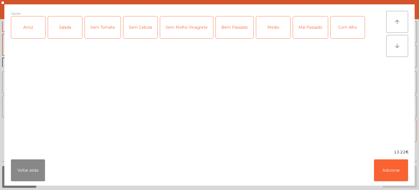
click at [25, 30] on div "Arroz" at bounding box center [28, 27] width 34 height 22
click at [65, 34] on div "Salada" at bounding box center [65, 27] width 34 height 22
click at [266, 32] on div "Medio" at bounding box center [273, 27] width 34 height 22
click at [383, 162] on button "Adicionar" at bounding box center [391, 170] width 34 height 22
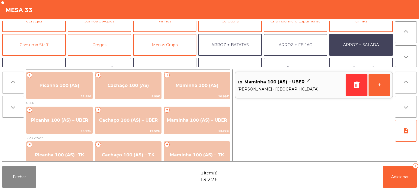
scroll to position [71, 0]
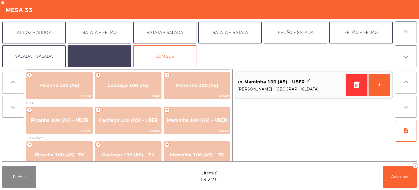
click at [107, 56] on button "EXTRAS UBER" at bounding box center [100, 56] width 64 height 22
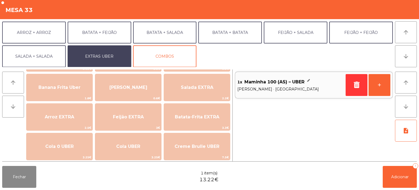
scroll to position [28, 0]
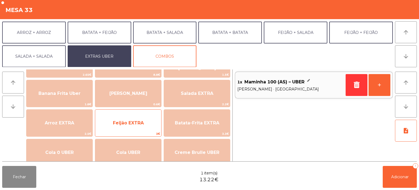
click at [135, 128] on span "Feijão EXTRA" at bounding box center [128, 123] width 66 height 15
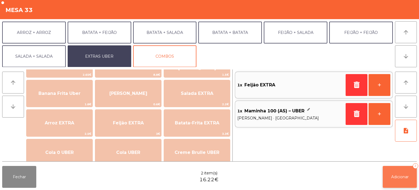
click at [395, 172] on button "Adicionar 2" at bounding box center [400, 177] width 34 height 22
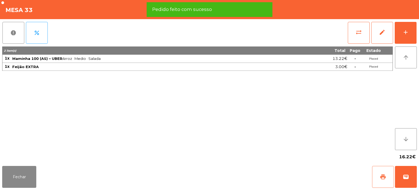
click at [385, 178] on span "print" at bounding box center [383, 176] width 7 height 7
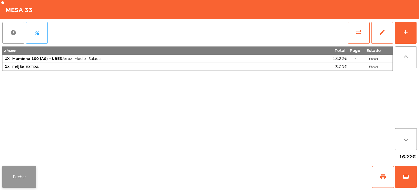
click at [18, 180] on button "Fechar" at bounding box center [19, 177] width 34 height 22
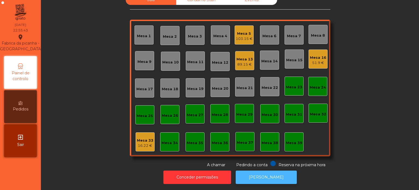
click at [262, 170] on button "[PERSON_NAME]" at bounding box center [266, 176] width 61 height 13
click at [144, 143] on div "16.22 €" at bounding box center [145, 145] width 16 height 5
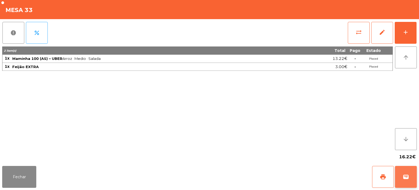
click at [402, 178] on button "wallet" at bounding box center [406, 177] width 22 height 22
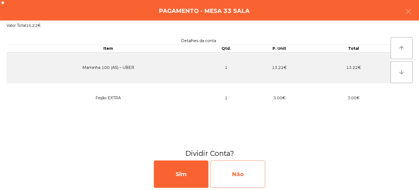
click at [249, 167] on div "Não" at bounding box center [238, 173] width 55 height 27
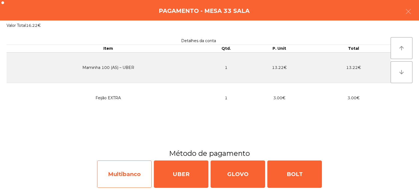
click at [126, 170] on div "Multibanco" at bounding box center [124, 173] width 55 height 27
select select "**"
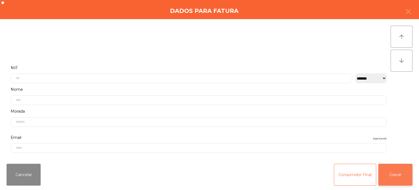
click at [394, 174] on button "Gravar" at bounding box center [396, 175] width 34 height 22
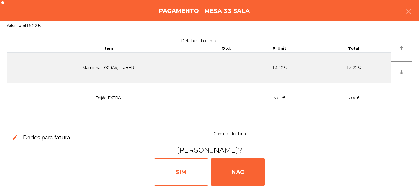
click at [169, 171] on div "SIM" at bounding box center [181, 171] width 55 height 27
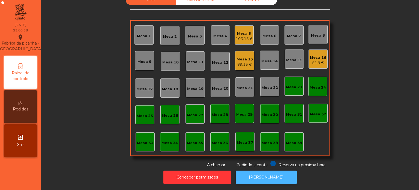
click at [251, 173] on button "[PERSON_NAME]" at bounding box center [266, 176] width 61 height 13
click at [243, 64] on div "Mesa 13 89.15 €" at bounding box center [244, 60] width 19 height 19
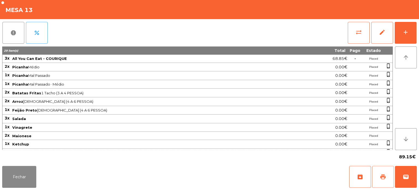
click at [383, 178] on span "print" at bounding box center [383, 176] width 7 height 7
click at [360, 32] on span "sync_alt" at bounding box center [359, 32] width 7 height 7
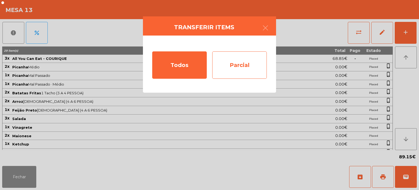
click at [240, 56] on div "Parcial" at bounding box center [239, 64] width 55 height 27
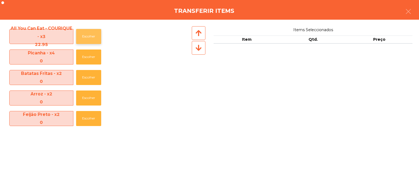
click at [82, 34] on button "Escolher" at bounding box center [88, 36] width 25 height 15
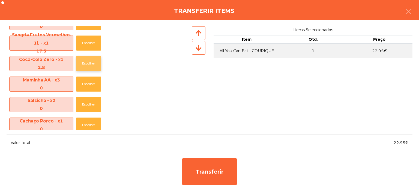
click at [92, 63] on button "Escolher" at bounding box center [88, 63] width 25 height 15
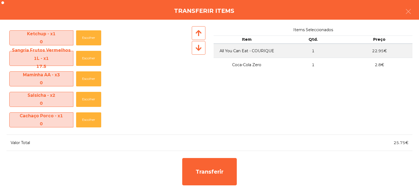
scroll to position [162, 0]
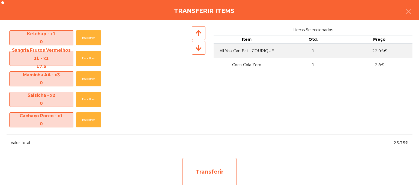
click at [210, 166] on div "Transferir" at bounding box center [209, 171] width 55 height 27
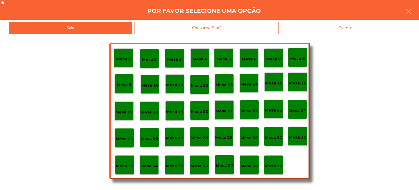
click at [126, 170] on div "Mesa 33" at bounding box center [124, 164] width 19 height 19
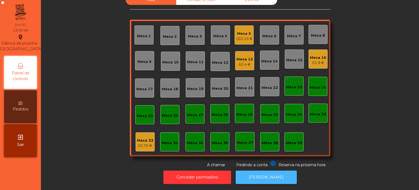
click at [274, 170] on button "[PERSON_NAME]" at bounding box center [266, 176] width 61 height 13
click at [271, 170] on button "[PERSON_NAME]" at bounding box center [266, 176] width 61 height 13
click at [146, 143] on div "25.75 €" at bounding box center [145, 145] width 16 height 5
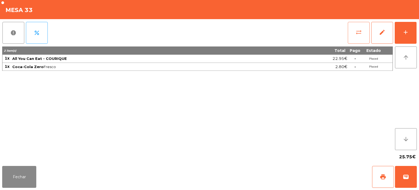
click at [353, 34] on button "sync_alt" at bounding box center [359, 33] width 22 height 22
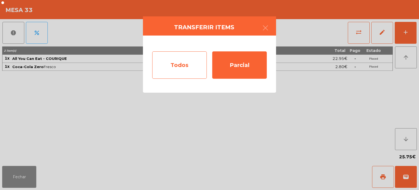
click at [168, 65] on div "Todos" at bounding box center [179, 64] width 55 height 27
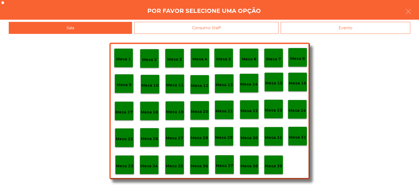
click at [351, 30] on div "Evento" at bounding box center [346, 28] width 130 height 12
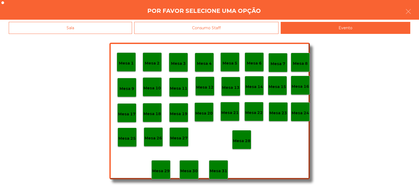
click at [88, 24] on div "Sala" at bounding box center [70, 28] width 123 height 12
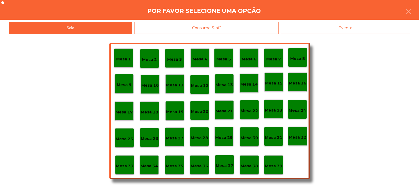
click at [362, 114] on div "Mesa 1 Mesa 2 Mesa 3 Mesa 4 Mesa 5 Mesa 6 Mesa 7 Mesa 8 [GEOGRAPHIC_DATA] 9 [GE…" at bounding box center [209, 112] width 419 height 156
click at [406, 11] on icon "button" at bounding box center [409, 11] width 7 height 7
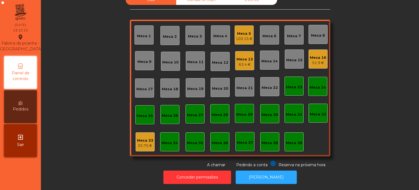
click at [243, 57] on div "Mesa 13" at bounding box center [245, 59] width 16 height 5
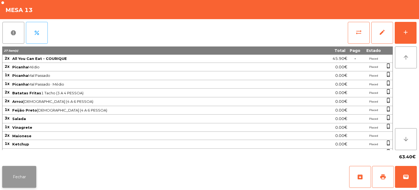
click at [23, 181] on button "Fechar" at bounding box center [19, 177] width 34 height 22
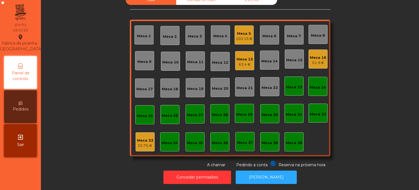
click at [244, 62] on div "63.4 €" at bounding box center [245, 64] width 16 height 5
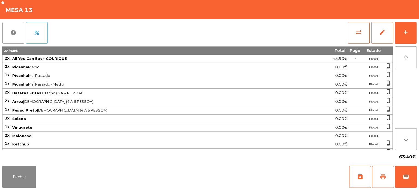
click at [378, 178] on button "print" at bounding box center [383, 177] width 22 height 22
click at [36, 169] on button "Fechar" at bounding box center [19, 177] width 34 height 22
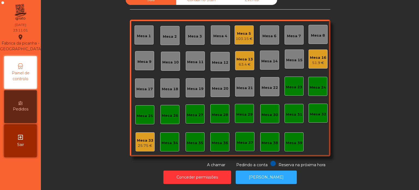
click at [316, 60] on div "51.9 €" at bounding box center [318, 62] width 16 height 5
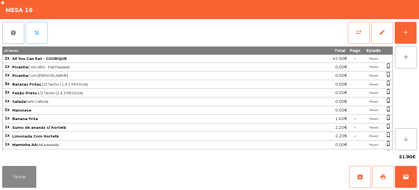
click at [385, 176] on span "print" at bounding box center [383, 176] width 7 height 7
click at [19, 184] on button "Fechar" at bounding box center [19, 177] width 34 height 22
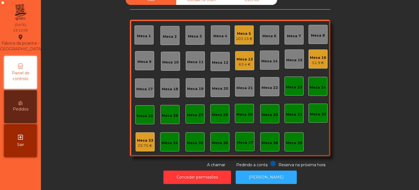
click at [249, 62] on div "63.4 €" at bounding box center [245, 64] width 16 height 5
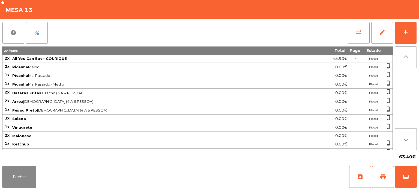
click at [355, 33] on button "sync_alt" at bounding box center [359, 33] width 22 height 22
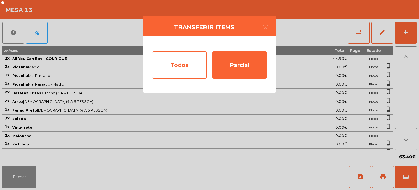
click at [189, 55] on div "Todos" at bounding box center [179, 64] width 55 height 27
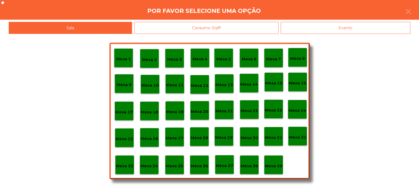
click at [125, 165] on p "Mesa 33" at bounding box center [124, 166] width 17 height 6
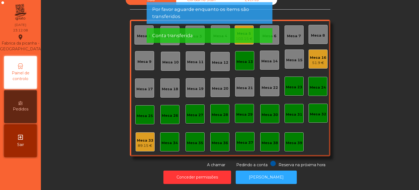
click at [148, 138] on div "Mesa 33" at bounding box center [145, 140] width 16 height 5
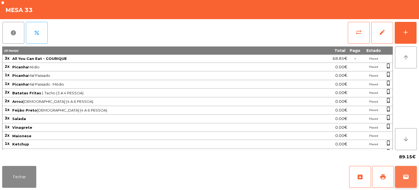
click at [405, 180] on button "wallet" at bounding box center [406, 177] width 22 height 22
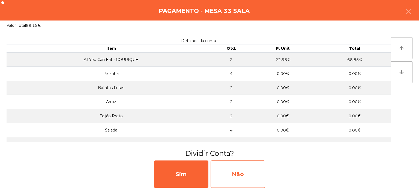
click at [228, 179] on div "Não" at bounding box center [238, 173] width 55 height 27
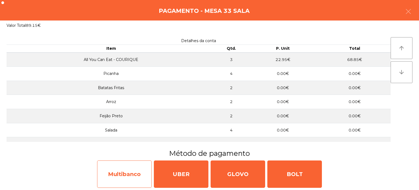
click at [127, 178] on div "Multibanco" at bounding box center [124, 173] width 55 height 27
select select "**"
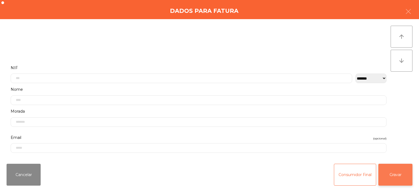
click at [394, 179] on button "Gravar" at bounding box center [396, 175] width 34 height 22
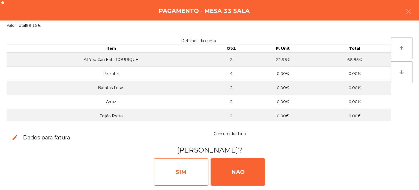
click at [170, 172] on div "SIM" at bounding box center [181, 171] width 55 height 27
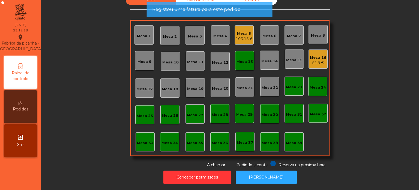
click at [241, 61] on div "Mesa 13" at bounding box center [244, 60] width 19 height 19
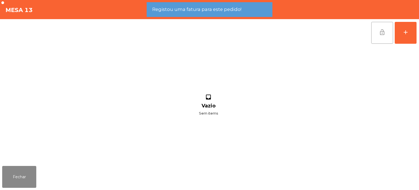
click at [379, 29] on button "lock_open" at bounding box center [383, 33] width 22 height 22
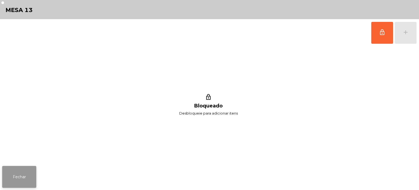
click at [24, 178] on button "Fechar" at bounding box center [19, 177] width 34 height 22
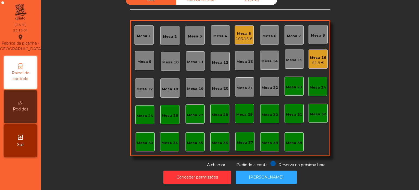
click at [320, 60] on div "51.9 €" at bounding box center [318, 62] width 16 height 5
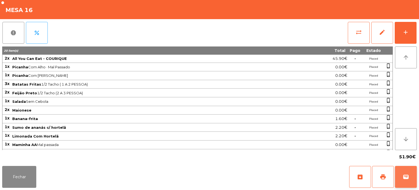
click at [416, 174] on button "wallet" at bounding box center [406, 177] width 22 height 22
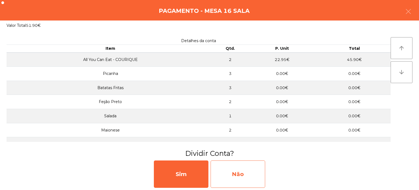
click at [233, 170] on div "Não" at bounding box center [238, 173] width 55 height 27
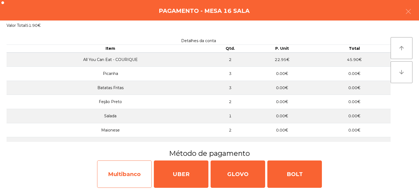
click at [119, 172] on div "Multibanco" at bounding box center [124, 173] width 55 height 27
select select "**"
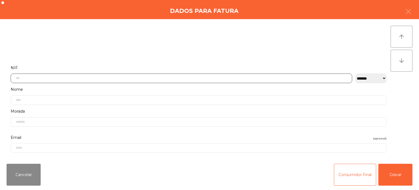
click at [62, 76] on input "text" at bounding box center [182, 78] width 342 height 10
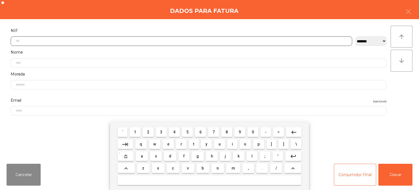
scroll to position [38, 0]
click at [149, 131] on span "2" at bounding box center [148, 132] width 2 height 4
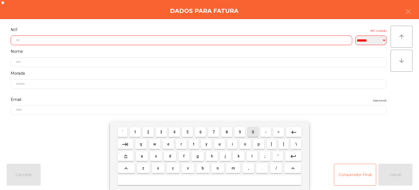
click at [253, 131] on span "0" at bounding box center [253, 132] width 2 height 4
click at [175, 130] on span "4" at bounding box center [174, 132] width 2 height 4
click at [136, 127] on button "1" at bounding box center [135, 132] width 11 height 10
click at [187, 130] on span "5" at bounding box center [188, 132] width 2 height 4
click at [252, 133] on span "0" at bounding box center [253, 132] width 2 height 4
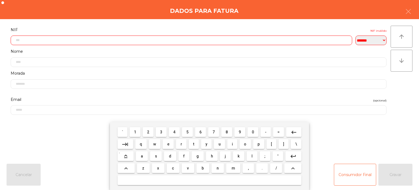
click at [201, 132] on span "6" at bounding box center [201, 132] width 2 height 4
click at [240, 131] on span "9" at bounding box center [240, 132] width 2 height 4
click at [227, 132] on span "8" at bounding box center [227, 132] width 2 height 4
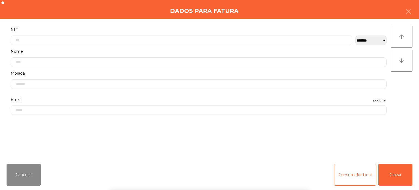
click at [162, 14] on div "Dados para Fatura" at bounding box center [209, 9] width 419 height 19
click at [406, 174] on button "Gravar" at bounding box center [396, 175] width 34 height 22
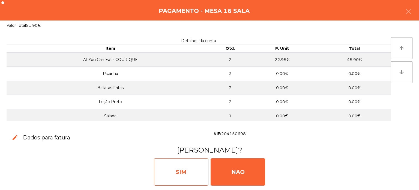
click at [190, 173] on div "SIM" at bounding box center [181, 171] width 55 height 27
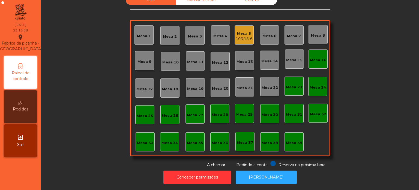
click at [247, 31] on div "Mesa 5" at bounding box center [244, 33] width 17 height 5
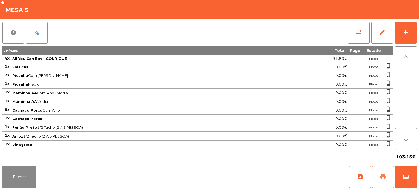
click at [384, 181] on button "print" at bounding box center [383, 177] width 22 height 22
click at [34, 171] on button "Fechar" at bounding box center [19, 177] width 34 height 22
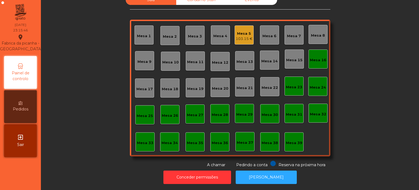
click at [238, 29] on div "Mesa 5 103.15 €" at bounding box center [244, 35] width 17 height 13
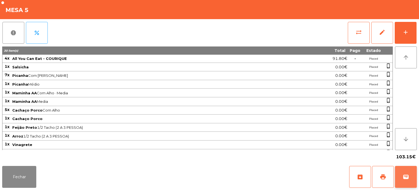
click at [397, 178] on button "wallet" at bounding box center [406, 177] width 22 height 22
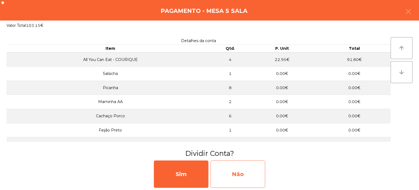
click at [247, 168] on div "Não" at bounding box center [238, 173] width 55 height 27
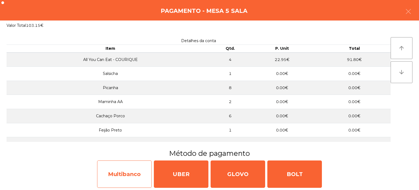
click at [139, 166] on div "Multibanco" at bounding box center [124, 173] width 55 height 27
select select "**"
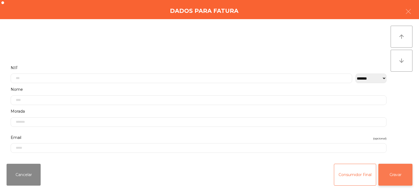
click at [392, 171] on button "Gravar" at bounding box center [396, 175] width 34 height 22
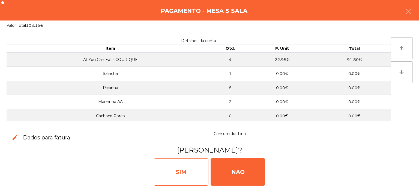
click at [179, 166] on div "SIM" at bounding box center [181, 171] width 55 height 27
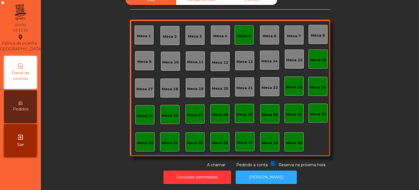
click at [248, 33] on div "Mesa 5" at bounding box center [244, 35] width 14 height 5
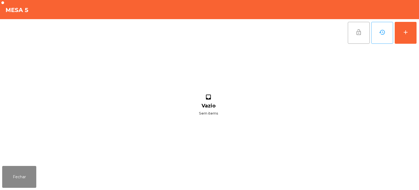
click at [353, 43] on button "lock_open" at bounding box center [359, 33] width 22 height 22
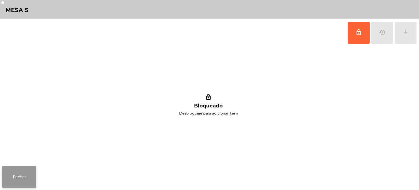
click at [23, 179] on button "Fechar" at bounding box center [19, 177] width 34 height 22
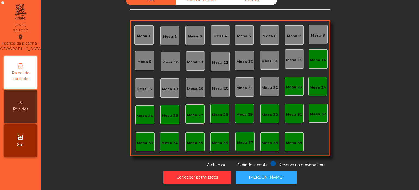
click at [313, 57] on div "Mesa 16" at bounding box center [318, 59] width 16 height 5
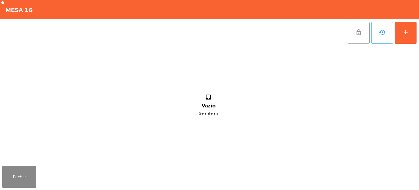
click at [351, 32] on button "lock_open" at bounding box center [359, 33] width 22 height 22
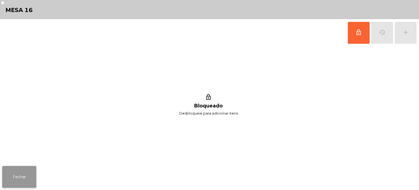
click at [34, 176] on button "Fechar" at bounding box center [19, 177] width 34 height 22
click at [24, 178] on nav "Fabrica da picanha - [GEOGRAPHIC_DATA] location_on [DATE] 23:17:32 Painel de co…" at bounding box center [20, 95] width 41 height 190
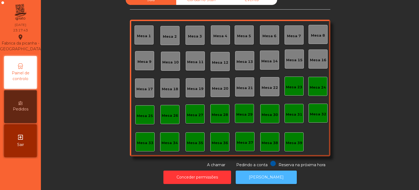
click at [264, 177] on button "[PERSON_NAME]" at bounding box center [266, 176] width 61 height 13
click at [271, 175] on button "[PERSON_NAME]" at bounding box center [266, 176] width 61 height 13
click at [261, 170] on button "[PERSON_NAME]" at bounding box center [266, 176] width 61 height 13
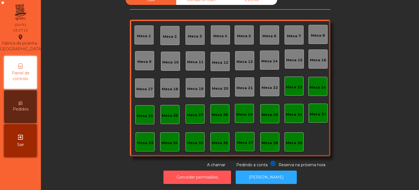
click at [210, 172] on button "Conceder permissões" at bounding box center [198, 176] width 68 height 13
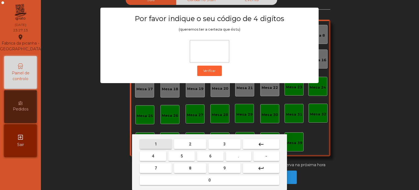
click at [156, 144] on span "1" at bounding box center [156, 144] width 2 height 4
click at [232, 143] on button "3" at bounding box center [225, 144] width 32 height 10
click at [186, 155] on button "5" at bounding box center [181, 156] width 26 height 10
click at [200, 179] on button "0" at bounding box center [210, 180] width 140 height 10
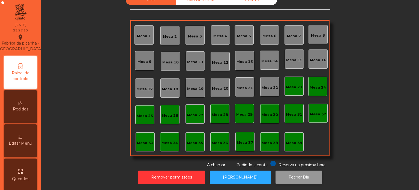
click at [291, 170] on button "Fechar Dia" at bounding box center [299, 176] width 47 height 13
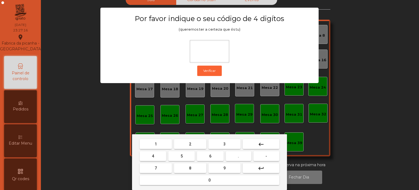
click at [165, 140] on button "1" at bounding box center [156, 144] width 32 height 10
click at [224, 144] on span "3" at bounding box center [225, 144] width 2 height 4
click at [187, 156] on button "5" at bounding box center [181, 156] width 26 height 10
click at [198, 181] on button "0" at bounding box center [210, 180] width 140 height 10
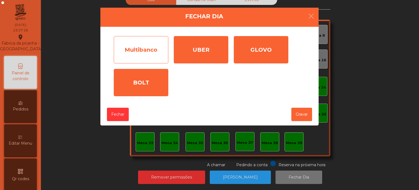
click at [151, 54] on div "Multibanco" at bounding box center [141, 49] width 55 height 27
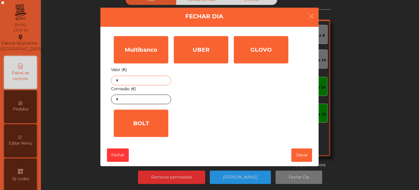
click at [144, 81] on input "*" at bounding box center [141, 81] width 60 height 10
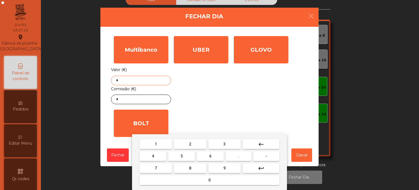
click at [266, 144] on button "keyboard_backspace" at bounding box center [261, 144] width 37 height 10
click at [158, 156] on button "4" at bounding box center [153, 156] width 26 height 10
click at [161, 153] on button "4" at bounding box center [153, 156] width 26 height 10
click at [228, 167] on button "9" at bounding box center [225, 168] width 32 height 10
click at [238, 156] on span "." at bounding box center [238, 156] width 1 height 4
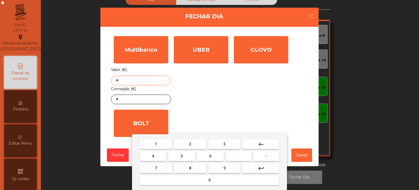
click at [198, 167] on button "8" at bounding box center [190, 168] width 32 height 10
click at [182, 158] on span "5" at bounding box center [182, 156] width 2 height 4
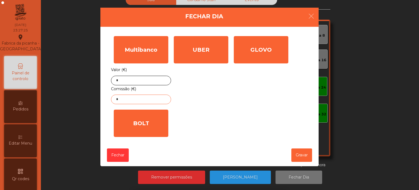
click at [156, 100] on input "*" at bounding box center [141, 99] width 60 height 10
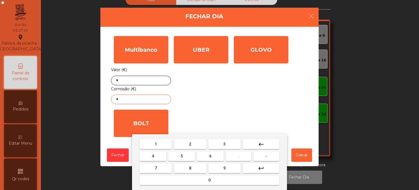
click at [268, 144] on button "keyboard_backspace" at bounding box center [261, 144] width 37 height 10
click at [224, 144] on span "3" at bounding box center [225, 144] width 2 height 4
click at [239, 156] on span "." at bounding box center [238, 156] width 1 height 4
click at [158, 155] on button "4" at bounding box center [153, 156] width 26 height 10
click at [189, 144] on button "2" at bounding box center [190, 144] width 32 height 10
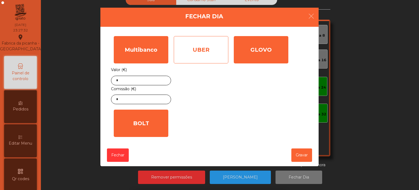
click at [206, 54] on div "UBER" at bounding box center [201, 49] width 55 height 27
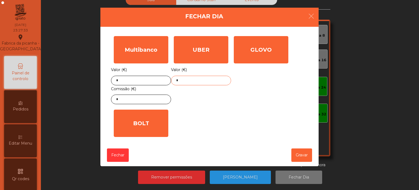
click at [200, 80] on input "*" at bounding box center [201, 81] width 60 height 10
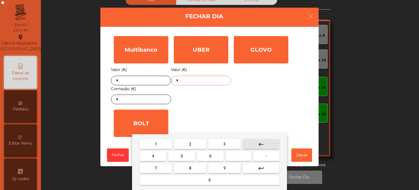
click at [264, 144] on mat-icon "keyboard_backspace" at bounding box center [261, 144] width 7 height 7
click at [156, 143] on span "1" at bounding box center [156, 144] width 2 height 4
click at [158, 144] on button "1" at bounding box center [156, 144] width 32 height 10
click at [152, 155] on span "4" at bounding box center [153, 156] width 2 height 4
click at [238, 158] on span "." at bounding box center [238, 156] width 1 height 4
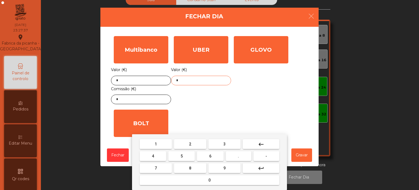
click at [230, 144] on button "3" at bounding box center [225, 144] width 32 height 10
click at [225, 167] on span "9" at bounding box center [225, 168] width 2 height 4
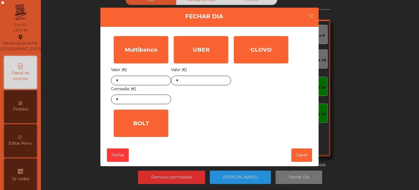
click at [283, 96] on div "GLOVO Valor (€) *" at bounding box center [261, 69] width 60 height 73
click at [301, 154] on button "Gravar" at bounding box center [302, 154] width 21 height 13
